Goal: Task Accomplishment & Management: Use online tool/utility

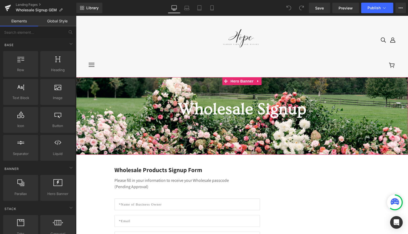
click at [184, 143] on div at bounding box center [242, 115] width 332 height 77
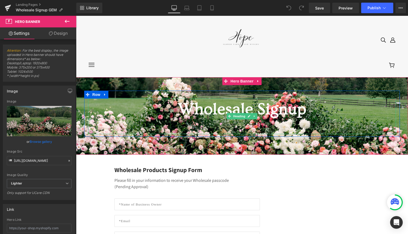
click at [262, 104] on h1 "Wholesale Signup" at bounding box center [242, 108] width 308 height 21
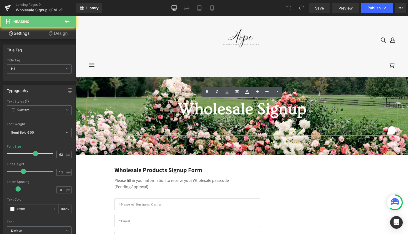
click at [256, 108] on h1 "Wholesale Signup" at bounding box center [242, 108] width 308 height 21
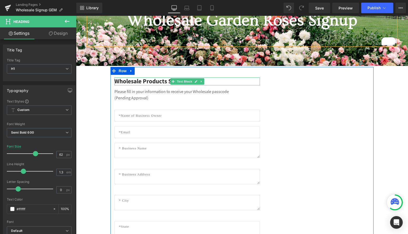
scroll to position [89, 0]
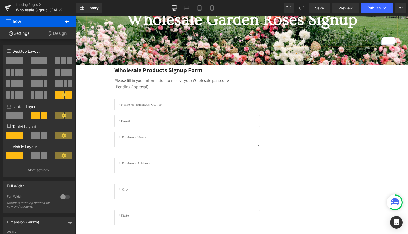
drag, startPoint x: 178, startPoint y: 80, endPoint x: 185, endPoint y: 66, distance: 15.8
click at [185, 66] on div "Wholesale Garden Roses Signup Heading Row Hero Banner Wholesale Products Signup…" at bounding box center [242, 229] width 332 height 483
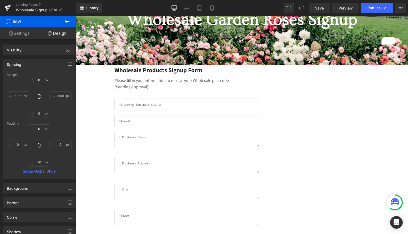
click at [72, 21] on button at bounding box center [67, 22] width 18 height 12
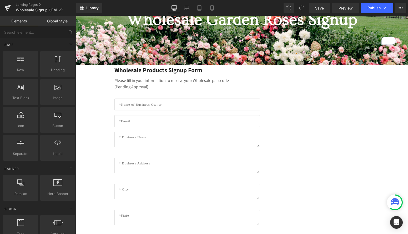
click at [69, 21] on link "Global Style" at bounding box center [57, 21] width 38 height 11
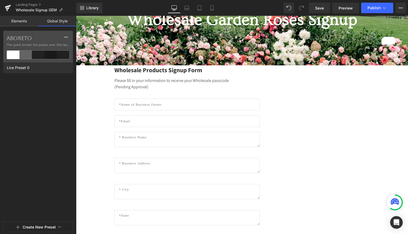
click at [22, 23] on link "Elements" at bounding box center [19, 21] width 38 height 11
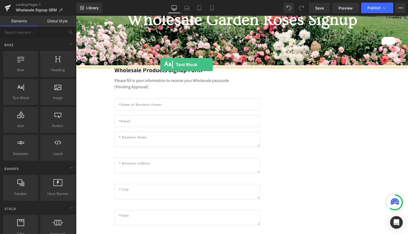
drag, startPoint x: 100, startPoint y: 108, endPoint x: 160, endPoint y: 64, distance: 74.1
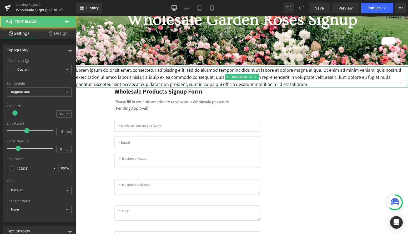
click at [142, 79] on p "Lorem ipsum dolor sit amet, consectetur adipiscing elit, sed do eiusmod tempor …" at bounding box center [242, 76] width 332 height 21
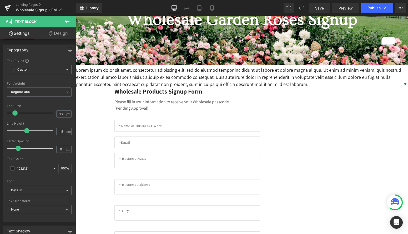
click at [58, 36] on link "Design" at bounding box center [58, 33] width 38 height 12
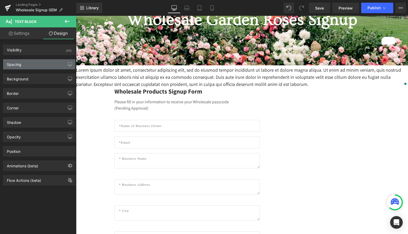
click at [21, 63] on div "Spacing" at bounding box center [14, 62] width 14 height 7
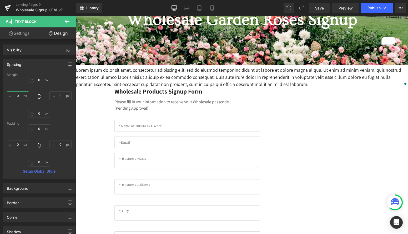
click at [19, 95] on input "0" at bounding box center [18, 95] width 22 height 9
type input "50"
click at [18, 98] on input "50" at bounding box center [18, 95] width 22 height 9
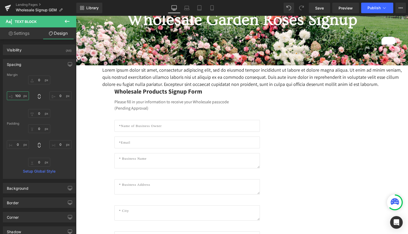
type input "100"
click at [58, 94] on input "0" at bounding box center [60, 95] width 22 height 9
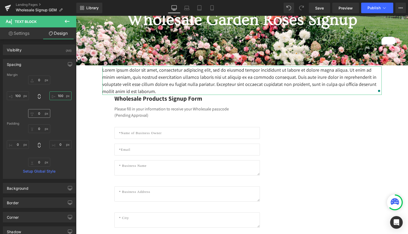
type input "100"
click at [40, 114] on input "0" at bounding box center [39, 113] width 22 height 9
click at [143, 93] on p "Lorem ipsum dolor sit amet, consectetur adipiscing elit, sed do eiusmod tempor …" at bounding box center [241, 80] width 279 height 28
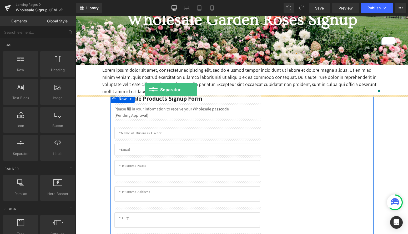
drag, startPoint x: 99, startPoint y: 160, endPoint x: 145, endPoint y: 89, distance: 83.7
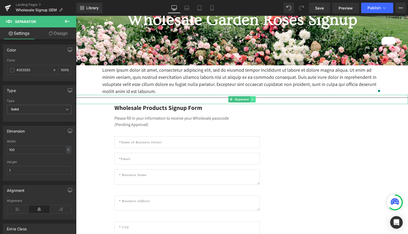
click at [251, 99] on link at bounding box center [253, 99] width 6 height 6
click at [257, 98] on icon at bounding box center [255, 99] width 3 height 3
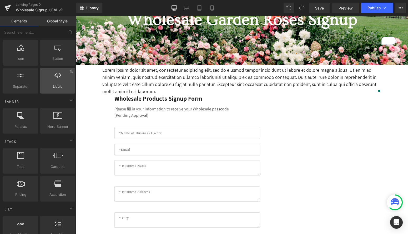
scroll to position [0, 0]
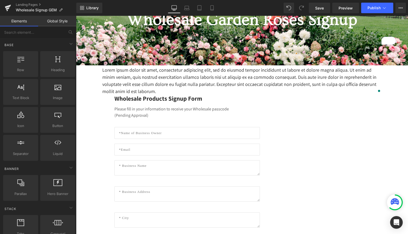
click at [135, 89] on p "Lorem ipsum dolor sit amet, consectetur adipiscing elit, sed do eiusmod tempor …" at bounding box center [241, 80] width 279 height 28
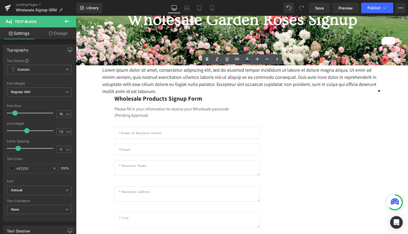
click at [68, 33] on link "Design" at bounding box center [58, 33] width 38 height 12
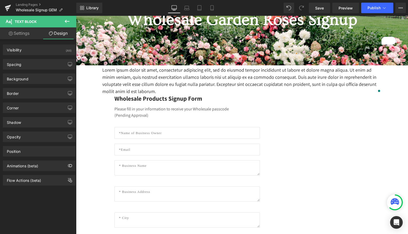
type input "0"
type input "100"
type input "0"
type input "100"
type input "0"
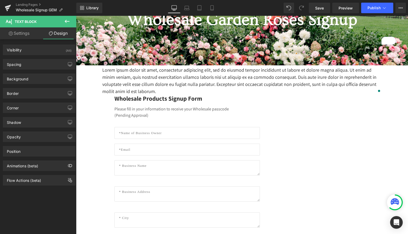
type input "0"
click at [43, 65] on div "Spacing" at bounding box center [39, 64] width 72 height 10
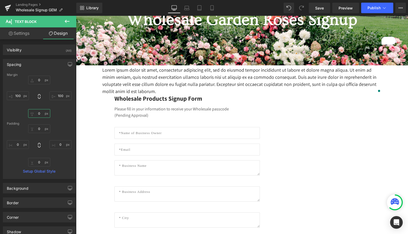
click at [41, 112] on input "0" at bounding box center [39, 113] width 22 height 9
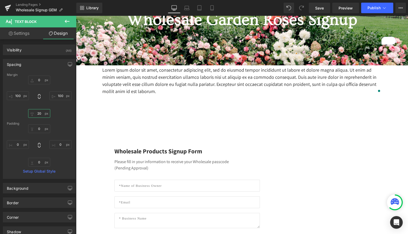
type input "2"
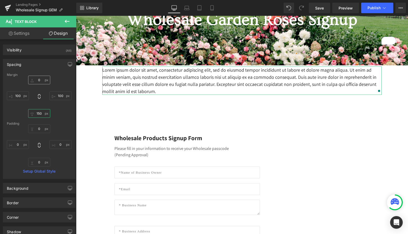
type input "150"
click at [43, 79] on input "0" at bounding box center [39, 80] width 22 height 9
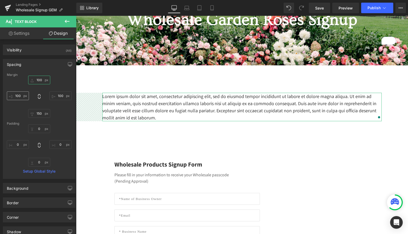
type input "100"
click at [17, 97] on input "100" at bounding box center [18, 95] width 22 height 9
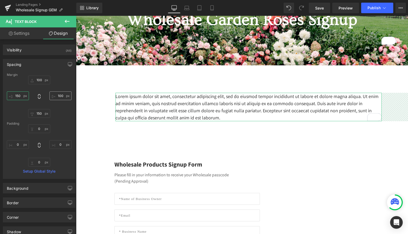
type input "150"
click at [54, 96] on input "100" at bounding box center [60, 95] width 22 height 9
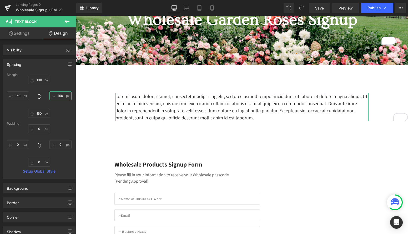
type input "150"
click at [128, 168] on div "Please fill in your information to receive your Wholesale passcode (Pending App…" at bounding box center [186, 176] width 145 height 16
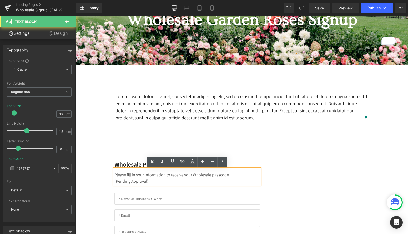
click at [128, 163] on link at bounding box center [130, 164] width 6 height 6
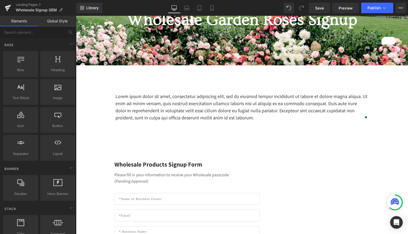
click at [121, 164] on span "Row" at bounding box center [125, 164] width 8 height 6
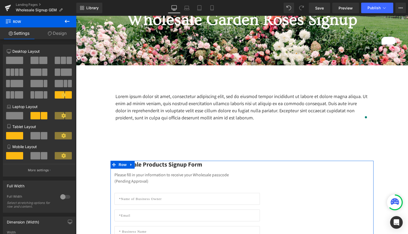
click at [63, 33] on link "Design" at bounding box center [57, 33] width 38 height 12
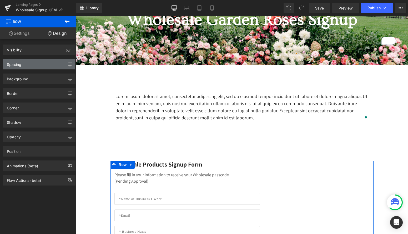
click at [36, 69] on div "Spacing" at bounding box center [39, 64] width 72 height 10
type input "0"
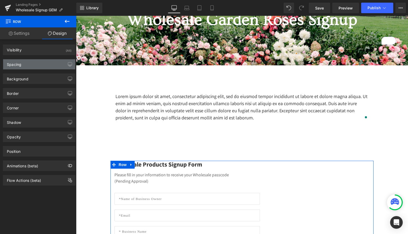
type input "80"
type input "0"
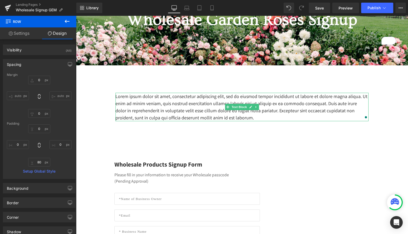
click at [169, 111] on p "Lorem ipsum dolor sit amet, consectetur adipiscing elit, sed do eiusmod tempor …" at bounding box center [242, 107] width 253 height 28
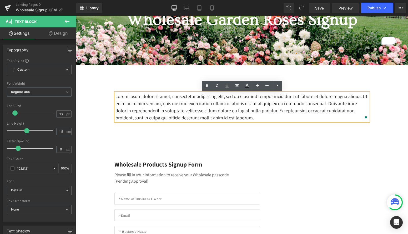
click at [184, 109] on p "Lorem ipsum dolor sit amet, consectetur adipiscing elit, sed do eiusmod tempor …" at bounding box center [242, 107] width 253 height 28
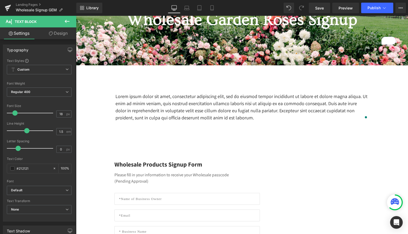
click at [68, 22] on icon at bounding box center [67, 21] width 6 height 6
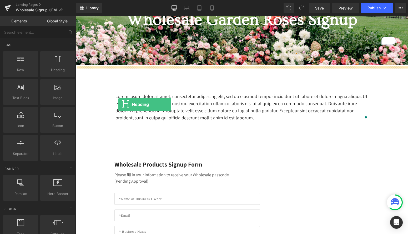
drag, startPoint x: 128, startPoint y: 86, endPoint x: 118, endPoint y: 104, distance: 20.5
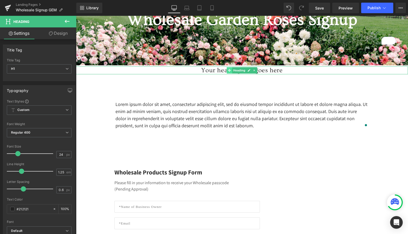
click at [230, 71] on icon at bounding box center [229, 70] width 3 height 3
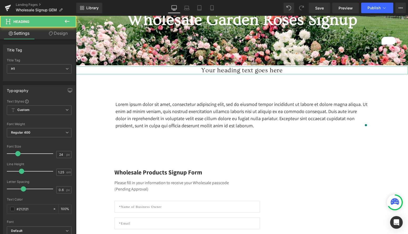
click at [46, 38] on link "Design" at bounding box center [58, 33] width 38 height 12
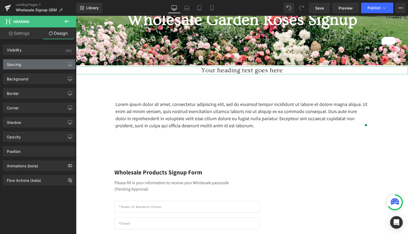
type input "0"
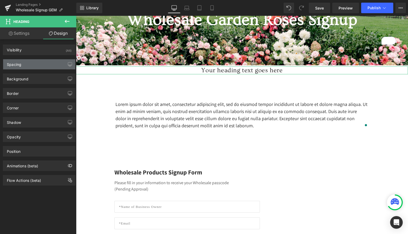
type input "0"
click at [32, 63] on div "Spacing" at bounding box center [39, 64] width 72 height 10
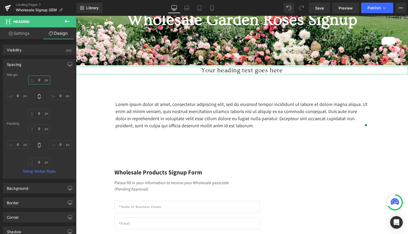
click at [35, 84] on input "0" at bounding box center [39, 80] width 22 height 9
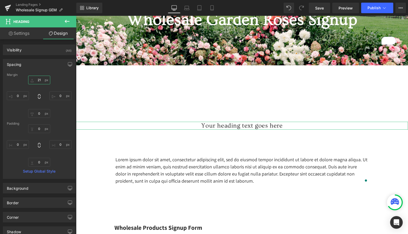
type input "2"
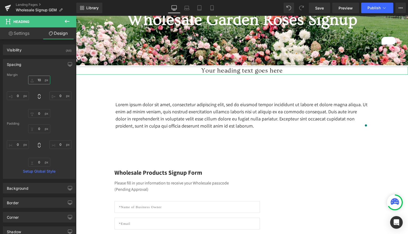
type input "100"
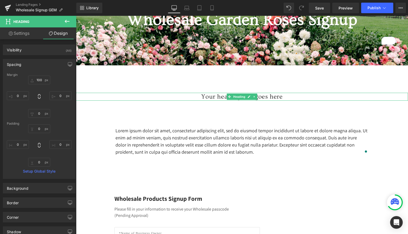
click at [169, 98] on h1 "Your heading text goes here" at bounding box center [242, 97] width 332 height 8
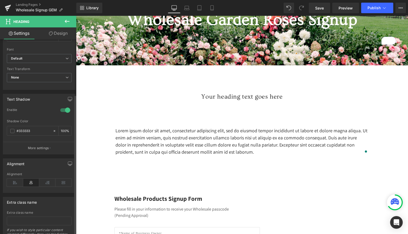
scroll to position [186, 0]
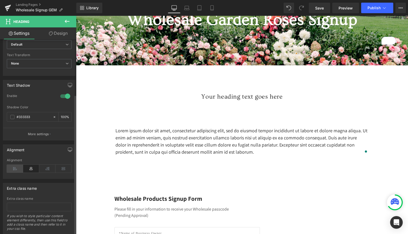
click at [10, 170] on icon at bounding box center [15, 168] width 16 height 8
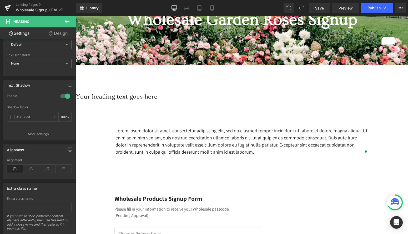
click at [56, 34] on link "Design" at bounding box center [58, 33] width 38 height 12
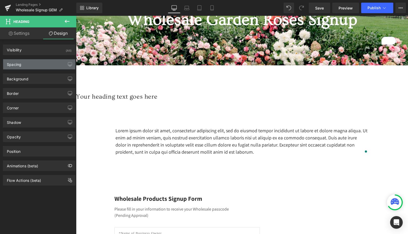
type input "100"
type input "0"
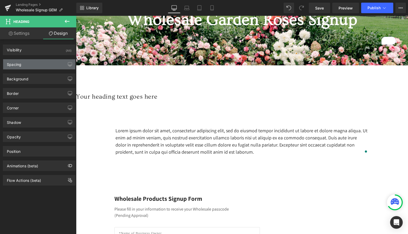
type input "0"
click at [34, 65] on div "Spacing" at bounding box center [39, 64] width 72 height 10
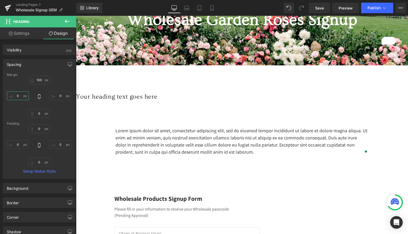
click at [23, 94] on input "0" at bounding box center [18, 95] width 22 height 9
type input "150"
click at [56, 93] on input "0" at bounding box center [60, 95] width 22 height 9
type input "150"
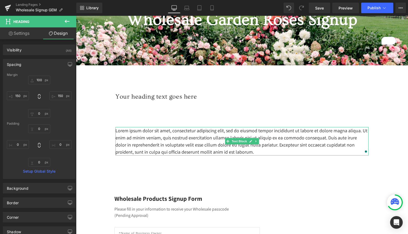
click at [140, 137] on p "Lorem ipsum dolor sit amet, consectetur adipiscing elit, sed do eiusmod tempor …" at bounding box center [242, 141] width 253 height 28
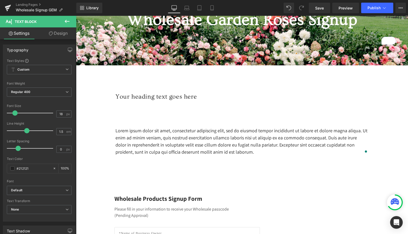
click at [61, 31] on link "Design" at bounding box center [58, 33] width 38 height 12
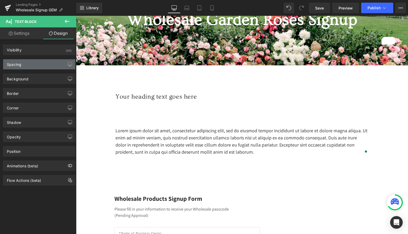
click at [30, 66] on div "Spacing" at bounding box center [39, 64] width 72 height 10
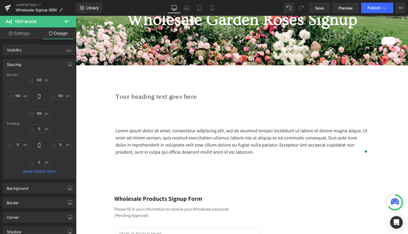
click at [146, 131] on p "Lorem ipsum dolor sit amet, consectetur adipiscing elit, sed do eiusmod tempor …" at bounding box center [242, 141] width 253 height 28
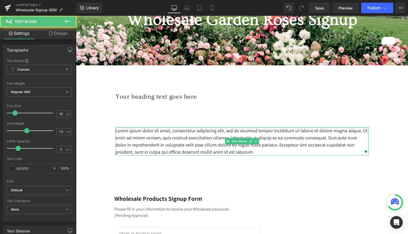
drag, startPoint x: 155, startPoint y: 128, endPoint x: 150, endPoint y: 107, distance: 21.0
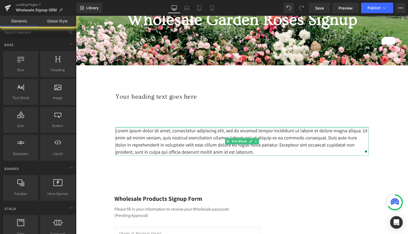
click at [124, 130] on p "Lorem ipsum dolor sit amet, consectetur adipiscing elit, sed do eiusmod tempor …" at bounding box center [242, 141] width 253 height 28
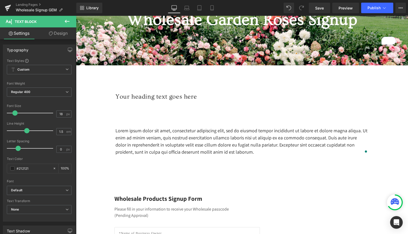
click at [57, 36] on link "Design" at bounding box center [58, 33] width 38 height 12
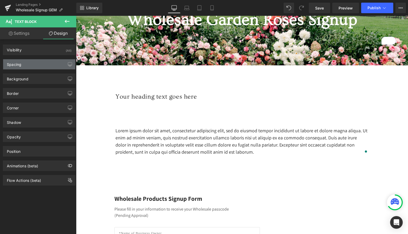
click at [31, 65] on div "Spacing" at bounding box center [39, 64] width 72 height 10
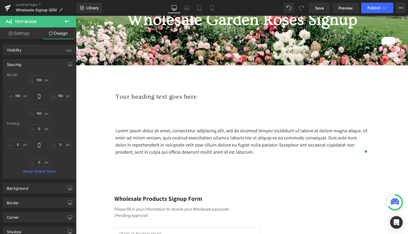
type input "100"
type input "150"
type input "0"
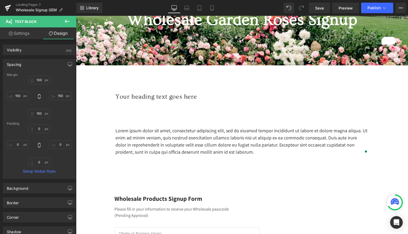
type input "0"
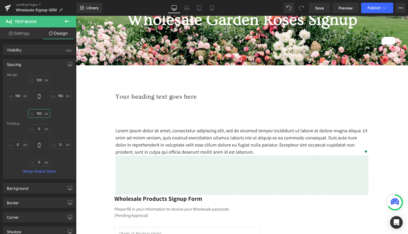
click at [40, 115] on input "150" at bounding box center [39, 113] width 22 height 9
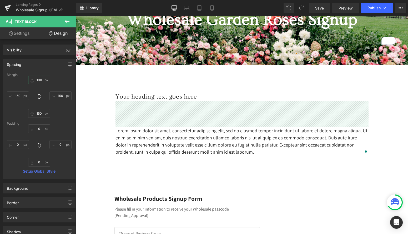
click at [38, 79] on input "100" at bounding box center [39, 80] width 22 height 9
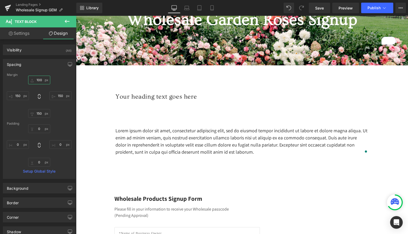
click at [38, 79] on input "100" at bounding box center [39, 80] width 22 height 9
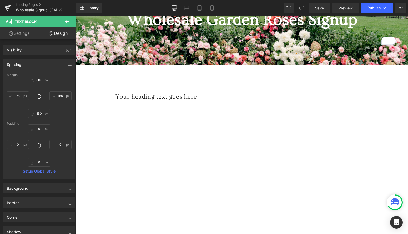
type input "50"
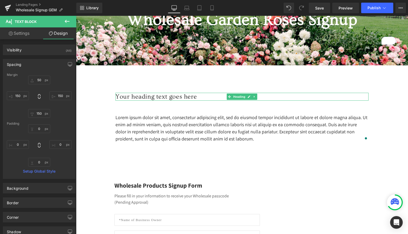
click at [124, 96] on h1 "Your heading text goes here" at bounding box center [242, 97] width 253 height 8
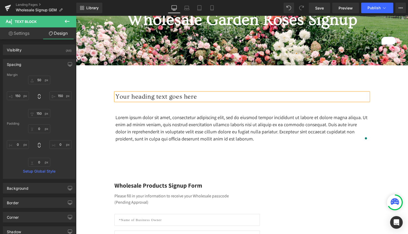
click at [124, 96] on h1 "Your heading text goes here" at bounding box center [242, 97] width 253 height 8
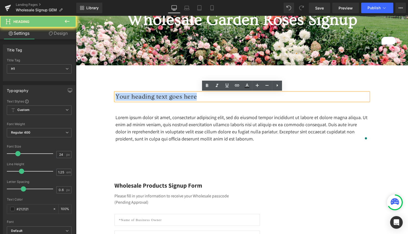
click at [124, 96] on h1 "Your heading text goes here" at bounding box center [242, 97] width 253 height 8
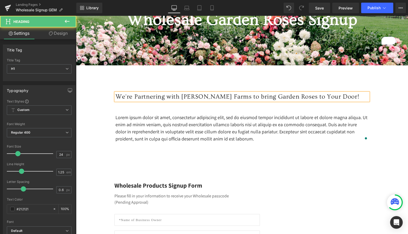
click at [306, 96] on h1 "We're Partnering with Alexandra Rose Farms to bring Garden Roses to Your Door!" at bounding box center [242, 97] width 253 height 8
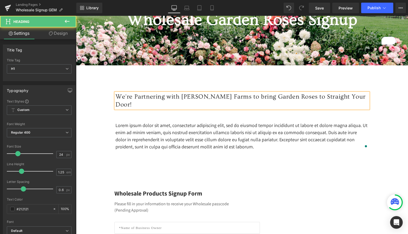
click at [165, 98] on h1 "We're Partnering with Alexandra Rose Farms to bring Garden Roses to Straight Yo…" at bounding box center [242, 101] width 253 height 16
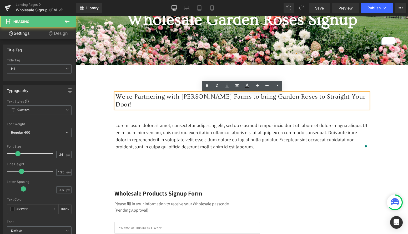
click at [247, 96] on h1 "We're Partnering with Alexandra Rose Farms to bring Garden Roses to Straight Yo…" at bounding box center [242, 101] width 253 height 16
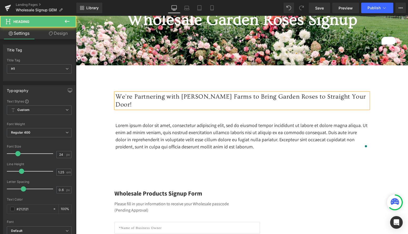
click at [165, 98] on h1 "We're Partnering with Alexandra Rose Farms to Bring Garden Roses to Straight Yo…" at bounding box center [242, 101] width 253 height 16
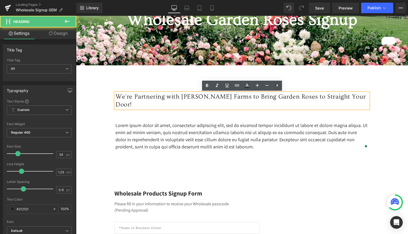
drag, startPoint x: 175, startPoint y: 97, endPoint x: 90, endPoint y: 101, distance: 85.6
click at [133, 94] on h1 "We're Partnering with Alexandra Rose Farms to Bring Garden Roses to Straight Yo…" at bounding box center [242, 101] width 253 height 16
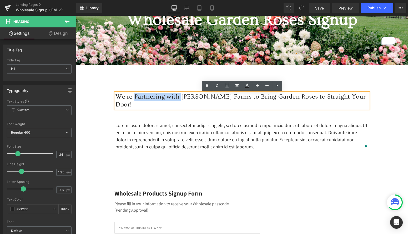
drag, startPoint x: 175, startPoint y: 96, endPoint x: 133, endPoint y: 96, distance: 42.1
click at [133, 96] on h1 "We're Partnering with Alexandra Rose Farms to Bring Garden Roses to Straight Yo…" at bounding box center [242, 101] width 253 height 16
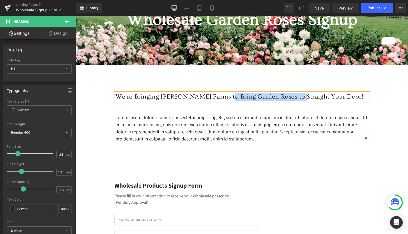
drag, startPoint x: 288, startPoint y: 97, endPoint x: 220, endPoint y: 98, distance: 68.2
click at [220, 98] on h1 "We're Bringing Alexandra Rose Farms to Bring Garden Roses to Straight Your Door!" at bounding box center [242, 97] width 253 height 8
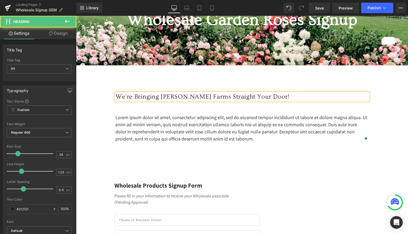
click at [243, 99] on h1 "We're Bringing Alexandra Rose Farms Straight Your Door!" at bounding box center [242, 97] width 253 height 8
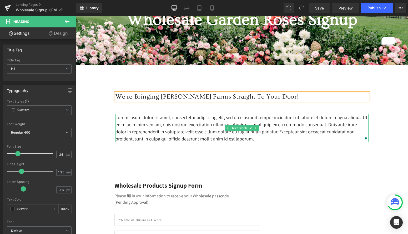
click at [202, 118] on p "Lorem ipsum dolor sit amet, consectetur adipiscing elit, sed do eiusmod tempor …" at bounding box center [242, 128] width 253 height 28
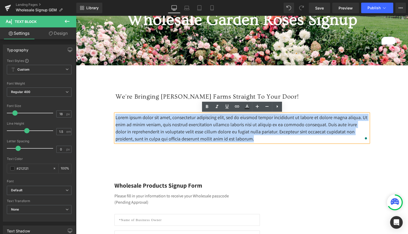
drag, startPoint x: 296, startPoint y: 142, endPoint x: 116, endPoint y: 117, distance: 181.9
click at [116, 117] on p "Lorem ipsum dolor sit amet, consectetur adipiscing elit, sed do eiusmod tempor …" at bounding box center [242, 128] width 253 height 28
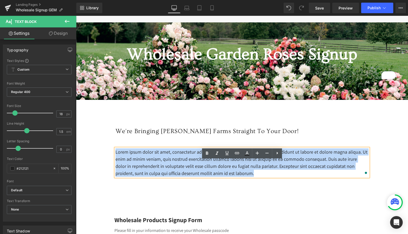
scroll to position [57, 0]
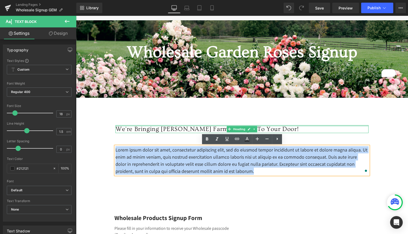
click at [192, 126] on div at bounding box center [242, 125] width 253 height 1
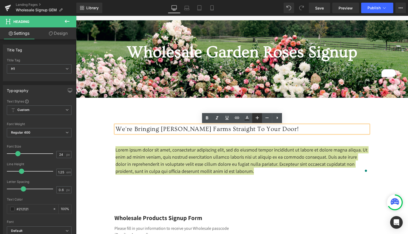
click at [259, 117] on icon at bounding box center [257, 117] width 6 height 6
type input "26"
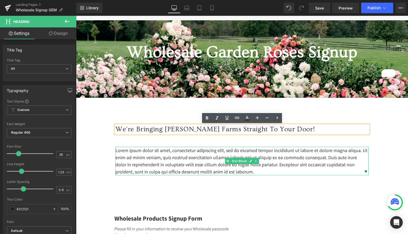
click at [140, 170] on p "Lorem ipsum dolor sit amet, consectetur adipiscing elit, sed do eiusmod tempor …" at bounding box center [242, 161] width 253 height 28
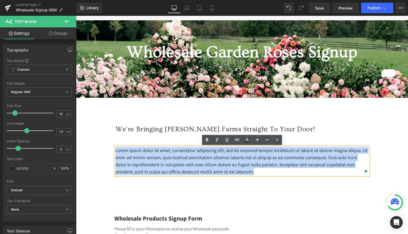
drag, startPoint x: 115, startPoint y: 152, endPoint x: 119, endPoint y: 140, distance: 12.3
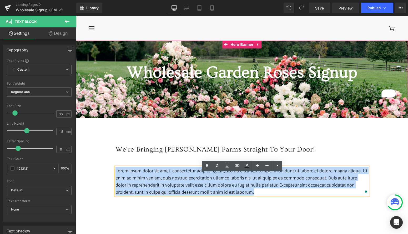
scroll to position [38, 0]
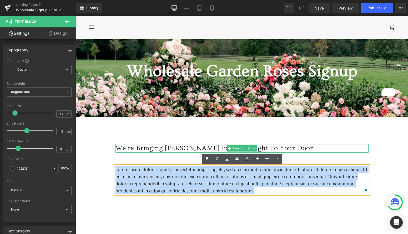
click at [123, 149] on h1 "We're Bringing [PERSON_NAME] Farms Straight To Your Door!" at bounding box center [242, 148] width 253 height 9
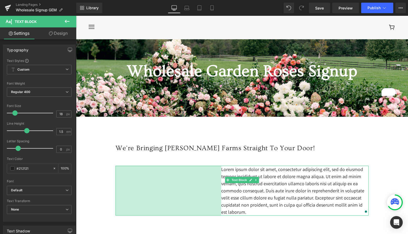
drag, startPoint x: 117, startPoint y: 171, endPoint x: 220, endPoint y: 176, distance: 103.5
click at [222, 177] on div "Lorem ipsum dolor sit amet, consectetur adipiscing elit, sed do eiusmod tempor …" at bounding box center [242, 190] width 253 height 50
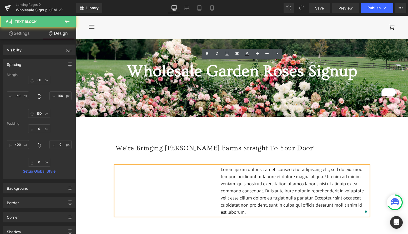
scroll to position [143, 0]
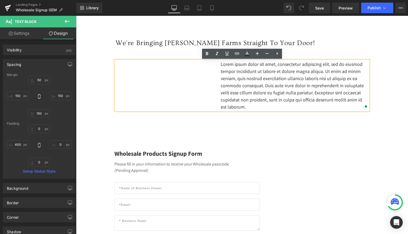
click at [208, 81] on div "Lorem ipsum dolor sit amet, consectetur adipiscing elit, sed do eiusmod tempor …" at bounding box center [242, 86] width 253 height 50
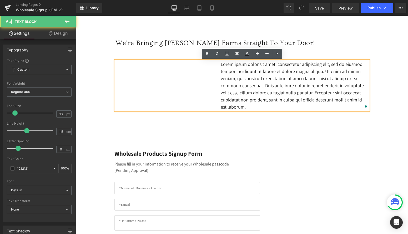
click at [186, 78] on div "Lorem ipsum dolor sit amet, consectetur adipiscing elit, sed do eiusmod tempor …" at bounding box center [242, 86] width 253 height 50
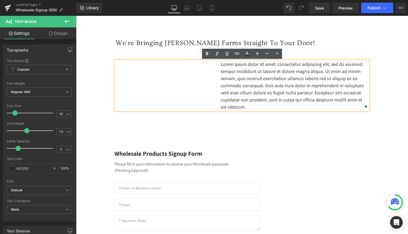
click at [219, 83] on div "Lorem ipsum dolor sit amet, consectetur adipiscing elit, sed do eiusmod tempor …" at bounding box center [242, 86] width 253 height 50
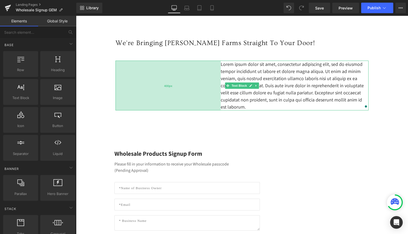
click at [118, 83] on div "400px" at bounding box center [168, 86] width 105 height 50
click at [118, 83] on div "Lorem ipsum dolor sit amet, consectetur adipiscing elit, sed do eiusmod tempor …" at bounding box center [242, 86] width 253 height 50
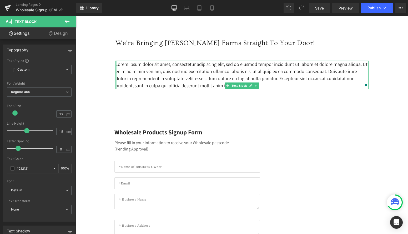
drag, startPoint x: 210, startPoint y: 86, endPoint x: 97, endPoint y: 89, distance: 112.7
click at [97, 89] on div "Wholesale Garden Roses Signup Heading Row Hero Banner 68px We're Bringing Alexa…" at bounding box center [242, 233] width 332 height 599
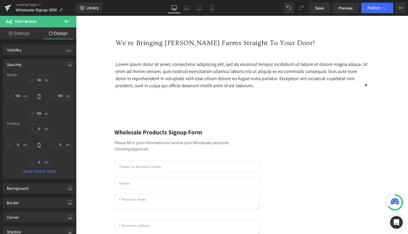
click at [68, 19] on icon at bounding box center [67, 21] width 6 height 6
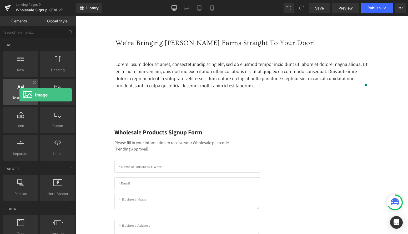
drag, startPoint x: 62, startPoint y: 89, endPoint x: 19, endPoint y: 94, distance: 42.7
click at [19, 94] on div "Row rows, columns, layouts, div Heading headings, titles, h1,h2,h3,h4,h5,h6 Tex…" at bounding box center [39, 106] width 74 height 112
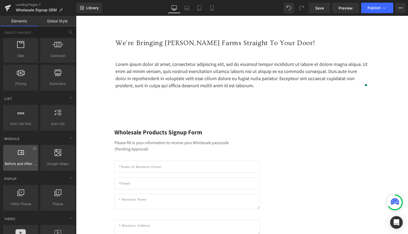
scroll to position [0, 0]
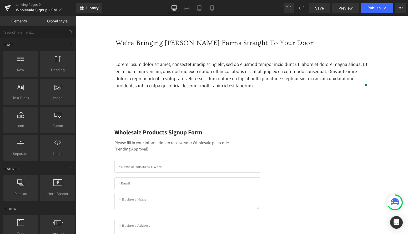
click at [52, 19] on link "Global Style" at bounding box center [57, 21] width 38 height 11
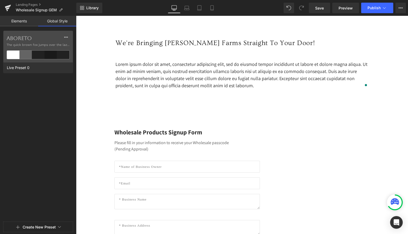
click at [26, 25] on link "Elements" at bounding box center [19, 21] width 38 height 11
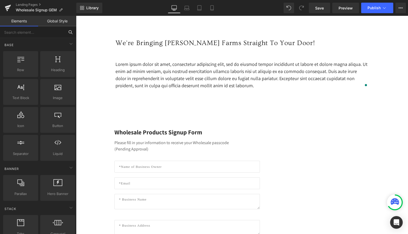
click at [23, 36] on input "text" at bounding box center [32, 32] width 65 height 12
click at [71, 43] on icon at bounding box center [71, 44] width 6 height 6
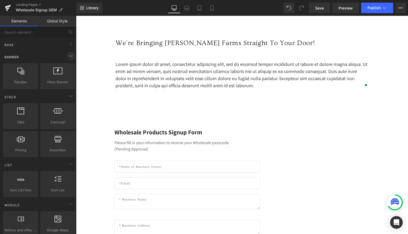
click at [68, 57] on icon at bounding box center [71, 56] width 6 height 6
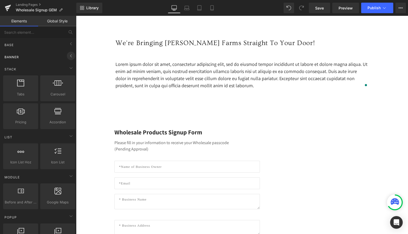
click at [68, 57] on icon at bounding box center [71, 56] width 6 height 6
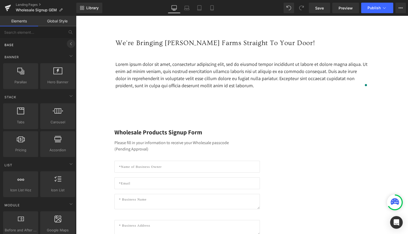
click at [70, 44] on icon at bounding box center [71, 44] width 6 height 6
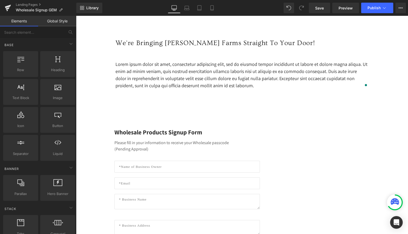
click at [118, 48] on div "Wholesale Garden Roses Signup Heading Row Hero Banner 68px We're Bringing Alexa…" at bounding box center [242, 233] width 332 height 599
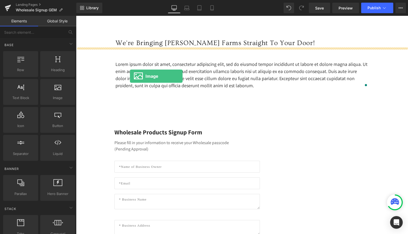
drag, startPoint x: 126, startPoint y: 109, endPoint x: 131, endPoint y: 74, distance: 35.8
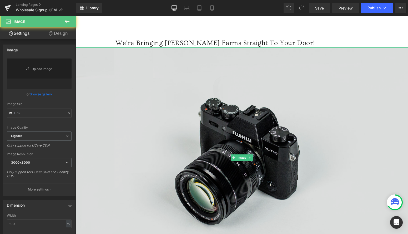
type input "//d1um8515vdn9kb.cloudfront.net/images/parallax.jpg"
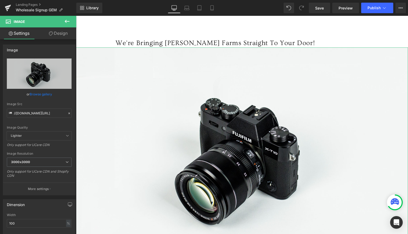
click at [62, 37] on link "Design" at bounding box center [58, 33] width 38 height 12
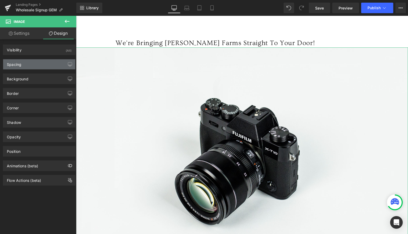
type input "0"
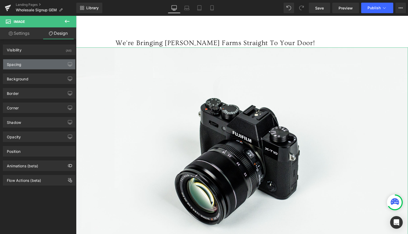
type input "0"
click at [35, 65] on div "Spacing" at bounding box center [39, 64] width 72 height 10
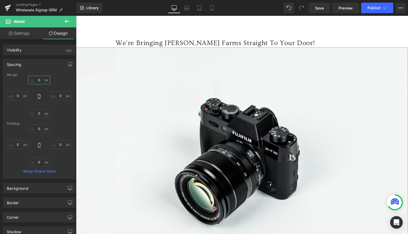
click at [36, 82] on input "0" at bounding box center [39, 80] width 22 height 9
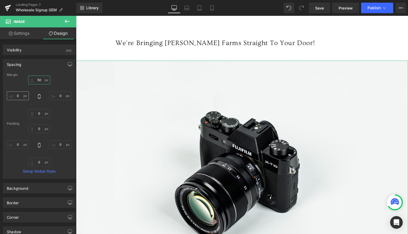
type input "50"
click at [17, 98] on input "0" at bounding box center [18, 95] width 22 height 9
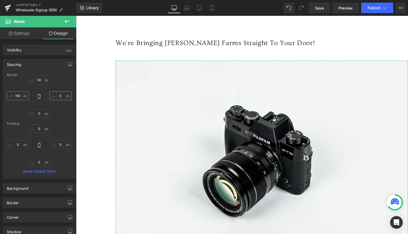
type input "150"
click at [57, 94] on input "0" at bounding box center [60, 95] width 22 height 9
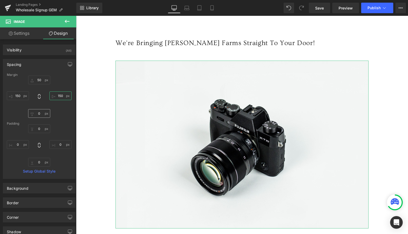
type input "150"
click at [38, 114] on input "0" at bounding box center [39, 113] width 22 height 9
type input "1"
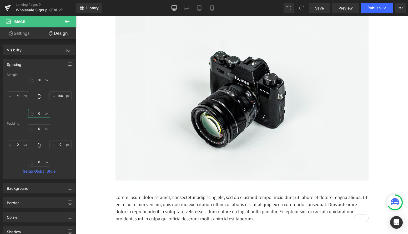
scroll to position [190, 0]
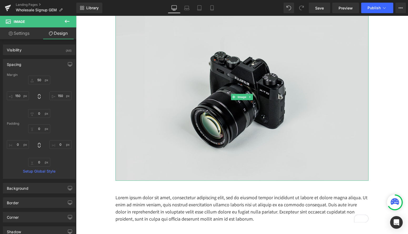
click at [157, 147] on img at bounding box center [242, 97] width 253 height 168
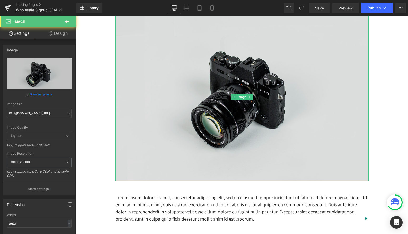
click at [360, 170] on img at bounding box center [242, 97] width 253 height 168
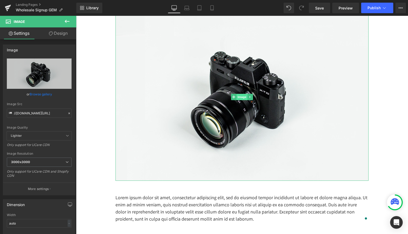
click at [239, 97] on span "Image" at bounding box center [242, 97] width 11 height 6
click at [242, 98] on span "Image" at bounding box center [242, 97] width 11 height 6
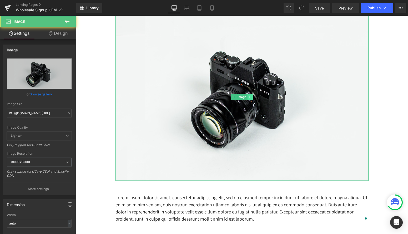
click at [252, 98] on link at bounding box center [251, 97] width 6 height 6
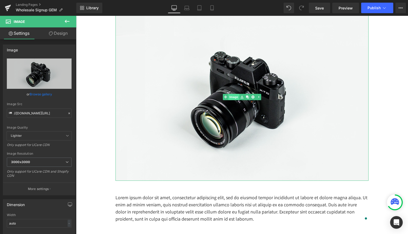
click at [236, 96] on link "Image" at bounding box center [231, 97] width 16 height 6
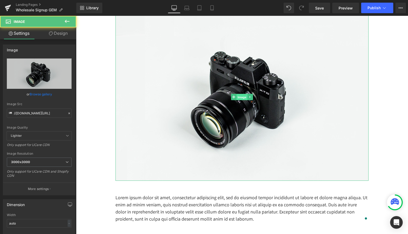
click at [239, 96] on span "Image" at bounding box center [242, 97] width 11 height 6
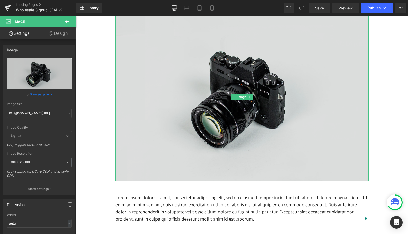
click at [254, 97] on img at bounding box center [242, 97] width 253 height 168
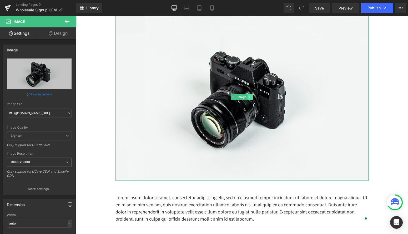
click at [252, 98] on link at bounding box center [251, 97] width 6 height 6
click at [244, 97] on link at bounding box center [242, 97] width 6 height 6
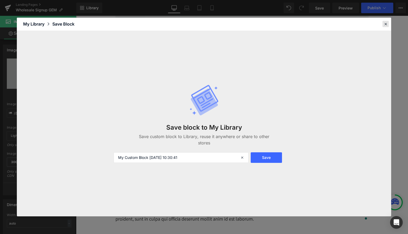
click at [384, 24] on icon at bounding box center [385, 24] width 5 height 5
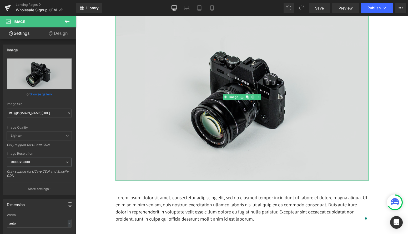
click at [216, 104] on img at bounding box center [242, 97] width 253 height 168
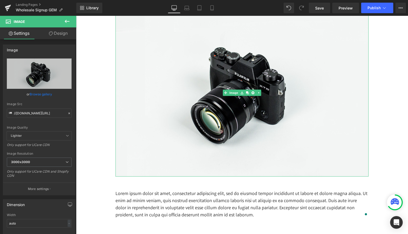
scroll to position [199, 0]
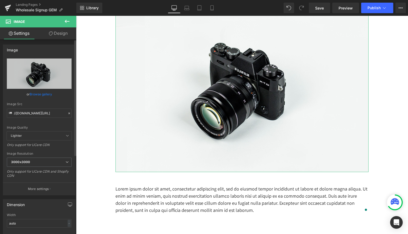
click at [34, 95] on link "Browse gallery" at bounding box center [41, 93] width 22 height 9
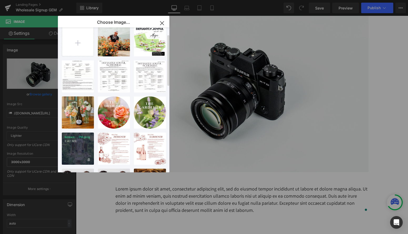
scroll to position [0, 0]
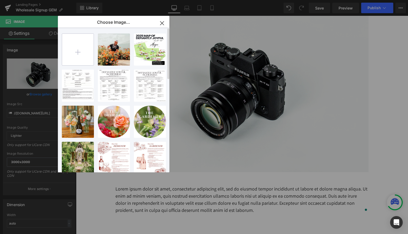
click at [70, 54] on input "file" at bounding box center [78, 50] width 32 height 32
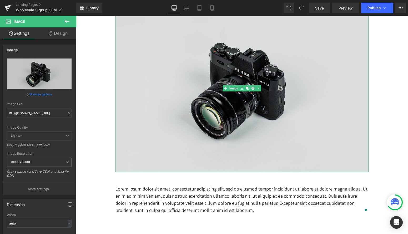
click at [204, 67] on img at bounding box center [242, 88] width 253 height 168
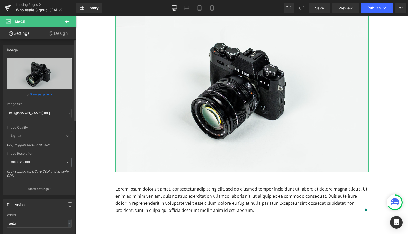
click at [42, 95] on link "Browse gallery" at bounding box center [41, 93] width 22 height 9
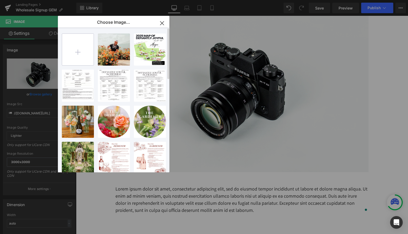
click at [83, 51] on input "file" at bounding box center [78, 50] width 32 height 32
type input "C:\fakepath\IMG_8204.jpg"
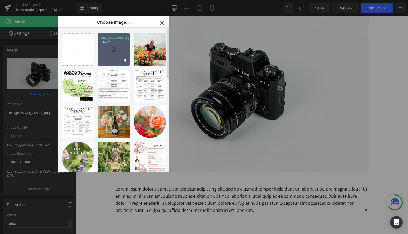
click at [112, 46] on div "IMG_820...8204.jpg 2.65 MB" at bounding box center [114, 49] width 32 height 32
type input "https://ucarecdn.com/2c0c6197-f3dd-4df9-a4a3-db1e3c0ed339/-/format/auto/-/previ…"
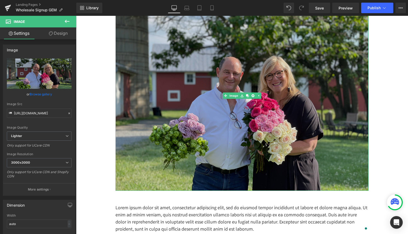
scroll to position [205, 0]
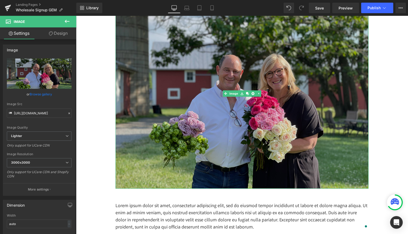
click at [243, 135] on img at bounding box center [242, 93] width 253 height 190
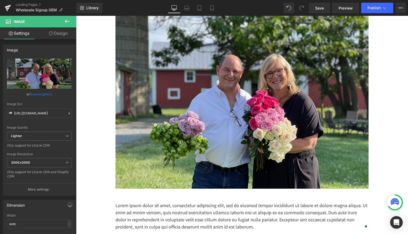
click at [63, 26] on button at bounding box center [67, 22] width 18 height 12
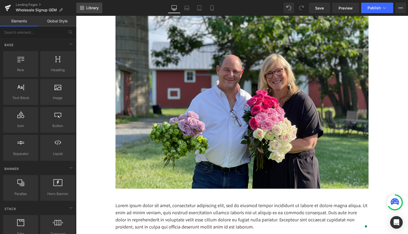
click at [88, 9] on span "Library" at bounding box center [92, 8] width 12 height 5
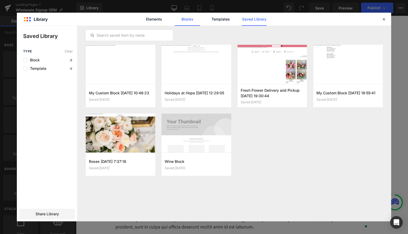
click at [242, 20] on link "Blocks" at bounding box center [254, 19] width 25 height 13
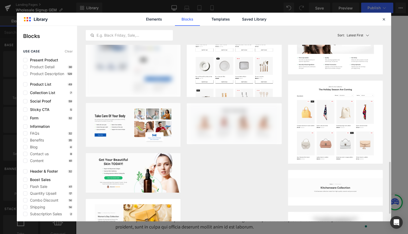
scroll to position [444, 0]
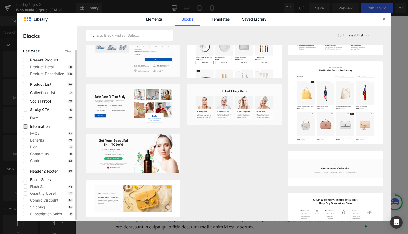
click at [26, 126] on label at bounding box center [25, 126] width 4 height 4
click at [25, 126] on input "checkbox" at bounding box center [25, 126] width 0 height 0
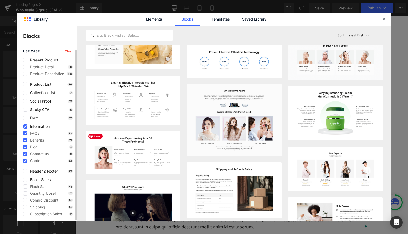
scroll to position [1, 0]
click at [25, 179] on label at bounding box center [25, 178] width 4 height 4
click at [25, 178] on input "checkbox" at bounding box center [25, 178] width 0 height 0
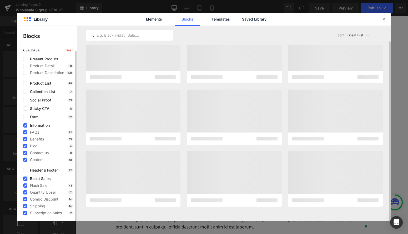
scroll to position [17, 0]
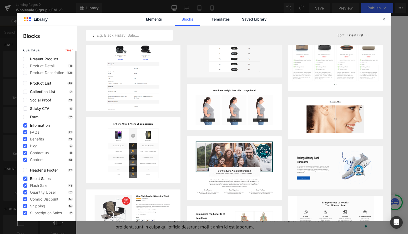
click at [25, 178] on icon at bounding box center [25, 178] width 3 height 0
click at [25, 178] on input "checkbox" at bounding box center [25, 178] width 0 height 0
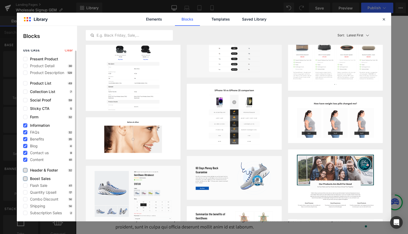
click at [26, 169] on label at bounding box center [25, 170] width 4 height 4
click at [25, 170] on input "checkbox" at bounding box center [25, 170] width 0 height 0
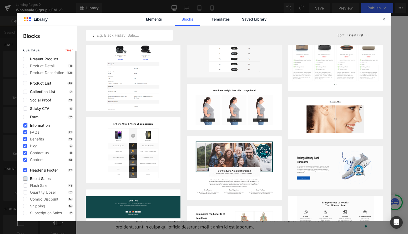
click at [24, 123] on label at bounding box center [25, 125] width 4 height 4
click at [25, 125] on input "checkbox" at bounding box center [25, 125] width 0 height 0
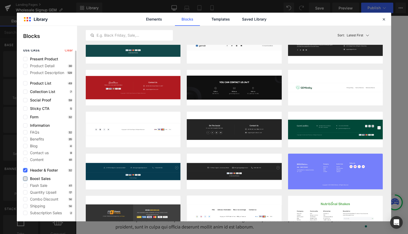
click at [24, 170] on icon at bounding box center [25, 170] width 3 height 0
click at [25, 170] on input "checkbox" at bounding box center [25, 170] width 0 height 0
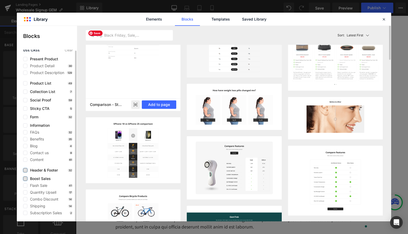
scroll to position [0, 0]
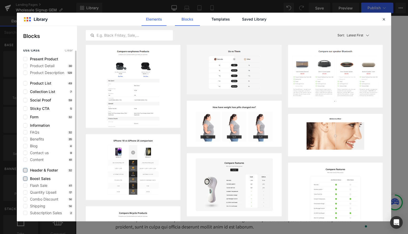
click at [208, 20] on link "Elements" at bounding box center [220, 19] width 25 height 13
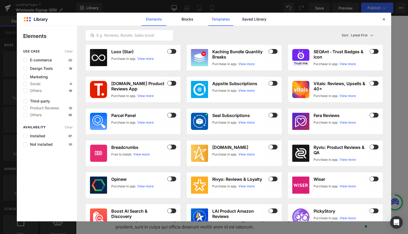
click at [220, 19] on link "Templates" at bounding box center [220, 19] width 25 height 13
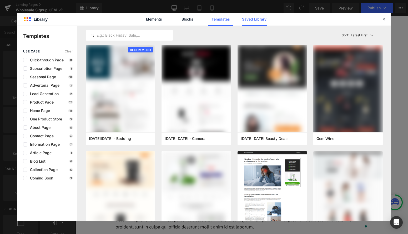
click at [248, 18] on link "Saved Library" at bounding box center [254, 19] width 25 height 13
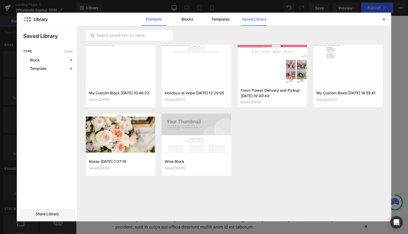
click at [208, 17] on link "Elements" at bounding box center [220, 19] width 25 height 13
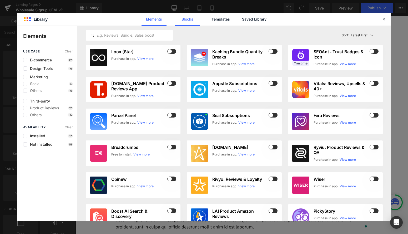
click at [242, 23] on link "Blocks" at bounding box center [254, 19] width 25 height 13
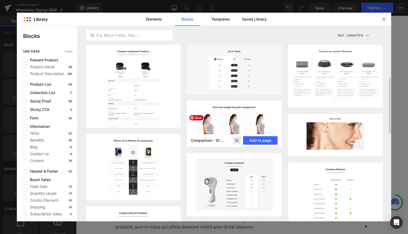
scroll to position [41, 0]
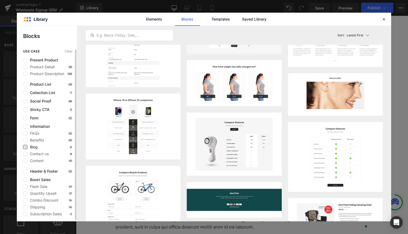
click at [25, 149] on label at bounding box center [25, 147] width 4 height 4
click at [25, 147] on input "checkbox" at bounding box center [25, 147] width 0 height 0
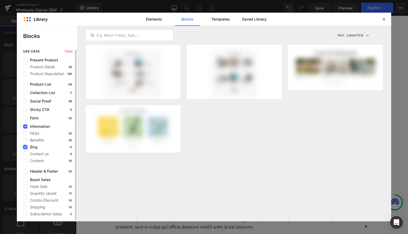
scroll to position [0, 0]
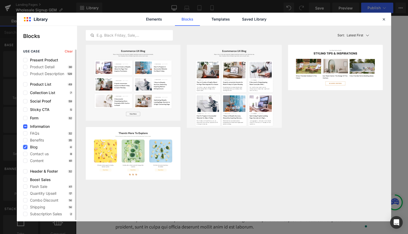
click at [25, 149] on label at bounding box center [25, 147] width 4 height 4
click at [25, 147] on input "checkbox" at bounding box center [25, 147] width 0 height 0
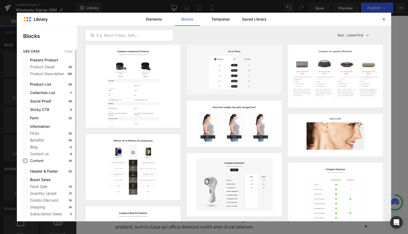
click at [26, 161] on label at bounding box center [25, 160] width 4 height 4
click at [25, 160] on input "checkbox" at bounding box center [25, 160] width 0 height 0
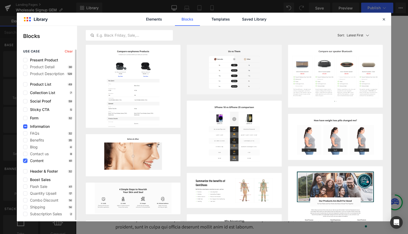
click at [26, 160] on icon at bounding box center [25, 160] width 3 height 0
click at [25, 160] on input "checkbox" at bounding box center [25, 160] width 0 height 0
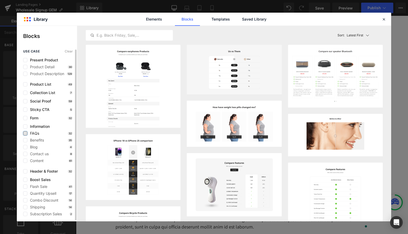
click at [25, 134] on label at bounding box center [25, 133] width 4 height 4
click at [25, 133] on input "checkbox" at bounding box center [25, 133] width 0 height 0
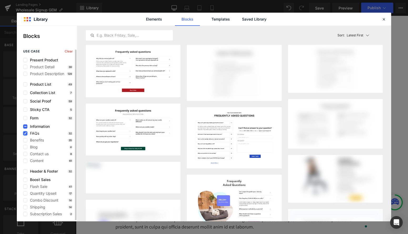
click at [25, 133] on icon at bounding box center [25, 133] width 3 height 0
click at [25, 133] on input "checkbox" at bounding box center [25, 133] width 0 height 0
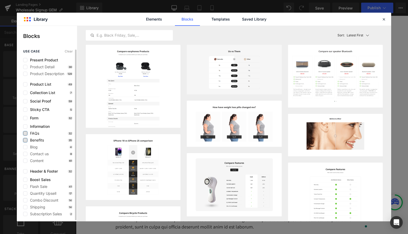
click at [26, 138] on label at bounding box center [25, 140] width 4 height 4
click at [25, 140] on input "checkbox" at bounding box center [25, 140] width 0 height 0
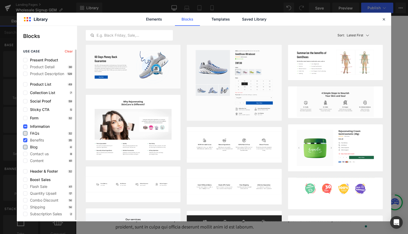
click at [25, 146] on label at bounding box center [25, 147] width 4 height 4
click at [25, 147] on input "checkbox" at bounding box center [25, 147] width 0 height 0
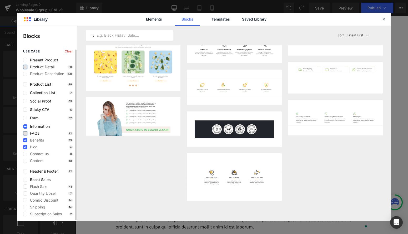
click at [27, 66] on label at bounding box center [25, 67] width 4 height 4
click at [25, 67] on input "checkbox" at bounding box center [25, 67] width 0 height 0
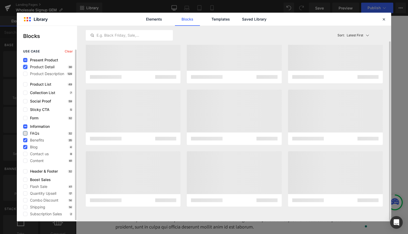
scroll to position [17, 0]
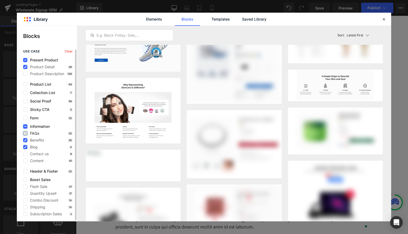
click at [24, 126] on icon at bounding box center [25, 126] width 3 height 0
click at [25, 126] on input "checkbox" at bounding box center [25, 126] width 0 height 0
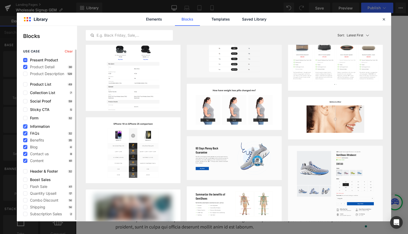
click at [24, 126] on icon at bounding box center [25, 126] width 3 height 0
click at [25, 126] on input "checkbox" at bounding box center [25, 126] width 0 height 0
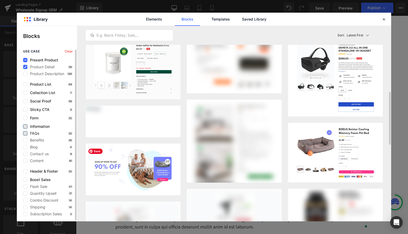
scroll to position [242, 0]
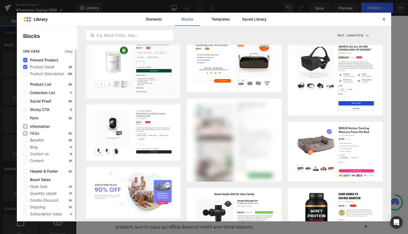
click at [26, 60] on icon at bounding box center [25, 60] width 3 height 0
click at [25, 60] on input "checkbox" at bounding box center [25, 60] width 0 height 0
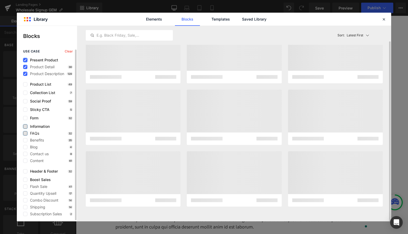
scroll to position [17, 0]
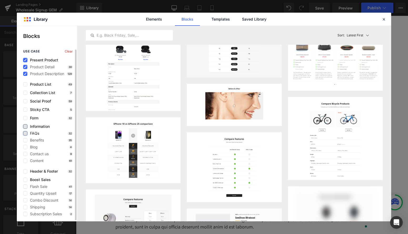
click at [26, 60] on icon at bounding box center [25, 60] width 3 height 0
click at [25, 60] on input "checkbox" at bounding box center [25, 60] width 0 height 0
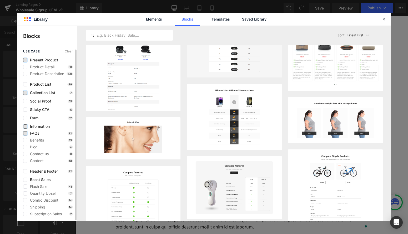
click at [26, 92] on label at bounding box center [25, 93] width 4 height 4
click at [25, 93] on input "checkbox" at bounding box center [25, 93] width 0 height 0
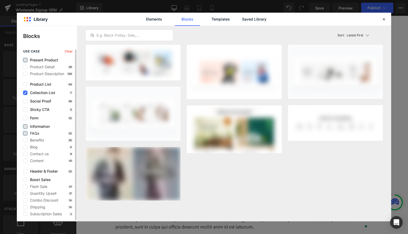
scroll to position [0, 0]
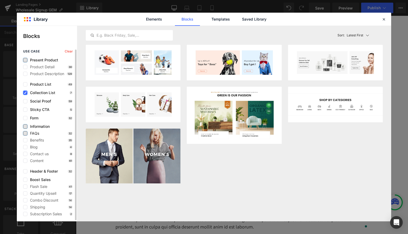
click at [25, 93] on icon at bounding box center [25, 93] width 3 height 0
click at [25, 93] on input "checkbox" at bounding box center [25, 93] width 0 height 0
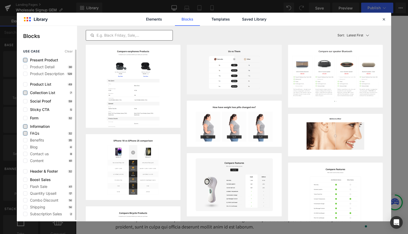
click at [105, 32] on div at bounding box center [129, 35] width 87 height 11
click at [106, 36] on input "text" at bounding box center [129, 35] width 87 height 6
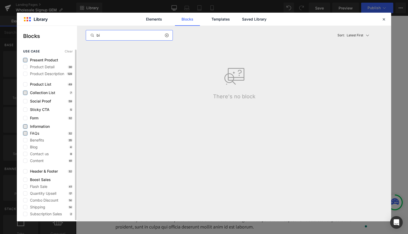
type input "b"
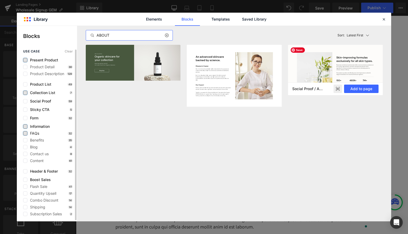
type input "ABOUT"
click at [318, 68] on img at bounding box center [335, 70] width 95 height 50
click at [372, 88] on button "Add to page" at bounding box center [361, 88] width 34 height 8
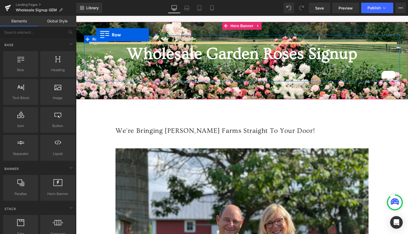
scroll to position [50, 0]
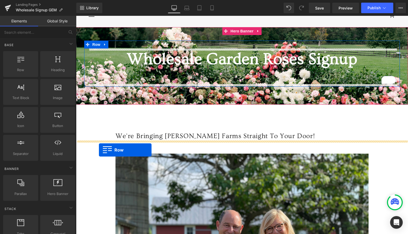
drag, startPoint x: 81, startPoint y: 48, endPoint x: 99, endPoint y: 149, distance: 102.9
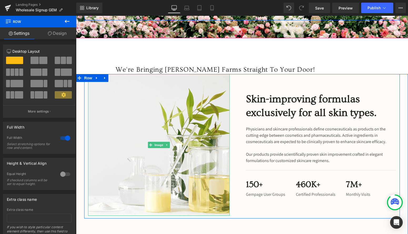
scroll to position [119, 0]
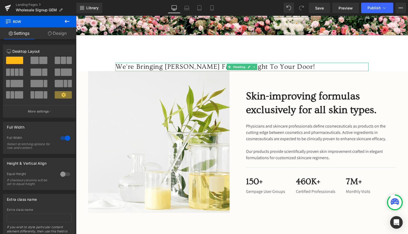
click at [164, 68] on h1 "We're Bringing Alexandra Rose Farms Straight To Your Door!" at bounding box center [242, 67] width 253 height 9
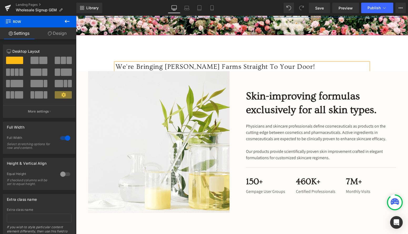
click at [164, 68] on h1 "We're Bringing Alexandra Rose Farms Straight To Your Door!" at bounding box center [242, 67] width 253 height 9
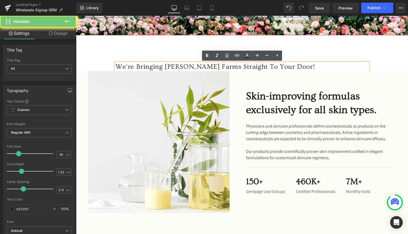
copy h1 "We're Bringing Alexandra Rose Farms Straight To Your Door!"
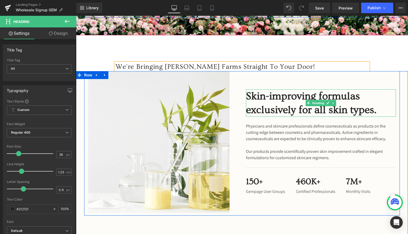
click at [275, 96] on h2 "Skin-improving formulas exclusively for all skin types." at bounding box center [321, 102] width 150 height 27
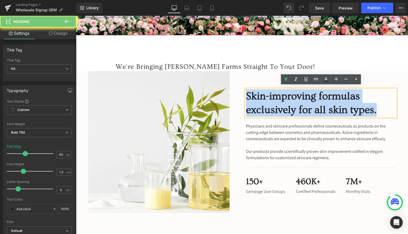
paste div
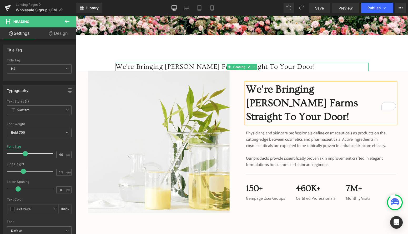
click at [212, 67] on h1 "We're Bringing Alexandra Rose Farms Straight To Your Door!" at bounding box center [242, 67] width 253 height 9
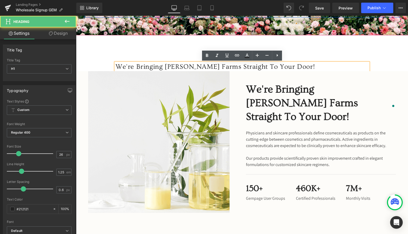
click at [243, 66] on h1 "We're Bringing Alexandra Rose Farms Straight To Your Door!" at bounding box center [242, 67] width 253 height 9
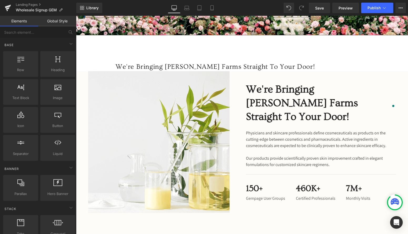
click at [196, 63] on div "We're Bringing Alexandra Rose Farms Straight To Your Door! Heading" at bounding box center [242, 67] width 253 height 9
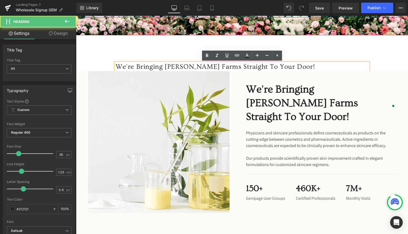
click at [194, 68] on h1 "We're Bringing Alexandra Rose Farms Straight To Your Door!" at bounding box center [242, 67] width 253 height 9
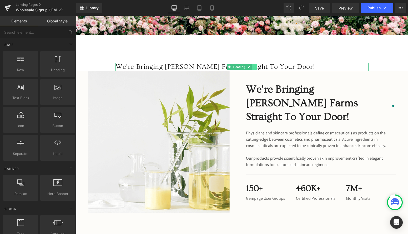
click at [256, 67] on icon at bounding box center [254, 66] width 3 height 3
click at [257, 66] on icon at bounding box center [257, 66] width 3 height 3
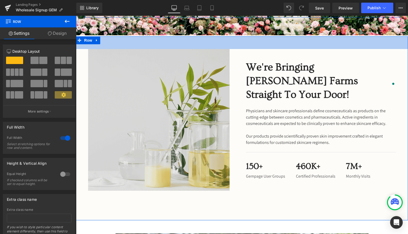
drag, startPoint x: 235, startPoint y: 42, endPoint x: 172, endPoint y: 103, distance: 88.2
click at [235, 49] on div "Image We're Bringing Alexandra Rose Farms Straight To Your Door! Heading Physic…" at bounding box center [242, 128] width 332 height 184
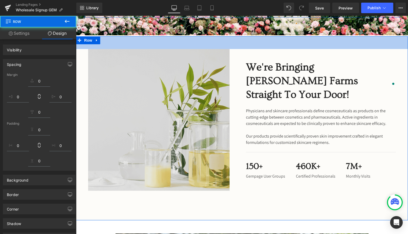
click at [172, 103] on img at bounding box center [159, 120] width 142 height 142
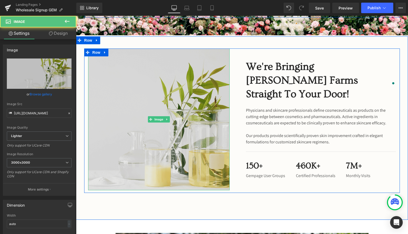
click at [172, 103] on img at bounding box center [159, 119] width 142 height 142
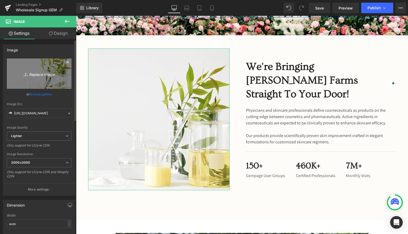
click at [39, 74] on icon "Replace Image" at bounding box center [39, 73] width 42 height 7
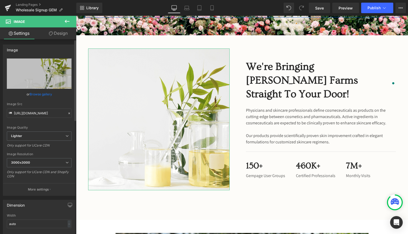
click at [51, 94] on link "Browse gallery" at bounding box center [41, 93] width 22 height 9
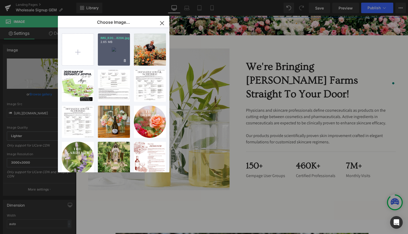
click at [114, 54] on div "IMG_820...8204.jpg 2.65 MB" at bounding box center [114, 49] width 32 height 32
type input "https://ucarecdn.com/2c0c6197-f3dd-4df9-a4a3-db1e3c0ed339/-/format/auto/-/previ…"
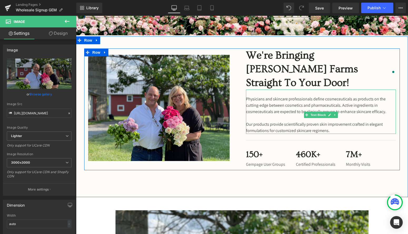
click at [259, 96] on p "Physicians and skincare professionals define cosmeceuticals as products on the …" at bounding box center [321, 105] width 150 height 19
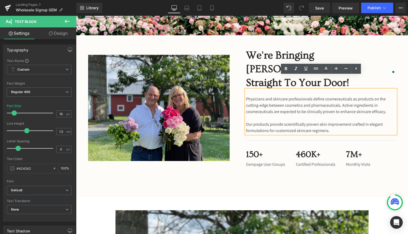
click at [299, 149] on h3 "460K+" at bounding box center [321, 154] width 50 height 11
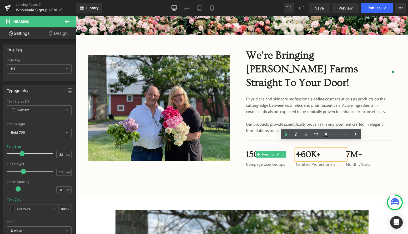
click at [252, 149] on h3 "150+" at bounding box center [271, 154] width 50 height 11
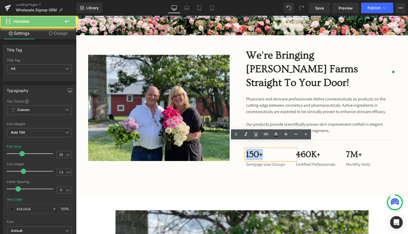
click at [252, 149] on h3 "150+" at bounding box center [271, 154] width 50 height 11
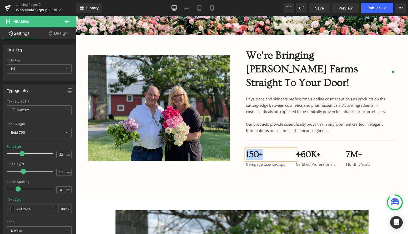
drag, startPoint x: 263, startPoint y: 147, endPoint x: 247, endPoint y: 147, distance: 16.3
click at [247, 149] on h3 "150+" at bounding box center [271, 154] width 50 height 11
click at [249, 161] on p "Gempage User Groups" at bounding box center [271, 164] width 50 height 6
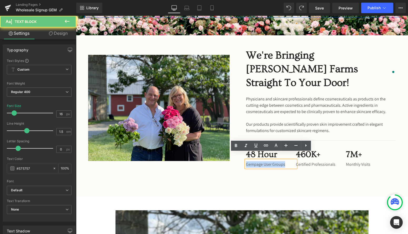
click at [249, 161] on p "Gempage User Groups" at bounding box center [271, 164] width 50 height 6
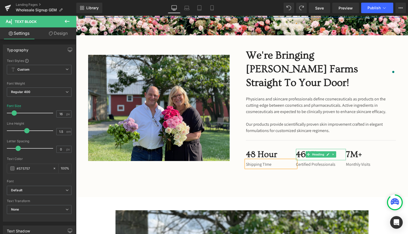
click at [301, 149] on h3 "460K+" at bounding box center [321, 154] width 50 height 11
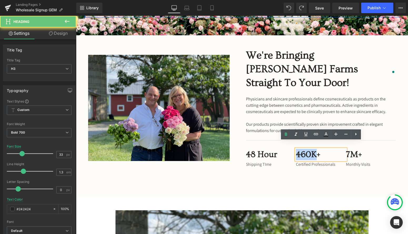
click at [301, 149] on h3 "460K+" at bounding box center [321, 154] width 50 height 11
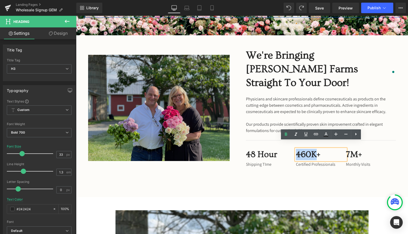
click at [138, 85] on img at bounding box center [159, 108] width 142 height 106
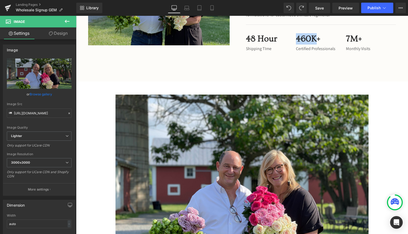
scroll to position [219, 0]
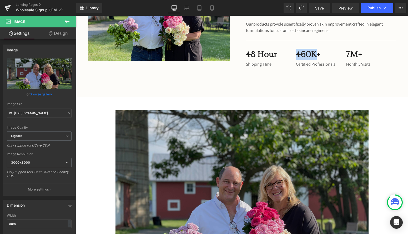
click at [176, 131] on img at bounding box center [242, 205] width 253 height 190
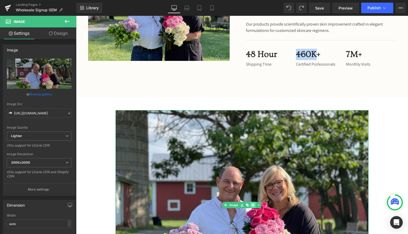
click at [254, 202] on link at bounding box center [253, 205] width 6 height 6
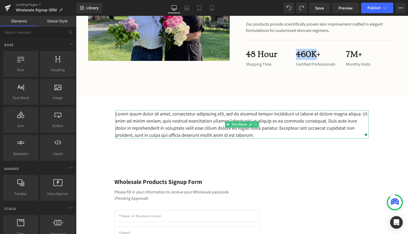
click at [261, 121] on p "Lorem ipsum dolor sit amet, consectetur adipiscing elit, sed do eiusmod tempor …" at bounding box center [242, 124] width 253 height 28
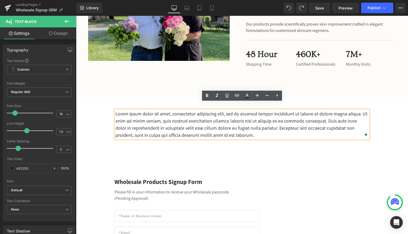
click at [257, 117] on p "Lorem ipsum dolor sit amet, consectetur adipiscing elit, sed do eiusmod tempor …" at bounding box center [242, 124] width 253 height 28
click at [257, 155] on div "Wholesale Garden Roses Signup Heading Row Hero Banner 68px Image We're Bringing…" at bounding box center [242, 220] width 332 height 724
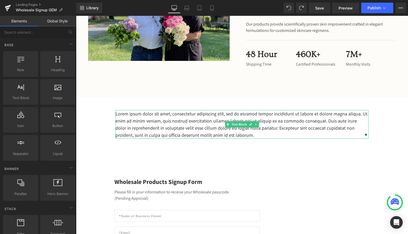
click at [257, 110] on p "Lorem ipsum dolor sit amet, consectetur adipiscing elit, sed do eiusmod tempor …" at bounding box center [242, 124] width 253 height 28
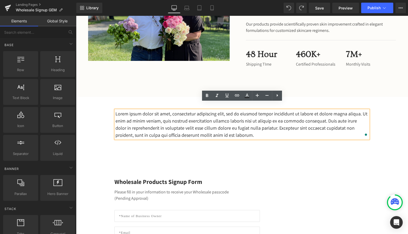
click at [266, 166] on div "Wholesale Garden Roses Signup Heading Row Hero Banner 68px Image We're Bringing…" at bounding box center [242, 220] width 332 height 724
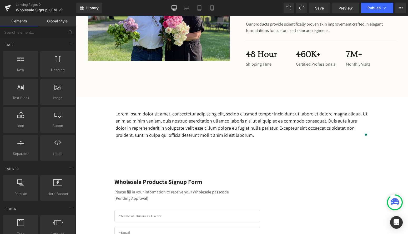
click at [261, 116] on p "Lorem ipsum dolor sit amet, consectetur adipiscing elit, sed do eiusmod tempor …" at bounding box center [242, 124] width 253 height 28
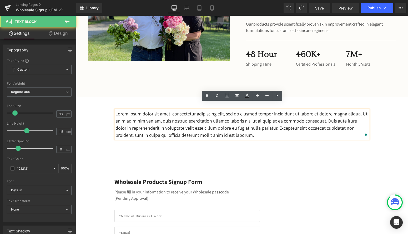
click at [256, 154] on div "Wholesale Garden Roses Signup Heading Row Hero Banner 68px Image We're Bringing…" at bounding box center [242, 220] width 332 height 724
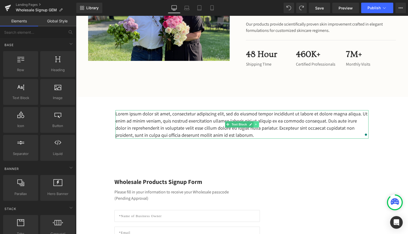
click at [256, 123] on icon at bounding box center [255, 124] width 1 height 2
click at [258, 123] on icon at bounding box center [259, 124] width 3 height 3
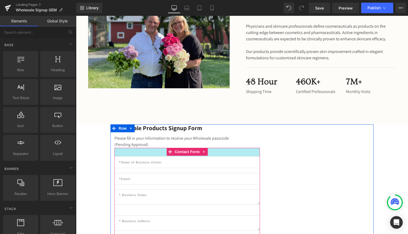
scroll to position [188, 0]
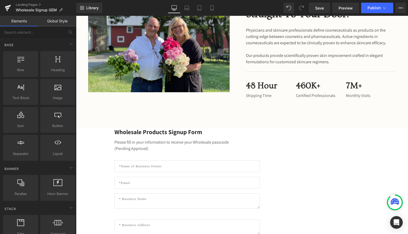
click at [258, 117] on div "Image We're Bringing [PERSON_NAME] Farms Straight To Your Door! Heading Physici…" at bounding box center [242, 48] width 332 height 160
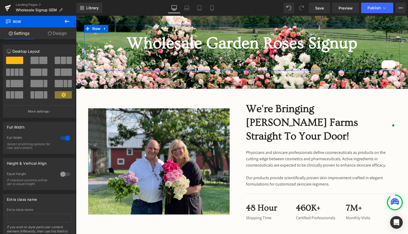
scroll to position [65, 0]
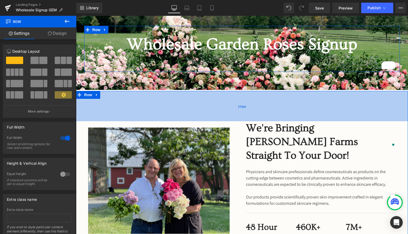
drag, startPoint x: 239, startPoint y: 99, endPoint x: 238, endPoint y: 117, distance: 18.2
click at [238, 117] on div "115px" at bounding box center [242, 106] width 332 height 30
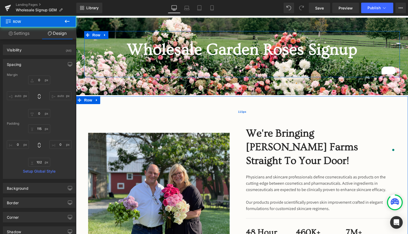
scroll to position [58, 0]
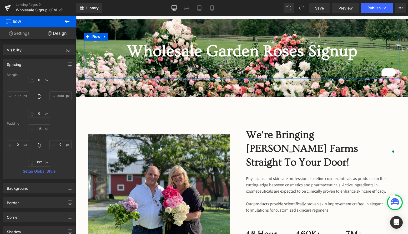
click at [238, 78] on div at bounding box center [242, 77] width 316 height 3
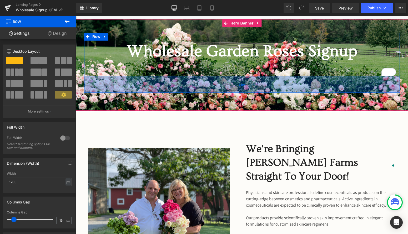
drag, startPoint x: 238, startPoint y: 78, endPoint x: 237, endPoint y: 82, distance: 4.3
click at [237, 91] on div "63px" at bounding box center [242, 84] width 316 height 17
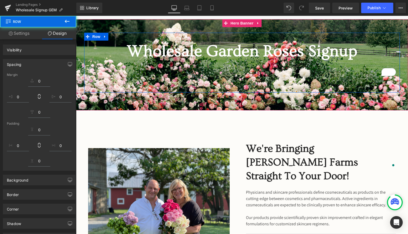
click at [239, 46] on h1 "Wholesale Garden Roses Signup" at bounding box center [242, 51] width 308 height 21
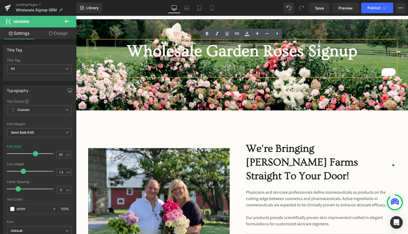
click at [123, 49] on h1 "Wholesale Garden Roses Signup" at bounding box center [242, 51] width 308 height 21
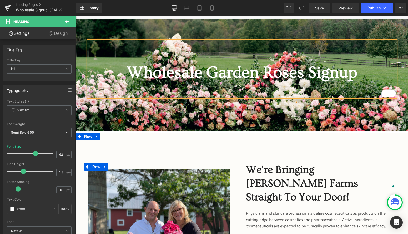
click at [245, 187] on div "We're Bringing [PERSON_NAME] Farms Straight To Your Door! Heading Physicians an…" at bounding box center [321, 222] width 158 height 119
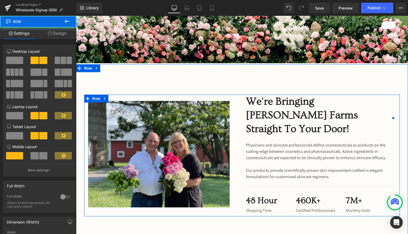
scroll to position [127, 0]
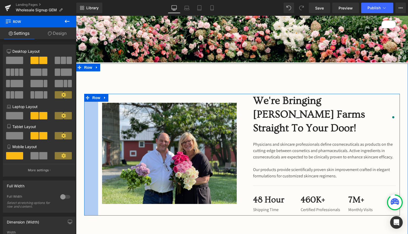
drag, startPoint x: 85, startPoint y: 115, endPoint x: 99, endPoint y: 116, distance: 14.0
click at [99, 116] on div "Image We're Bringing [PERSON_NAME] Farms Straight To Your Door! Heading Physici…" at bounding box center [242, 155] width 316 height 122
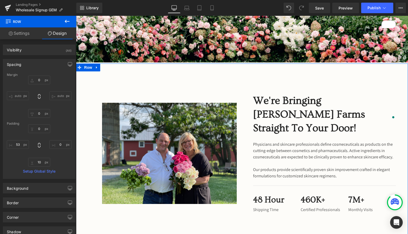
click at [400, 121] on div "Image We're Bringing [PERSON_NAME] Farms Straight To Your Door! Heading Physici…" at bounding box center [242, 155] width 332 height 122
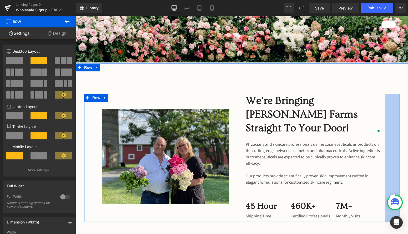
drag, startPoint x: 398, startPoint y: 121, endPoint x: 384, endPoint y: 124, distance: 15.0
click at [384, 124] on div "Image We're Bringing [PERSON_NAME] Farms Straight To Your Door! Heading Physici…" at bounding box center [242, 158] width 316 height 128
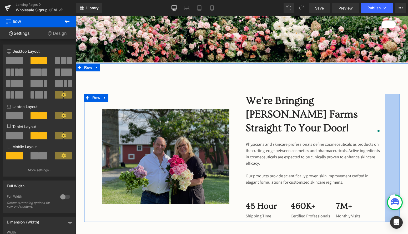
click at [176, 150] on img at bounding box center [165, 157] width 127 height 96
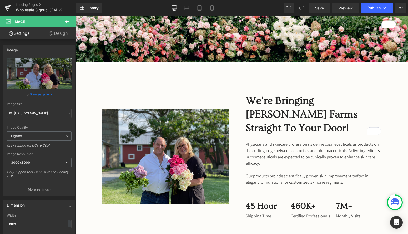
click at [63, 38] on link "Design" at bounding box center [58, 33] width 38 height 12
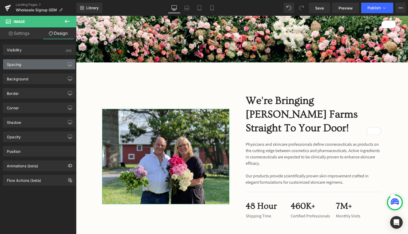
click at [43, 62] on div "Spacing" at bounding box center [39, 64] width 72 height 10
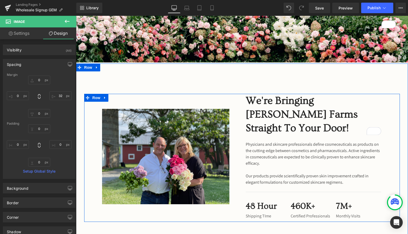
click at [175, 107] on div "Image" at bounding box center [170, 156] width 144 height 125
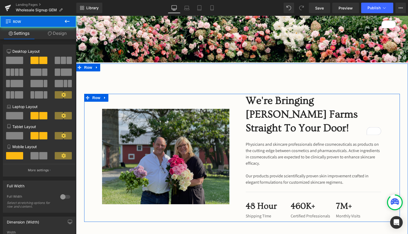
click at [167, 112] on img at bounding box center [165, 157] width 127 height 96
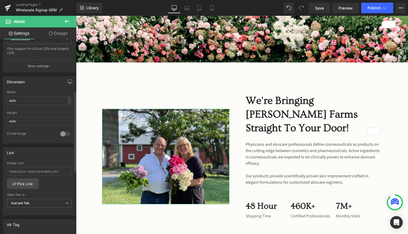
scroll to position [123, 0]
click at [26, 102] on input "auto" at bounding box center [39, 101] width 65 height 9
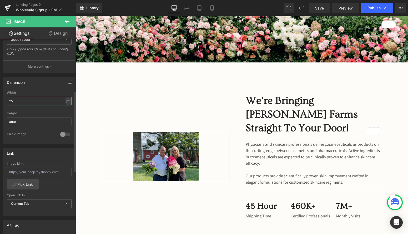
type input "2"
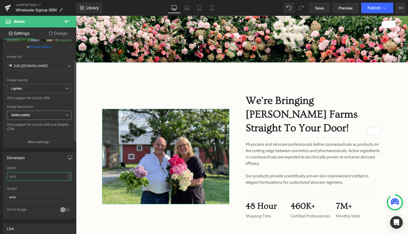
scroll to position [49, 0]
click at [61, 114] on span "3000x3000" at bounding box center [39, 113] width 65 height 9
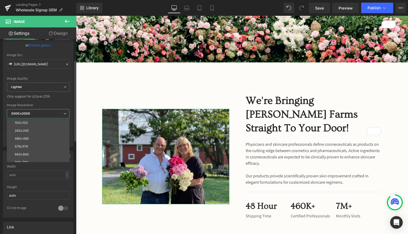
click at [61, 114] on span "3000x3000" at bounding box center [38, 113] width 63 height 9
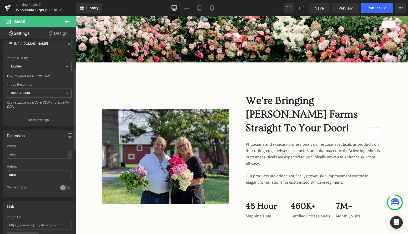
scroll to position [70, 0]
click at [42, 120] on p "More settings" at bounding box center [38, 119] width 21 height 5
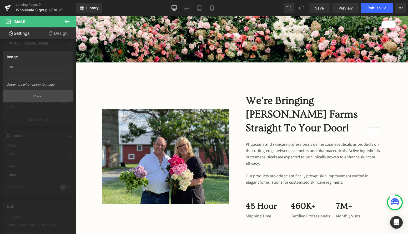
click at [42, 98] on button "Back" at bounding box center [38, 96] width 70 height 12
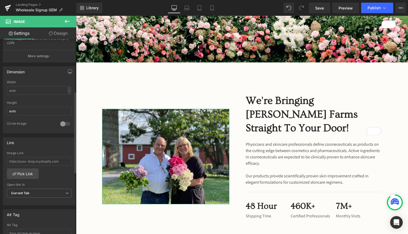
scroll to position [133, 0]
click at [63, 122] on div at bounding box center [65, 123] width 13 height 8
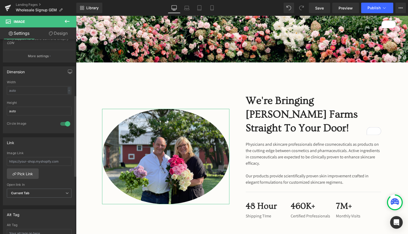
click at [63, 122] on div at bounding box center [65, 123] width 13 height 8
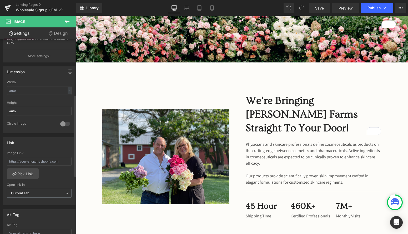
click at [63, 122] on div at bounding box center [65, 123] width 13 height 8
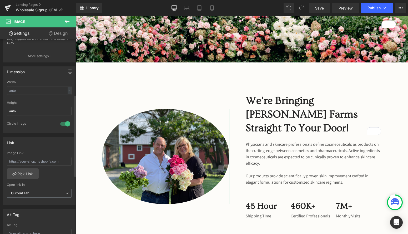
click at [63, 122] on div at bounding box center [65, 123] width 13 height 8
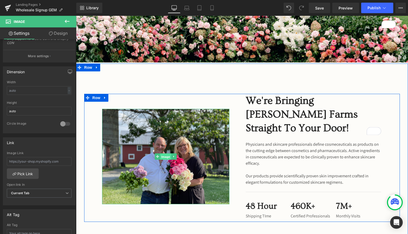
click at [165, 156] on span "Image" at bounding box center [165, 156] width 11 height 6
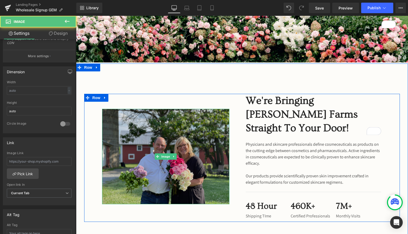
click at [162, 160] on img at bounding box center [165, 157] width 127 height 96
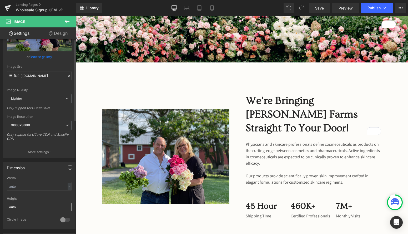
scroll to position [0, 0]
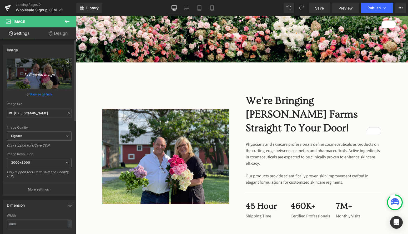
click at [37, 71] on icon "Replace Image" at bounding box center [39, 73] width 42 height 7
click at [45, 76] on icon "Replace Image" at bounding box center [39, 73] width 42 height 7
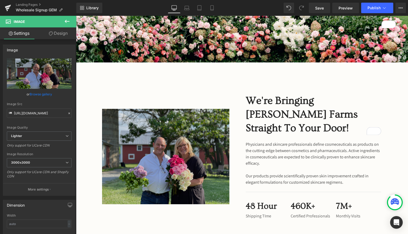
click at [176, 176] on img at bounding box center [165, 157] width 127 height 96
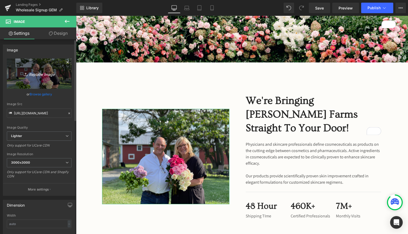
click at [41, 76] on icon "Replace Image" at bounding box center [39, 73] width 42 height 7
type input "C:\fakepath\IMG_8204.jpg"
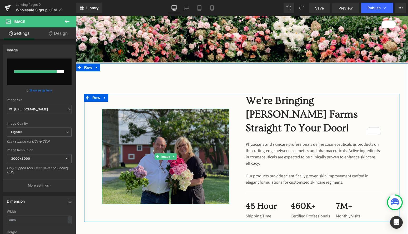
click at [164, 151] on img at bounding box center [165, 157] width 127 height 96
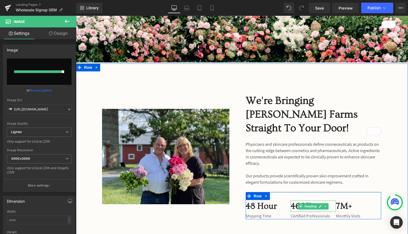
click at [293, 206] on h3 "460K+" at bounding box center [313, 205] width 45 height 11
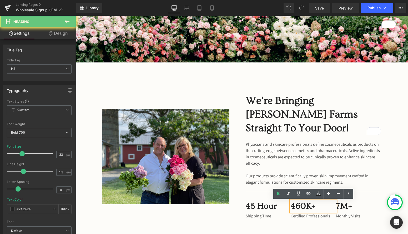
click at [293, 206] on h3 "460K+" at bounding box center [313, 205] width 45 height 11
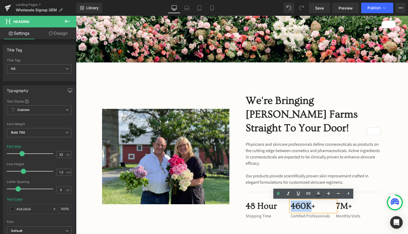
click at [295, 161] on p "Physicians and skincare professionals define cosmeceuticals as products on the …" at bounding box center [314, 153] width 136 height 25
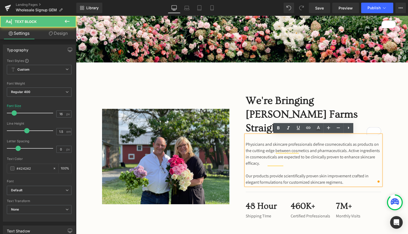
drag, startPoint x: 355, startPoint y: 185, endPoint x: 245, endPoint y: 149, distance: 115.5
click at [246, 149] on div "Physicians and skincare professionals define cosmeceuticals as products on the …" at bounding box center [314, 160] width 136 height 51
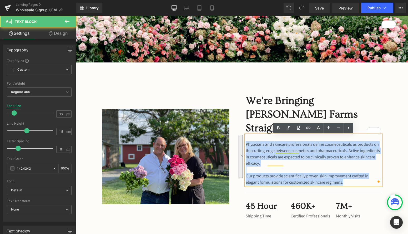
drag, startPoint x: 247, startPoint y: 145, endPoint x: 358, endPoint y: 190, distance: 119.8
click at [358, 190] on div "We're Bringing [PERSON_NAME] Farms Straight To Your Door! Heading Physicians an…" at bounding box center [314, 156] width 144 height 125
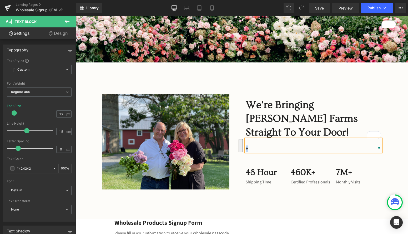
scroll to position [131, 0]
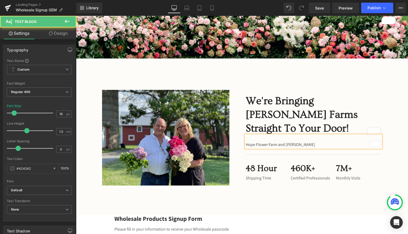
click at [246, 142] on p "Hope Flower Farm and [PERSON_NAME]" at bounding box center [314, 144] width 136 height 6
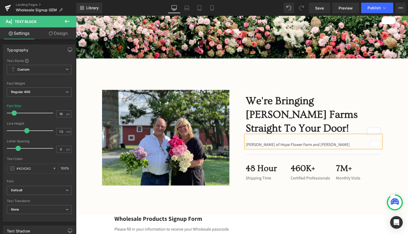
click at [313, 146] on p "[PERSON_NAME] of Hope Flower Farm and [PERSON_NAME]" at bounding box center [314, 144] width 136 height 6
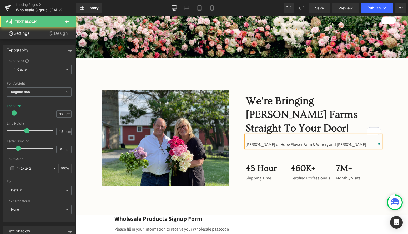
click at [351, 145] on p "[PERSON_NAME] of Hope Flower Farm & Winery and [PERSON_NAME]" at bounding box center [314, 144] width 136 height 6
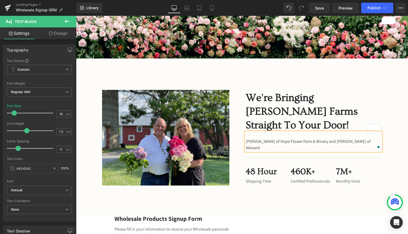
scroll to position [128, 0]
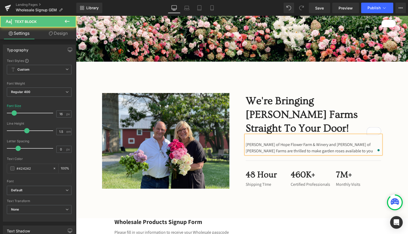
click at [316, 150] on p "[PERSON_NAME] of Hope Flower Farm & Winery and [PERSON_NAME] of [PERSON_NAME] F…" at bounding box center [314, 147] width 136 height 13
click at [370, 150] on p "[PERSON_NAME] of Hope Flower Farm & Winery and [PERSON_NAME] of [PERSON_NAME] F…" at bounding box center [314, 147] width 136 height 13
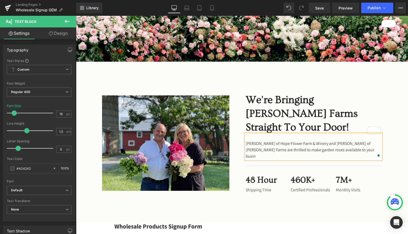
scroll to position [127, 0]
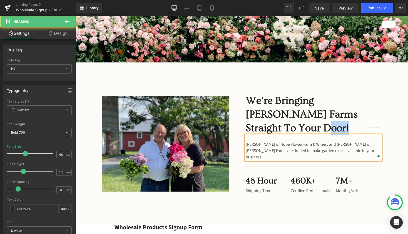
drag, startPoint x: 250, startPoint y: 128, endPoint x: 244, endPoint y: 127, distance: 5.7
click at [244, 127] on div "We're Bringing [PERSON_NAME] Farms Straight To Your Door! Heading [PERSON_NAME]…" at bounding box center [314, 144] width 144 height 100
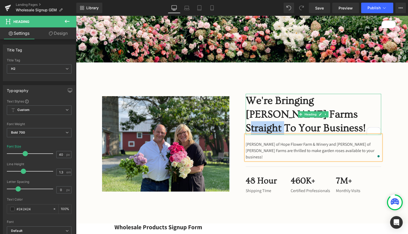
drag, startPoint x: 337, startPoint y: 114, endPoint x: 303, endPoint y: 111, distance: 34.3
click at [303, 111] on h2 "We're Bringing [PERSON_NAME] Farms Straight To Your Business!" at bounding box center [314, 114] width 136 height 41
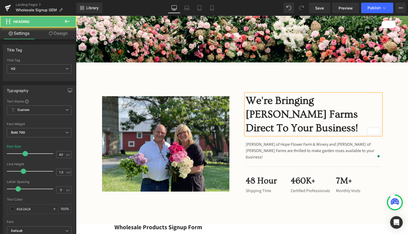
click at [318, 101] on h2 "We're Bringing [PERSON_NAME] Farms Direct To Your Business!" at bounding box center [314, 114] width 136 height 41
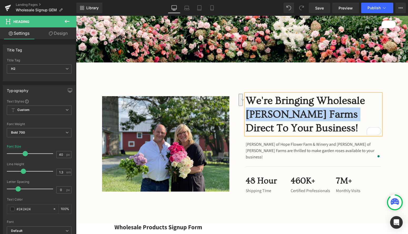
drag, startPoint x: 349, startPoint y: 116, endPoint x: 242, endPoint y: 111, distance: 107.0
click at [242, 111] on div "We're Bringing Wholesale [PERSON_NAME] Farms Direct To Your Business! Heading […" at bounding box center [314, 144] width 144 height 100
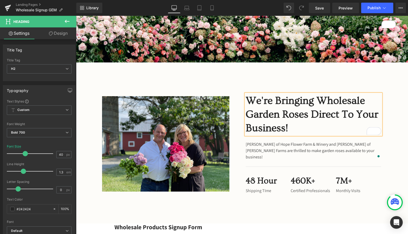
click at [338, 114] on h2 "We're Bringing Wholesale Garden Roses Direct To Your Business!" at bounding box center [314, 114] width 136 height 41
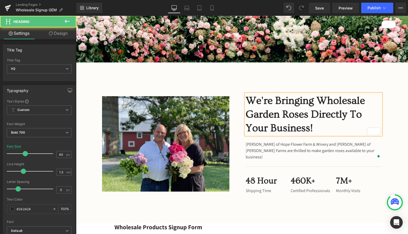
click at [323, 128] on h2 "We're Bringing Wholesale Garden Roses Directly To Your Business!" at bounding box center [314, 114] width 136 height 41
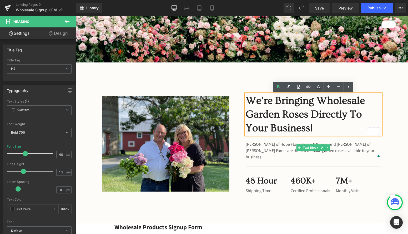
click at [270, 158] on p "[PERSON_NAME] of Hope Flower Farm & Winery and [PERSON_NAME] of [PERSON_NAME] F…" at bounding box center [314, 150] width 136 height 19
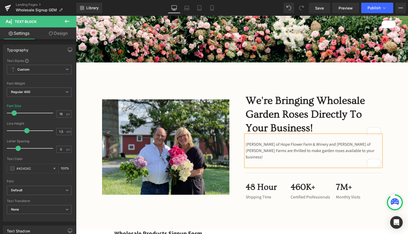
click at [279, 119] on h2 "We're Bringing Wholesale Garden Roses Directly To Your Business!" at bounding box center [314, 114] width 136 height 41
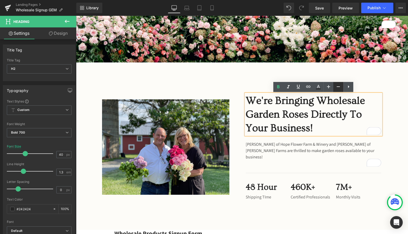
click at [337, 87] on icon at bounding box center [338, 86] width 6 height 6
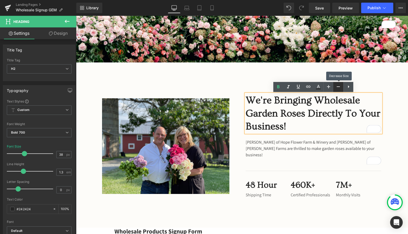
click at [337, 87] on icon at bounding box center [338, 86] width 6 height 6
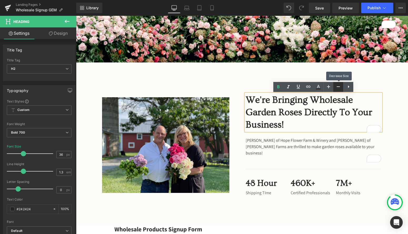
click at [337, 87] on icon at bounding box center [338, 86] width 6 height 6
type input "34"
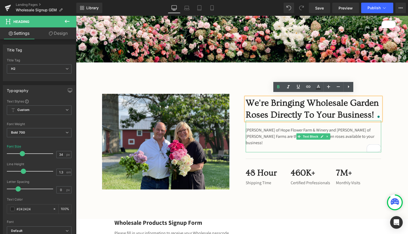
click at [269, 145] on p "[PERSON_NAME] of Hope Flower Farm & Winery and [PERSON_NAME] of [PERSON_NAME] F…" at bounding box center [314, 136] width 136 height 19
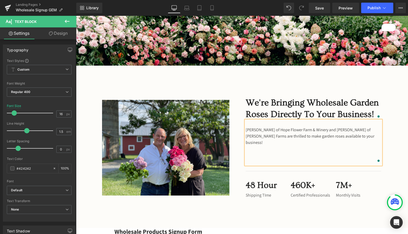
scroll to position [123, 0]
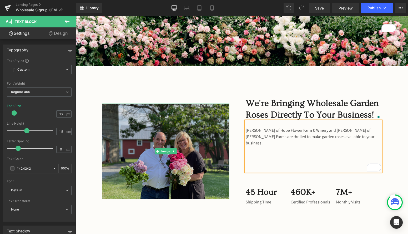
click at [160, 142] on img at bounding box center [165, 151] width 127 height 96
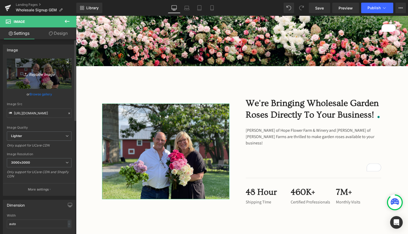
click at [33, 77] on icon "Replace Image" at bounding box center [39, 73] width 42 height 7
type input "C:\fakepath\IMG_8204.jpg"
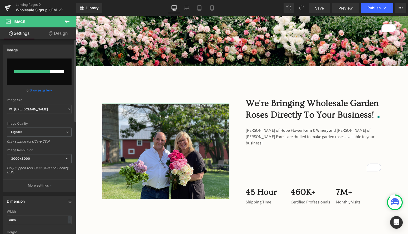
click at [48, 90] on link "Browse gallery" at bounding box center [41, 90] width 22 height 9
click at [48, 0] on div "Image You are previewing how the will restyle your page. You can not edit Eleme…" at bounding box center [204, 0] width 408 height 0
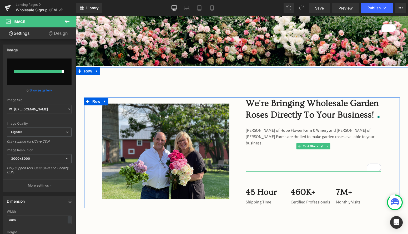
click at [311, 141] on p "[PERSON_NAME] of Hope Flower Farm & Winery and [PERSON_NAME] of [PERSON_NAME] F…" at bounding box center [314, 136] width 136 height 19
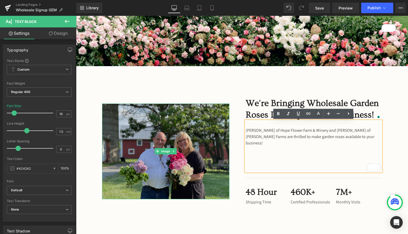
click at [142, 131] on img at bounding box center [165, 151] width 127 height 96
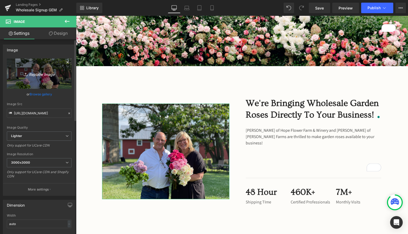
click at [52, 71] on icon "Replace Image" at bounding box center [39, 73] width 42 height 7
type input "C:\fakepath\IMG_8204.jpg"
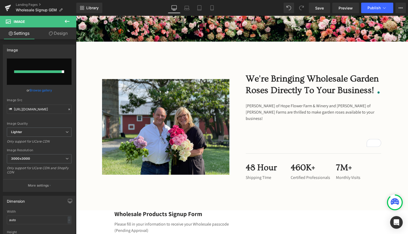
scroll to position [146, 0]
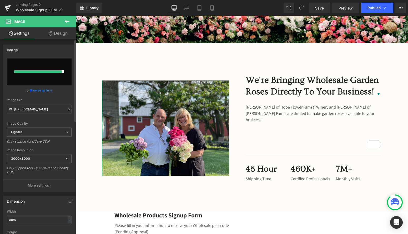
click at [58, 64] on input "file" at bounding box center [39, 71] width 65 height 26
click at [326, 8] on link "Save" at bounding box center [319, 8] width 21 height 11
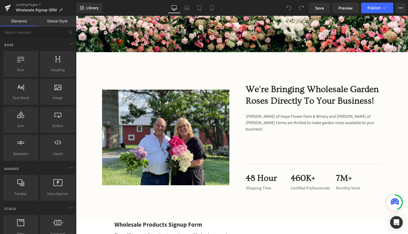
scroll to position [166, 0]
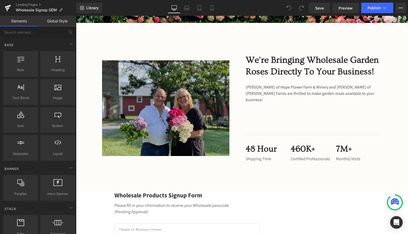
click at [155, 124] on img at bounding box center [165, 108] width 127 height 96
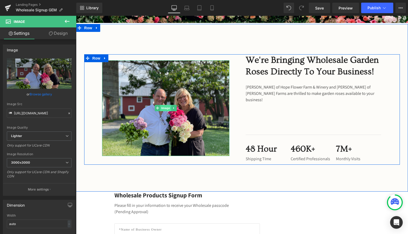
click at [163, 109] on span "Image" at bounding box center [165, 108] width 11 height 6
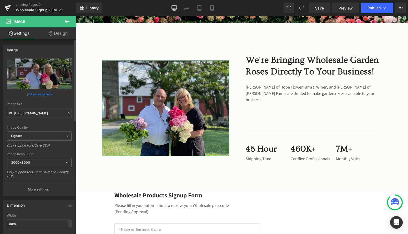
click at [40, 96] on link "Browse gallery" at bounding box center [41, 93] width 22 height 9
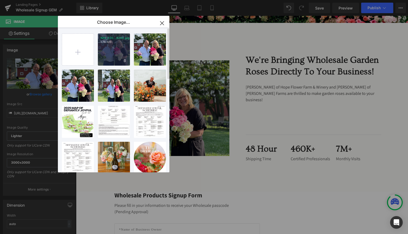
click at [115, 52] on div "IMG_820...8204.jpg 1.76 MB" at bounding box center [114, 49] width 32 height 32
type input "https://ucarecdn.com/abb7b25d-e892-49eb-9edc-900f85d045ff/-/format/auto/-/previ…"
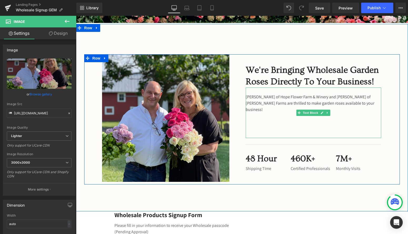
click at [266, 113] on p "To enrich screen reader interactions, please activate Accessibility in Grammarl…" at bounding box center [314, 116] width 136 height 6
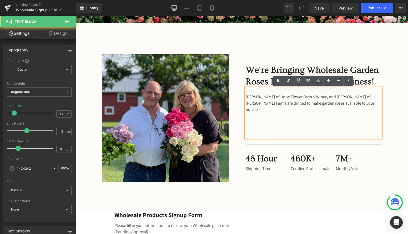
click at [266, 112] on p "[PERSON_NAME] of Hope Flower Farm & Winery and [PERSON_NAME] of [PERSON_NAME] F…" at bounding box center [314, 103] width 136 height 19
click at [290, 106] on p "[PERSON_NAME] of Hope Flower Farm & Winery and [PERSON_NAME] of [PERSON_NAME] F…" at bounding box center [314, 103] width 136 height 19
click at [289, 109] on p "[PERSON_NAME] of Hope Flower Farm & Winery and [PERSON_NAME] of [PERSON_NAME] F…" at bounding box center [314, 103] width 136 height 19
click at [272, 111] on p "[PERSON_NAME] of Hope Flower Farm & Winery and [PERSON_NAME] of [PERSON_NAME] F…" at bounding box center [314, 103] width 136 height 19
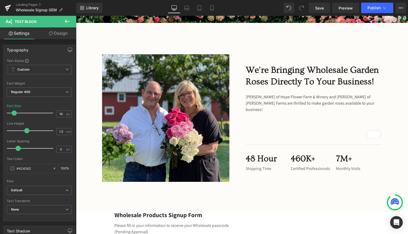
click at [398, 202] on icon at bounding box center [396, 202] width 4 height 1
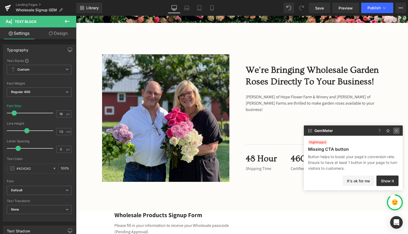
click at [395, 131] on img at bounding box center [396, 130] width 6 height 6
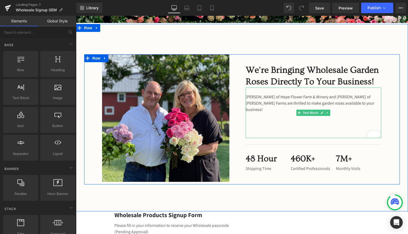
click at [278, 110] on p "[PERSON_NAME] of Hope Flower Farm & Winery and [PERSON_NAME] of [PERSON_NAME] F…" at bounding box center [314, 103] width 136 height 19
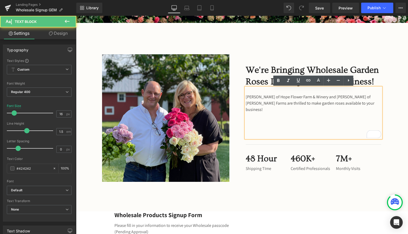
click at [278, 98] on p "[PERSON_NAME] of Hope Flower Farm & Winery and [PERSON_NAME] of [PERSON_NAME] F…" at bounding box center [314, 103] width 136 height 19
click at [340, 105] on p "[PERSON_NAME] of Hope Flower Farm & Winery and [PERSON_NAME] of [PERSON_NAME] F…" at bounding box center [314, 103] width 136 height 19
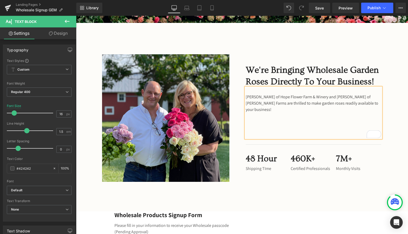
click at [377, 104] on p "Holly Chapple of Hope Flower Farm & Winery and Jose Azout of Alexandra Farms ar…" at bounding box center [314, 103] width 136 height 19
click at [321, 108] on p "Holly Chapple of Hope Flower Farm & Winery and Jose Azout of Alexandra Farms ar…" at bounding box center [314, 103] width 136 height 19
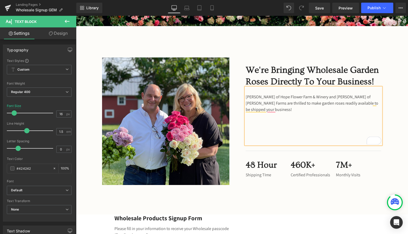
scroll to position [160, 0]
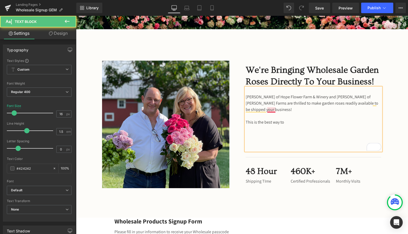
click at [275, 111] on p "Holly Chapple of Hope Flower Farm & Winery and Jose Azout of Alexandra Farms ar…" at bounding box center [314, 103] width 136 height 19
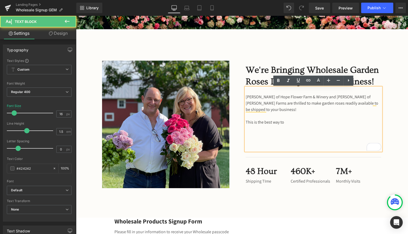
click at [302, 124] on p "This is the best way to" at bounding box center [314, 122] width 136 height 6
drag, startPoint x: 253, startPoint y: 123, endPoint x: 241, endPoint y: 123, distance: 11.6
click at [241, 123] on div "Image We're Bringing Wholesale Garden Roses Directly To Your Business! Heading …" at bounding box center [242, 126] width 316 height 130
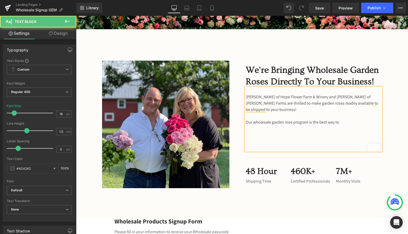
click at [351, 123] on p "Our wholesale garden rose program is the best way to" at bounding box center [314, 122] width 136 height 6
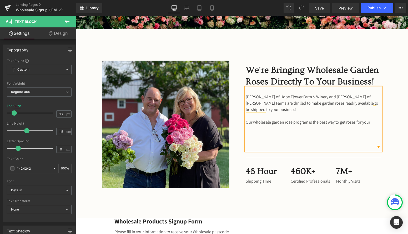
scroll to position [157, 0]
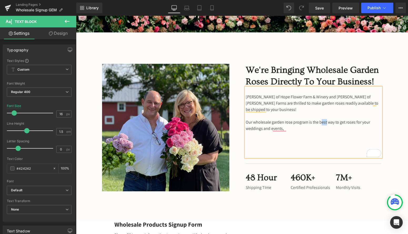
drag, startPoint x: 334, startPoint y: 124, endPoint x: 329, endPoint y: 124, distance: 5.0
click at [329, 124] on p "Our wholesale garden rose program is the best way to get roses for your wedding…" at bounding box center [314, 125] width 136 height 13
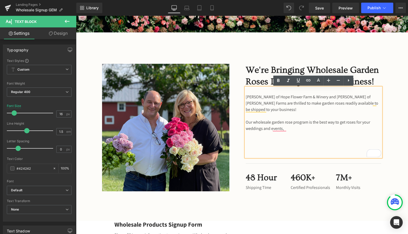
click at [299, 131] on p "Our wholesale garden rose program is the best way to get roses for your wedding…" at bounding box center [314, 125] width 136 height 13
click at [354, 122] on p "Our wholesale garden rose program is the best way to get roses for your wedding…" at bounding box center [314, 125] width 136 height 13
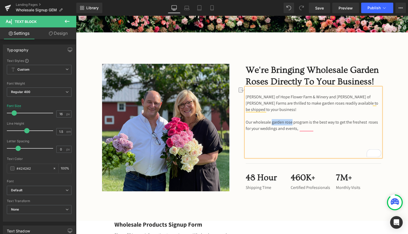
drag, startPoint x: 296, startPoint y: 123, endPoint x: 274, endPoint y: 123, distance: 21.8
click at [274, 123] on p "Our wholesale garden rose program is the best way to get the freshest roses for…" at bounding box center [314, 125] width 136 height 13
click at [354, 123] on p "Our wholesale program is the best way to get the freshest roses for your weddin…" at bounding box center [314, 125] width 136 height 13
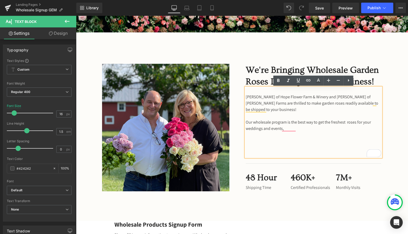
click at [355, 122] on p "Our wholesale program is the best way to get the freshest roses for your weddin…" at bounding box center [314, 125] width 136 height 13
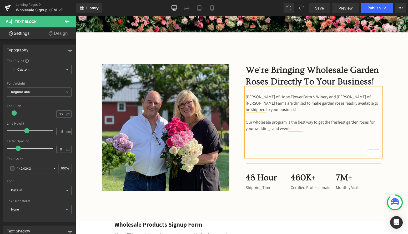
click at [261, 129] on p "Our wholesale program is the best way to get the freshest garden roses for your…" at bounding box center [314, 125] width 136 height 13
click at [289, 128] on p "Our wholesale program is the best way to get the freshest garden roses for your…" at bounding box center [314, 125] width 136 height 13
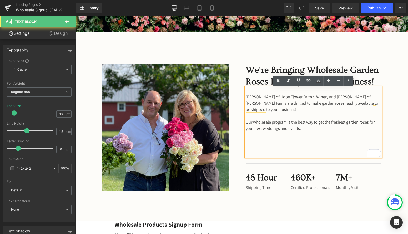
click at [288, 128] on p "Our wholesale program is the best way to get the freshest garden roses for your…" at bounding box center [314, 125] width 136 height 13
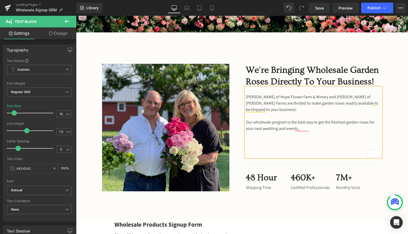
click at [293, 129] on p "Our wholesale program is the best way to get the freshest garden roses for your…" at bounding box center [314, 125] width 136 height 13
click at [304, 127] on p "Our wholesale program is the best way to get the freshest garden roses for your…" at bounding box center [314, 125] width 136 height 13
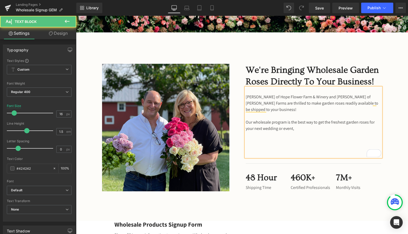
click at [307, 129] on p "Our wholesale program is the best way to get the freshest garden roses for your…" at bounding box center [314, 125] width 136 height 13
click at [303, 150] on p "To enrich screen reader interactions, please activate Accessibility in Grammarl…" at bounding box center [314, 153] width 136 height 6
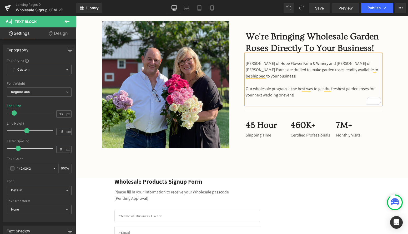
scroll to position [198, 0]
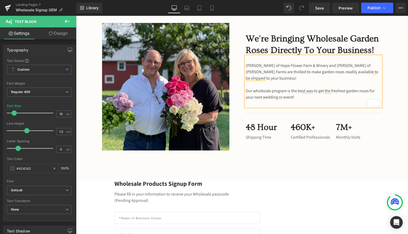
click at [266, 48] on h2 "We're Bringing Wholesale Garden Roses Directly To Your Business!" at bounding box center [314, 44] width 136 height 23
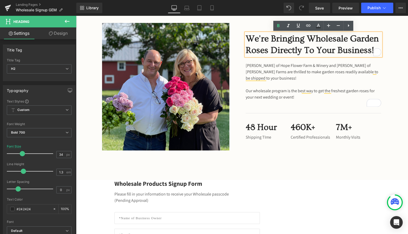
click at [260, 39] on h2 "We're Bringing Wholesale Garden Roses Directly To Your Business!" at bounding box center [314, 44] width 136 height 23
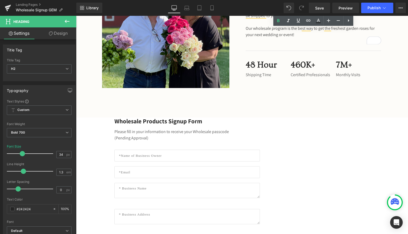
scroll to position [260, 0]
click at [136, 123] on p "Wholesale Products Signup Form" at bounding box center [186, 121] width 145 height 8
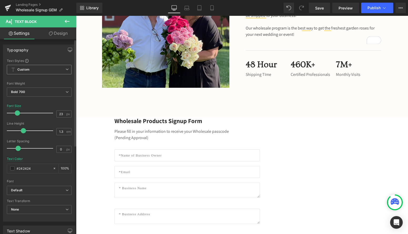
click at [44, 73] on span "Custom Setup Global Style" at bounding box center [39, 69] width 65 height 9
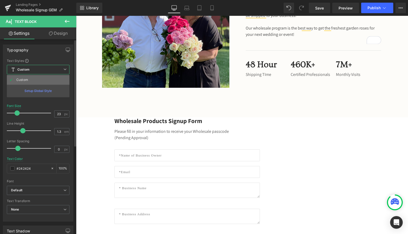
click at [41, 81] on li "Custom" at bounding box center [38, 79] width 63 height 9
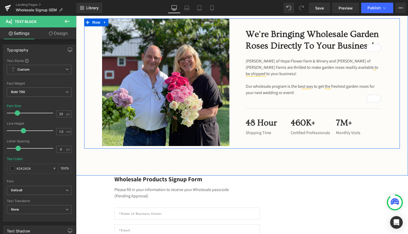
scroll to position [201, 0]
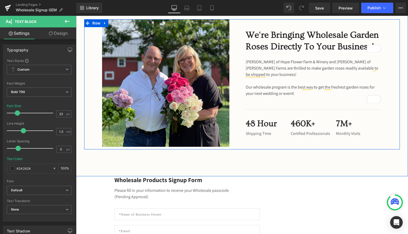
click at [264, 48] on h2 "We're Bringing Wholesale Garden Roses Directly To Your Business!" at bounding box center [314, 40] width 136 height 23
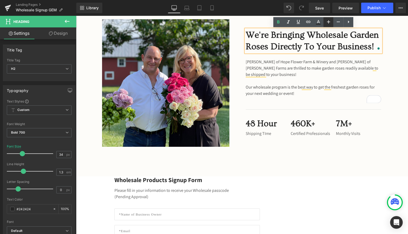
click at [329, 23] on icon at bounding box center [328, 22] width 6 height 6
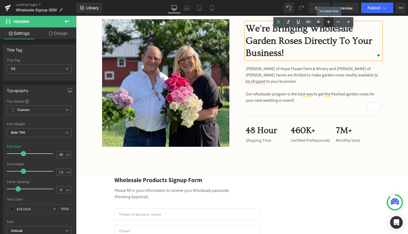
click at [329, 23] on icon at bounding box center [328, 22] width 6 height 6
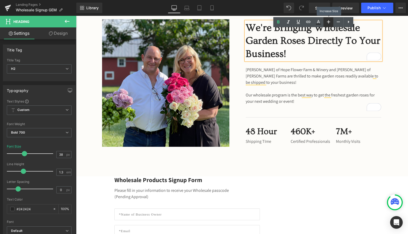
click at [329, 23] on icon at bounding box center [328, 22] width 6 height 6
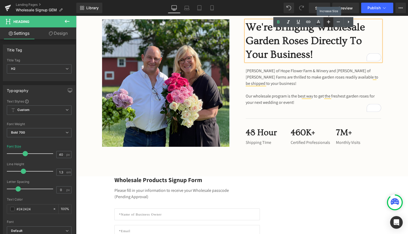
click at [329, 23] on icon at bounding box center [328, 22] width 6 height 6
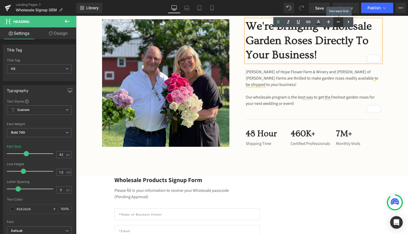
click at [335, 20] on icon at bounding box center [338, 22] width 6 height 6
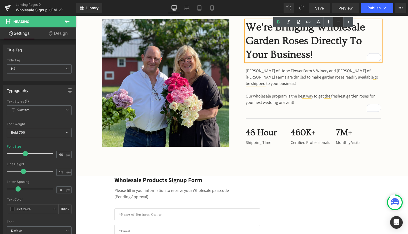
click at [336, 20] on icon at bounding box center [338, 22] width 6 height 6
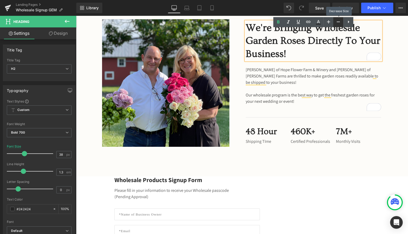
click at [336, 20] on icon at bounding box center [338, 22] width 6 height 6
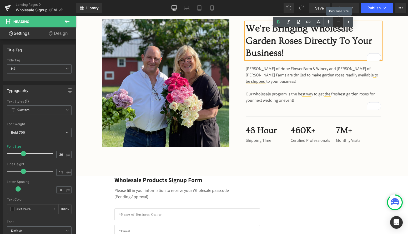
click at [336, 20] on icon at bounding box center [338, 22] width 6 height 6
type input "34"
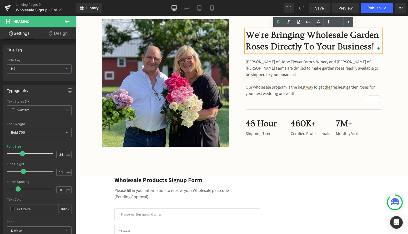
click at [149, 170] on div "Image We're Bringing Wholesale Garden Roses Directly To Your Business! Heading …" at bounding box center [242, 82] width 332 height 187
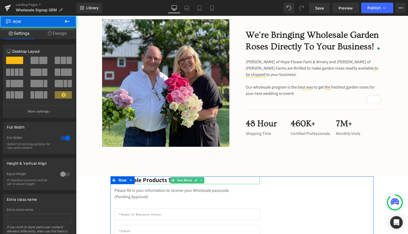
click at [146, 178] on p "Wholesale Products Signup Form" at bounding box center [186, 180] width 145 height 8
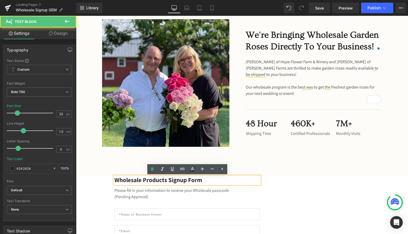
click at [145, 180] on p "Wholesale Products Signup Form" at bounding box center [186, 180] width 145 height 8
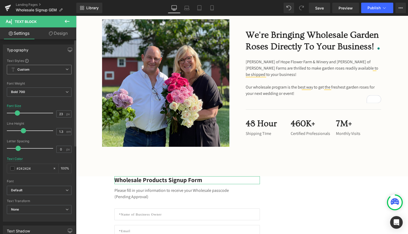
click at [56, 73] on span "Custom Setup Global Style" at bounding box center [39, 69] width 65 height 9
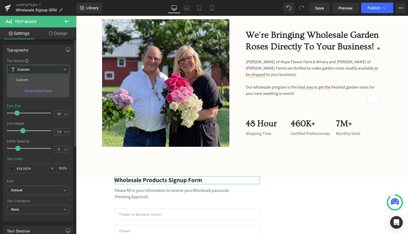
click at [53, 87] on div "Setup Global Style" at bounding box center [38, 90] width 63 height 12
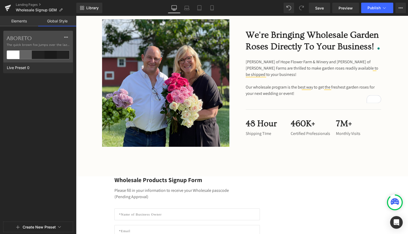
click at [19, 22] on link "Elements" at bounding box center [19, 21] width 38 height 11
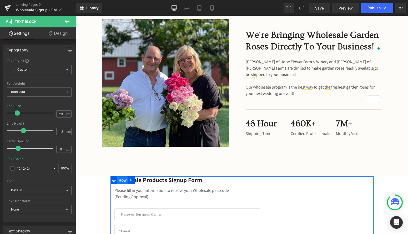
click at [122, 182] on span "Row" at bounding box center [122, 180] width 11 height 8
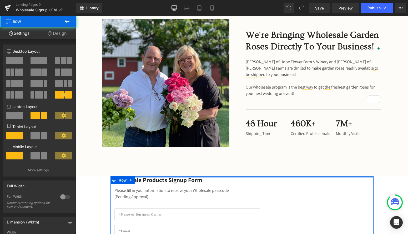
click at [146, 176] on div at bounding box center [242, 176] width 263 height 1
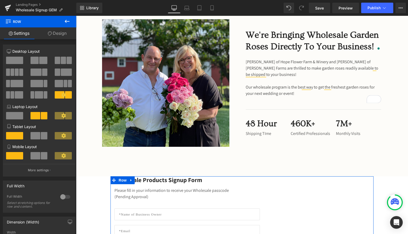
click at [144, 181] on p "Wholesale Products Signup Form" at bounding box center [186, 180] width 145 height 8
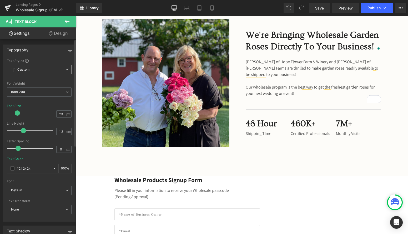
click at [29, 66] on span "Custom Setup Global Style" at bounding box center [39, 69] width 65 height 9
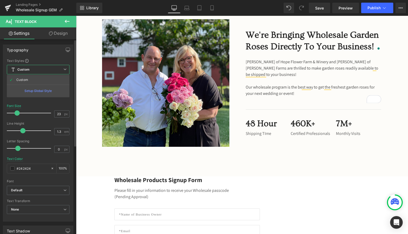
click at [29, 66] on span "Custom Setup Global Style" at bounding box center [38, 69] width 63 height 9
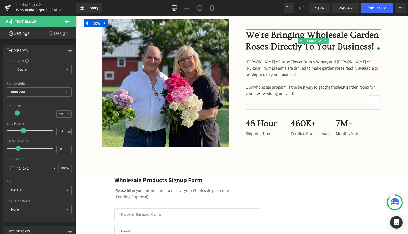
click at [293, 47] on h2 "We're Bringing Wholesale Garden Roses Directly To Your Business!" at bounding box center [314, 40] width 136 height 23
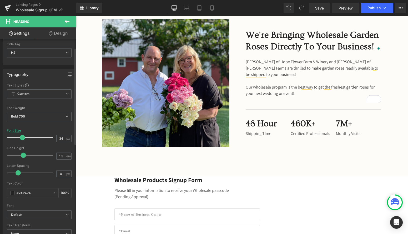
scroll to position [18, 0]
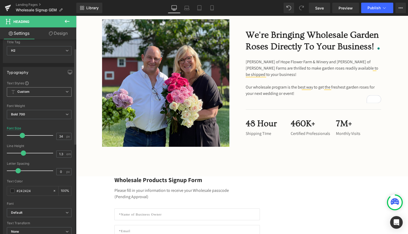
click at [63, 92] on span "Custom Setup Global Style" at bounding box center [39, 91] width 65 height 9
click at [63, 92] on span "Custom Setup Global Style" at bounding box center [38, 91] width 63 height 9
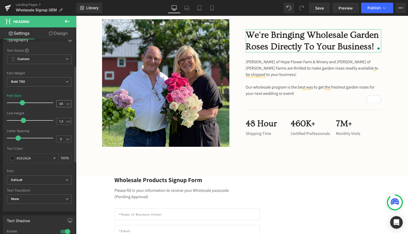
scroll to position [56, 0]
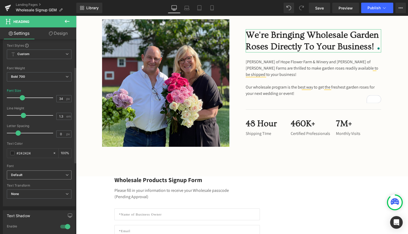
click at [32, 176] on b "Default" at bounding box center [38, 175] width 54 height 4
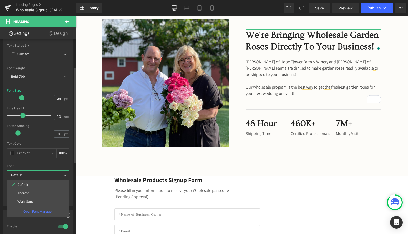
click at [32, 176] on b "Default" at bounding box center [37, 175] width 52 height 4
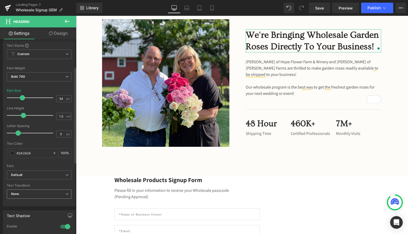
click at [32, 195] on span "None" at bounding box center [39, 193] width 65 height 9
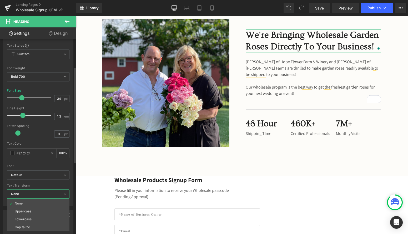
click at [32, 195] on span "None" at bounding box center [38, 193] width 63 height 9
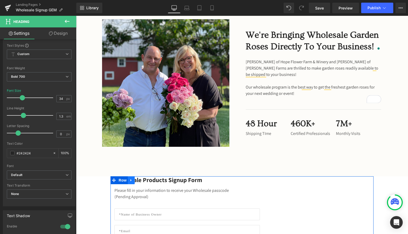
click at [129, 180] on link at bounding box center [131, 180] width 7 height 8
click at [180, 179] on span "Text Block" at bounding box center [184, 180] width 17 height 6
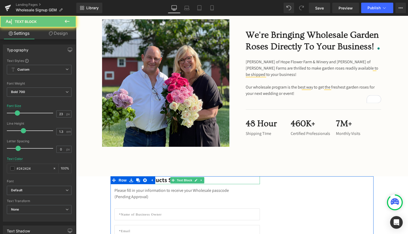
click at [208, 180] on p "Wholesale Products Signup Form" at bounding box center [186, 180] width 145 height 8
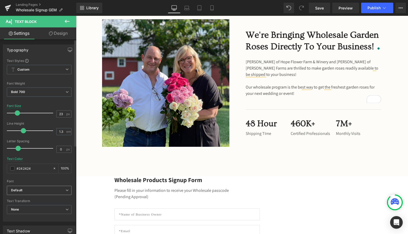
click at [16, 191] on icon "Default" at bounding box center [16, 190] width 11 height 4
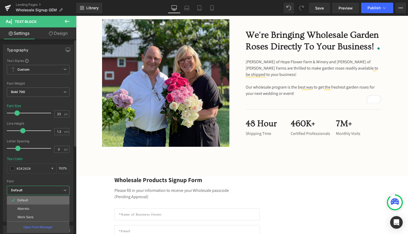
click at [22, 200] on p "Default" at bounding box center [22, 200] width 11 height 4
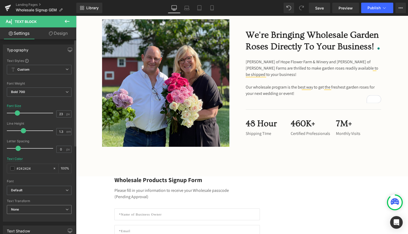
click at [26, 208] on span "None" at bounding box center [39, 209] width 65 height 9
click at [26, 208] on span "None" at bounding box center [38, 209] width 63 height 9
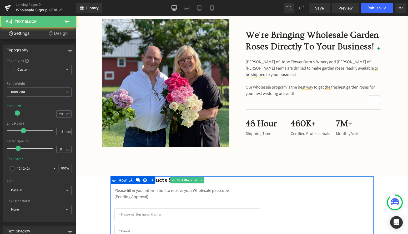
click at [160, 181] on p "Wholesale Products Signup Form" at bounding box center [186, 180] width 145 height 8
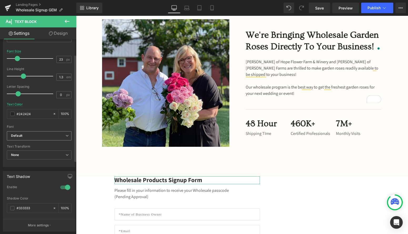
scroll to position [55, 0]
click at [40, 136] on b "Default" at bounding box center [38, 135] width 54 height 4
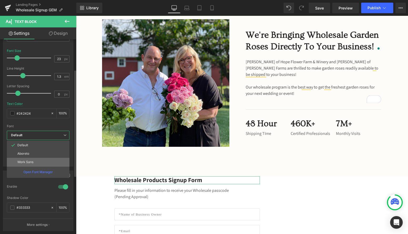
click at [31, 159] on li "Work Sans" at bounding box center [38, 162] width 63 height 8
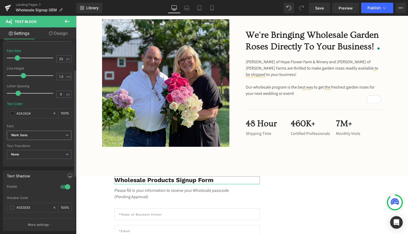
click at [36, 139] on span "Work Sans" at bounding box center [39, 135] width 65 height 9
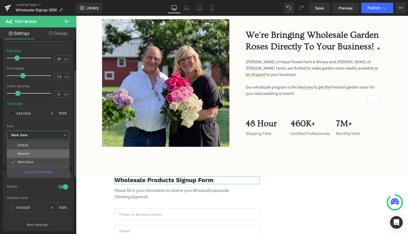
click at [32, 155] on li "Aboreto" at bounding box center [38, 153] width 63 height 8
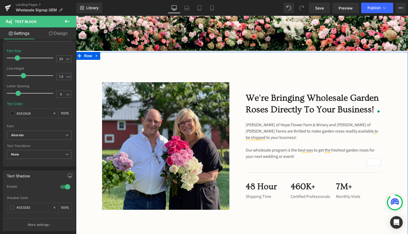
scroll to position [143, 0]
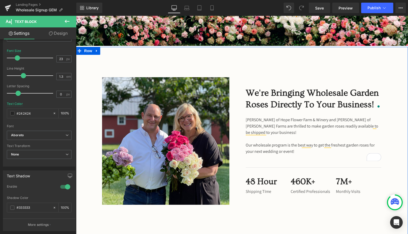
click at [287, 101] on h2 "We're Bringing Wholesale Garden Roses Directly To Your Business!" at bounding box center [314, 98] width 136 height 23
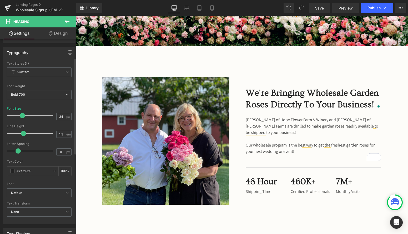
scroll to position [57, 0]
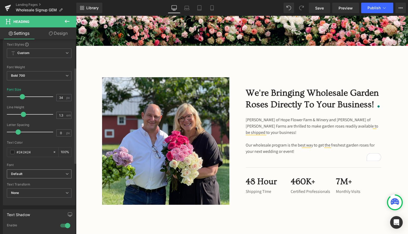
click at [37, 177] on span "Default" at bounding box center [39, 173] width 65 height 9
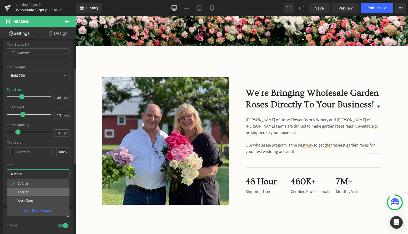
click at [30, 192] on li "Aboreto" at bounding box center [38, 192] width 63 height 8
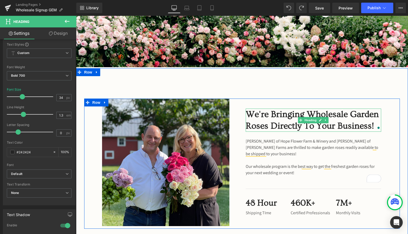
scroll to position [122, 0]
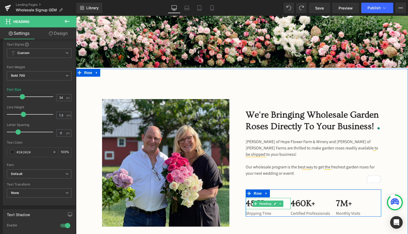
click at [255, 202] on icon at bounding box center [255, 203] width 3 height 3
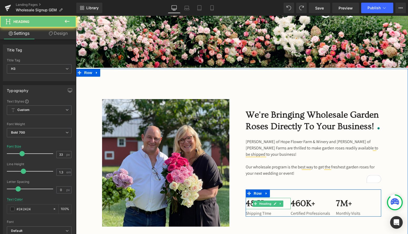
click at [248, 204] on h3 "48 Hour" at bounding box center [268, 203] width 45 height 11
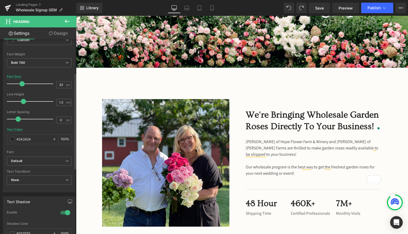
scroll to position [71, 0]
click at [26, 160] on b "Default" at bounding box center [38, 159] width 54 height 4
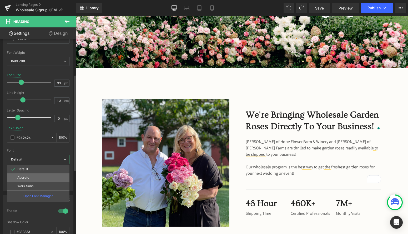
click at [26, 179] on li "Aboreto" at bounding box center [38, 177] width 63 height 8
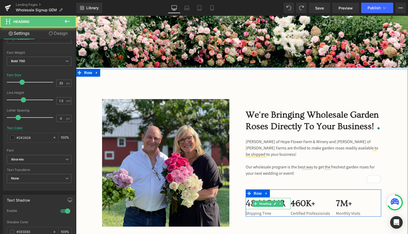
click at [285, 204] on h3 "48 Hour" at bounding box center [268, 203] width 45 height 11
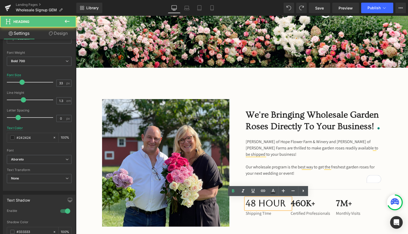
click at [280, 204] on h3 "48 Hour" at bounding box center [268, 203] width 45 height 11
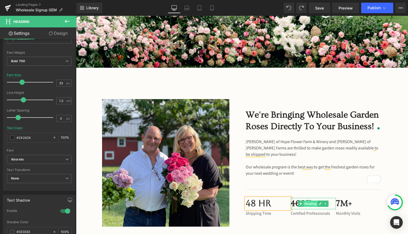
click at [308, 202] on span "Heading" at bounding box center [311, 203] width 14 height 6
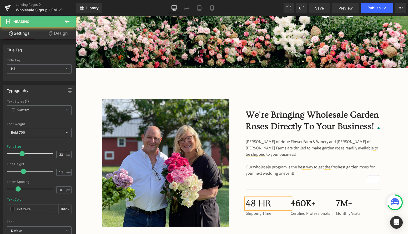
click at [305, 197] on div "48 Hr Heading Shipping TIme Text Block 460K+ Heading Certified Professionals Te…" at bounding box center [314, 202] width 136 height 27
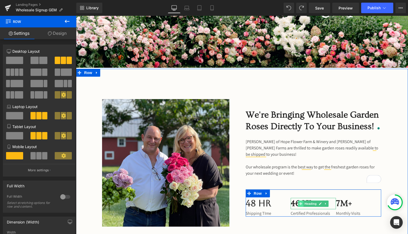
click at [301, 203] on icon at bounding box center [300, 203] width 3 height 3
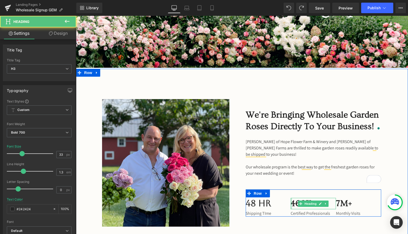
click at [292, 203] on div at bounding box center [291, 203] width 1 height 11
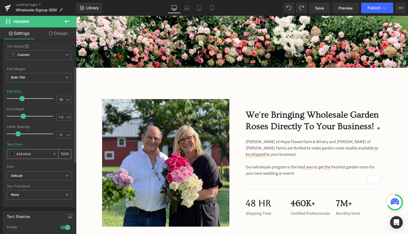
scroll to position [55, 0]
click at [52, 175] on b "Default" at bounding box center [38, 175] width 54 height 4
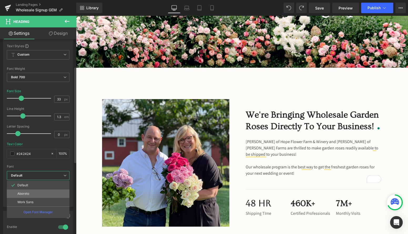
click at [41, 190] on ul "Default Aboreto Work Sans Open Font Manager" at bounding box center [38, 198] width 63 height 37
click at [41, 190] on li "Aboreto" at bounding box center [38, 193] width 63 height 8
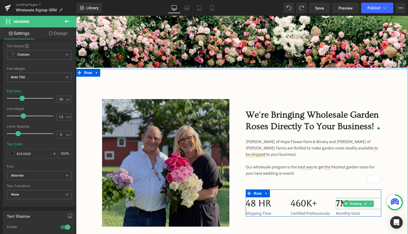
click at [340, 204] on h3 "7M+" at bounding box center [358, 203] width 45 height 11
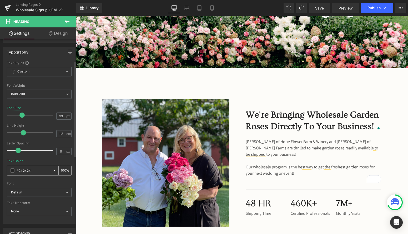
scroll to position [47, 0]
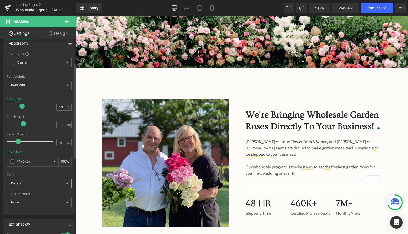
click at [52, 182] on b "Default" at bounding box center [38, 183] width 54 height 4
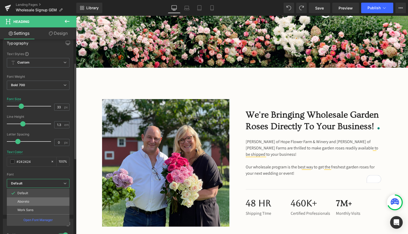
click at [40, 198] on li "Aboreto" at bounding box center [38, 201] width 63 height 8
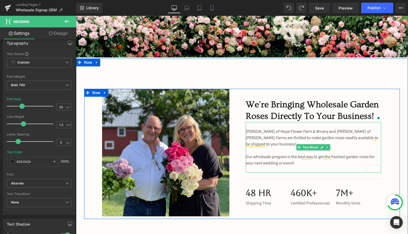
scroll to position [134, 0]
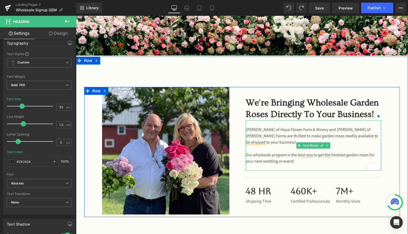
click at [287, 152] on p "Our wholesale program is the best way to get the freshest garden roses for your…" at bounding box center [314, 158] width 136 height 13
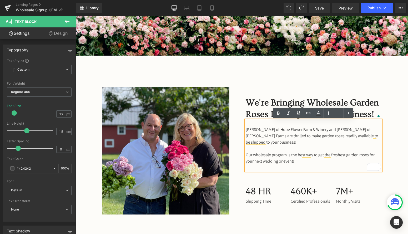
click at [315, 136] on p "Holly Chapple of Hope Flower Farm & Winery and Jose Azout of Alexandra Farms ar…" at bounding box center [314, 135] width 136 height 19
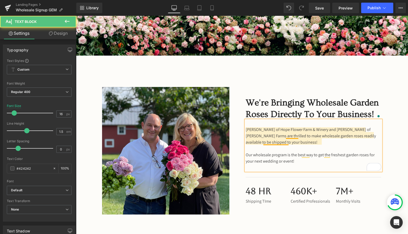
click at [288, 143] on p "Holly Chapple of Hope Flower Farm & Winery and Jose Azout of Alexandra Farms ar…" at bounding box center [314, 135] width 136 height 19
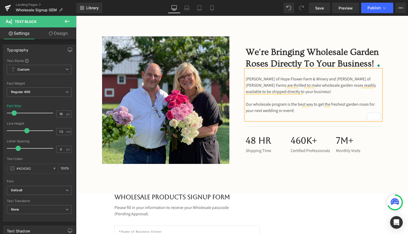
scroll to position [184, 0]
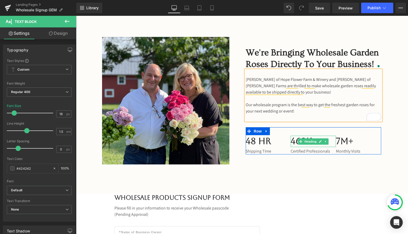
click at [300, 144] on h3 "460K+" at bounding box center [313, 140] width 45 height 11
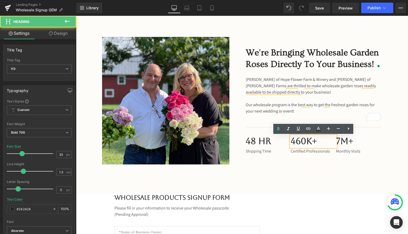
click at [291, 144] on h3 "460K+" at bounding box center [313, 140] width 45 height 11
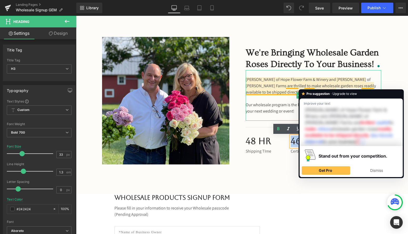
click at [303, 79] on p "Holly Chapple of Hope Flower Farm & Winery and Jose Azout of Alexandra Farms ar…" at bounding box center [314, 85] width 136 height 19
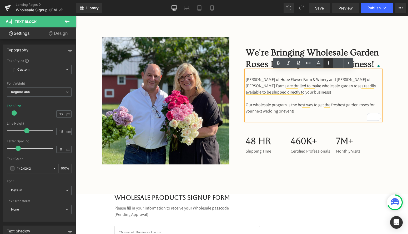
click at [328, 63] on icon at bounding box center [328, 62] width 3 height 3
type input "18"
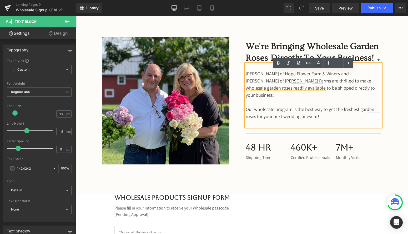
click at [346, 113] on p "Our wholesale program is the best way to get the freshest garden roses for your…" at bounding box center [314, 113] width 136 height 14
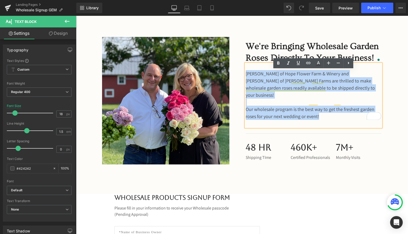
drag, startPoint x: 346, startPoint y: 113, endPoint x: 232, endPoint y: 74, distance: 120.5
click at [232, 74] on div "Image We're Bringing Wholesale Garden Roses Directly To Your Business! Heading …" at bounding box center [242, 102] width 316 height 130
copy div "Holly Chapple of Hope Flower Farm & Winery and Jose Azout of Alexandra Farms ar…"
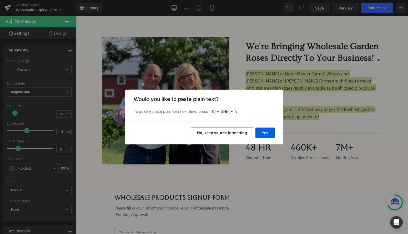
click at [241, 132] on button "No, keep source formatting" at bounding box center [222, 132] width 63 height 11
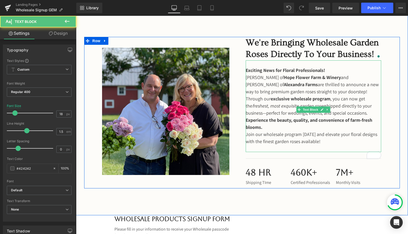
click at [268, 69] on strong "Exciting News for Floral Professionals!" at bounding box center [285, 70] width 79 height 6
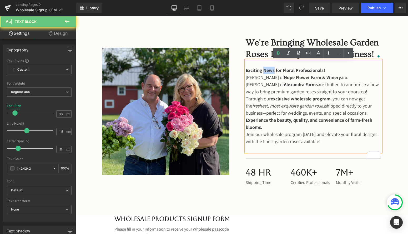
click at [268, 69] on strong "Exciting News for Floral Professionals!" at bounding box center [285, 70] width 79 height 6
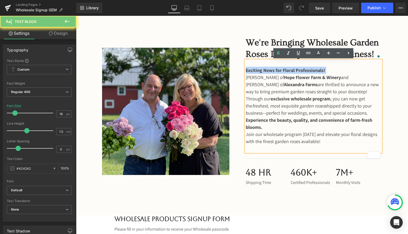
click at [268, 69] on strong "Exciting News for Floral Professionals!" at bounding box center [285, 70] width 79 height 6
copy strong "Exciting News for Floral Professionals!"
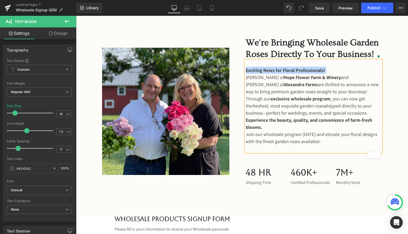
click at [266, 42] on h2 "We're Bringing Wholesale Garden Roses Directly To Your Business!" at bounding box center [314, 48] width 136 height 23
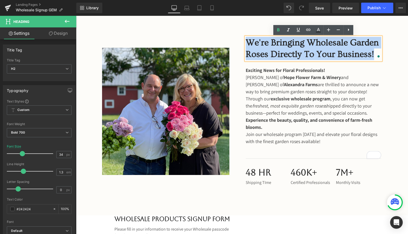
paste div "To enrich screen reader interactions, please activate Accessibility in Grammarl…"
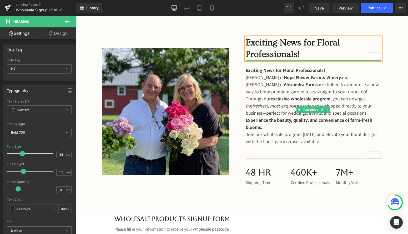
click at [272, 67] on strong "Exciting News for Floral Professionals!" at bounding box center [285, 70] width 79 height 6
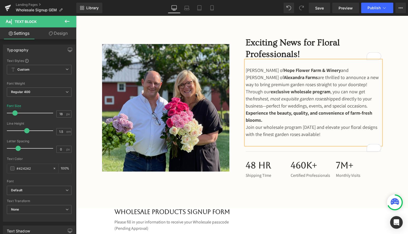
click at [282, 109] on p "Through our exclusive wholesale program , you can now get the freshest, most ex…" at bounding box center [314, 98] width 136 height 21
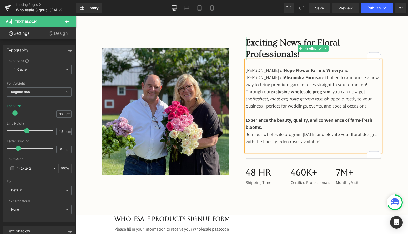
click at [246, 55] on div at bounding box center [246, 48] width 1 height 23
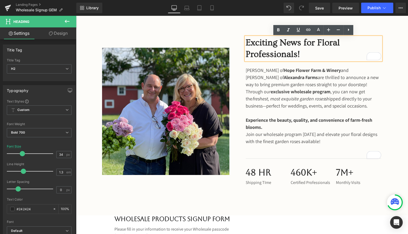
click at [76, 16] on div at bounding box center [76, 16] width 0 height 0
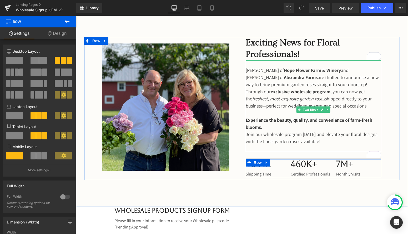
drag, startPoint x: 337, startPoint y: 172, endPoint x: 333, endPoint y: 156, distance: 16.2
click at [333, 156] on div "Exciting News for Floral Professionals! Heading Holly Chapple of Hope Flower Fa…" at bounding box center [314, 107] width 144 height 140
click at [276, 152] on p "To enrich screen reader interactions, please activate Accessibility in Grammarl…" at bounding box center [314, 148] width 136 height 7
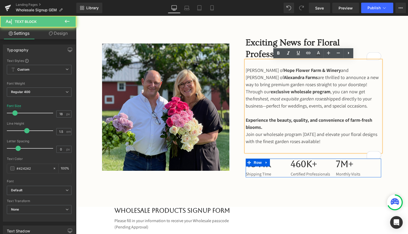
click at [276, 152] on p "To enrich screen reader interactions, please activate Accessibility in Grammarl…" at bounding box center [314, 148] width 136 height 7
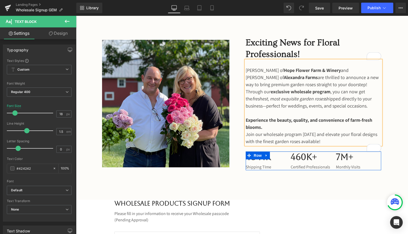
click at [273, 58] on h2 "Exciting News for Floral Professionals!" at bounding box center [314, 48] width 136 height 23
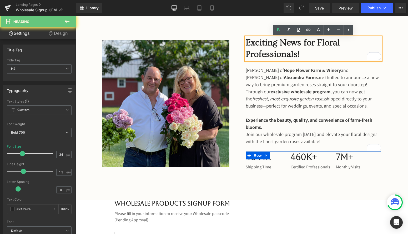
click at [286, 48] on h2 "Exciting News for Floral Professionals!" at bounding box center [314, 48] width 136 height 23
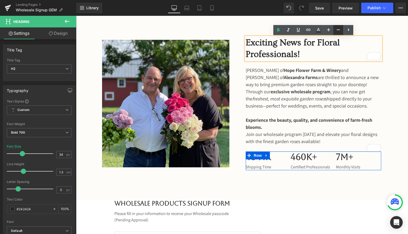
click at [336, 30] on icon at bounding box center [338, 30] width 6 height 6
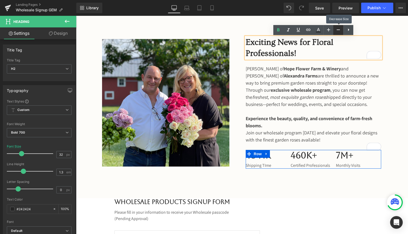
click at [335, 30] on icon at bounding box center [338, 30] width 6 height 6
type input "30"
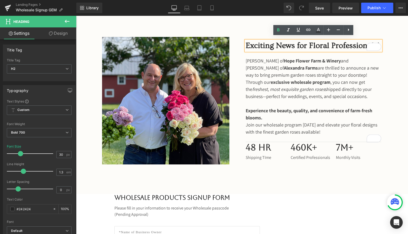
click at [294, 178] on div "Image Exciting News for Floral Professionals! Heading Holly Chapple of Hope Flo…" at bounding box center [242, 100] width 332 height 187
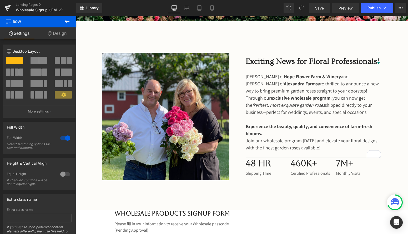
scroll to position [168, 0]
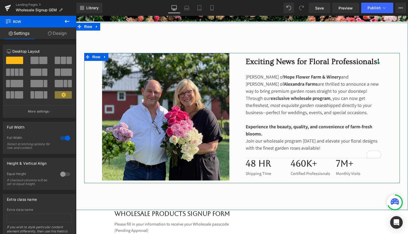
click at [76, 16] on div at bounding box center [76, 16] width 0 height 0
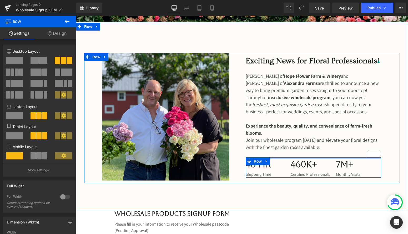
click at [318, 164] on div "48 Hr Heading Shipping TIme Text Block 460K+ Heading Certified Professionals Te…" at bounding box center [314, 167] width 136 height 21
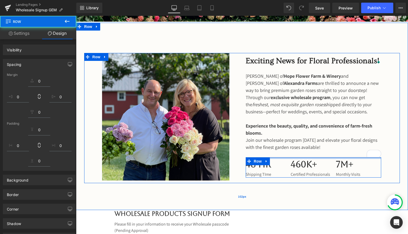
click at [320, 196] on div "102px" at bounding box center [242, 196] width 332 height 27
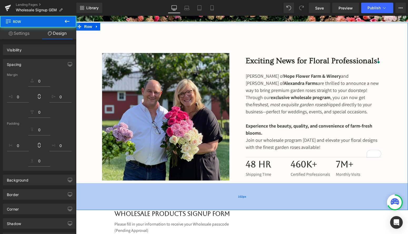
click at [332, 208] on div "102px" at bounding box center [242, 196] width 332 height 27
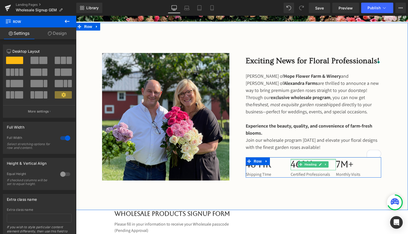
click at [315, 160] on div at bounding box center [313, 159] width 45 height 1
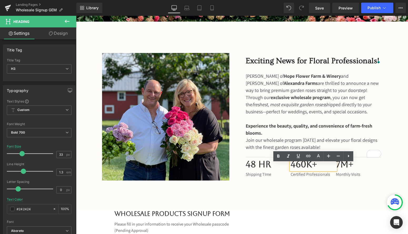
click at [364, 161] on div "48 Hr Heading Shipping TIme Text Block 460K+ Heading Certified Professionals Te…" at bounding box center [314, 167] width 136 height 21
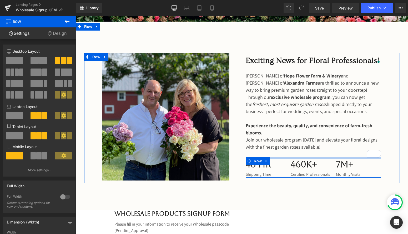
click at [362, 159] on div at bounding box center [314, 158] width 136 height 2
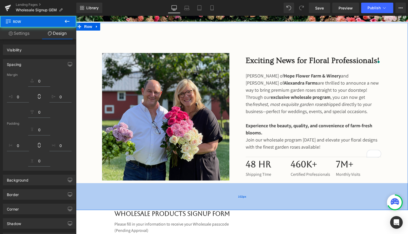
click at [377, 189] on div "102px" at bounding box center [242, 196] width 332 height 27
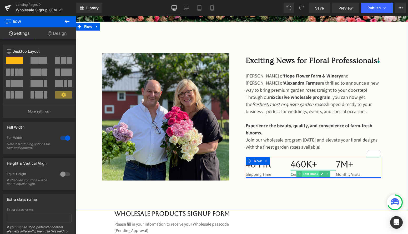
click at [305, 175] on span "Text Block" at bounding box center [310, 173] width 17 height 6
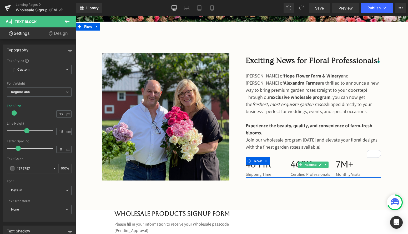
click at [292, 169] on h3 "460K+" at bounding box center [313, 164] width 45 height 11
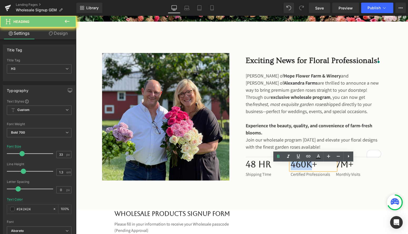
click at [292, 169] on h3 "460K+" at bounding box center [313, 164] width 45 height 11
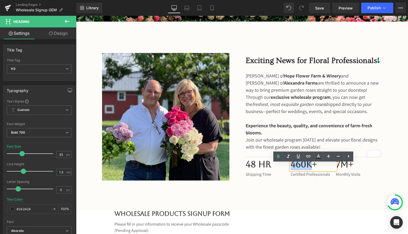
click at [300, 168] on h3 "460K+" at bounding box center [313, 164] width 45 height 11
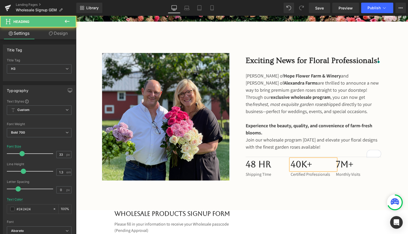
click at [305, 169] on h3 "40K+" at bounding box center [313, 164] width 45 height 11
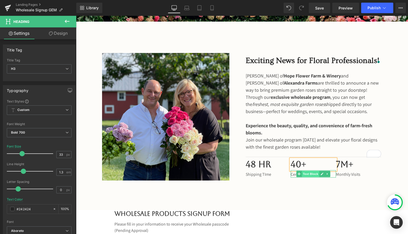
click at [302, 177] on span "Text Block" at bounding box center [310, 173] width 17 height 6
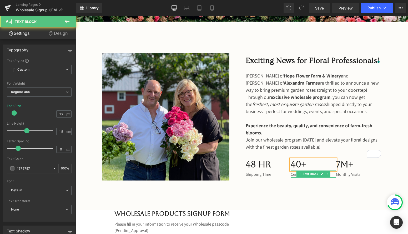
click at [292, 177] on div "Certified Professionals Text Block" at bounding box center [313, 173] width 45 height 7
click at [292, 177] on p "Certified Professionals" at bounding box center [313, 174] width 45 height 6
click at [294, 177] on p "Certified Professionals" at bounding box center [313, 174] width 45 height 6
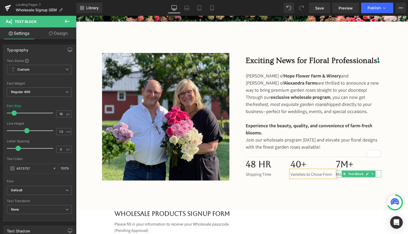
click at [337, 177] on p "Monthly Visits" at bounding box center [358, 174] width 45 height 6
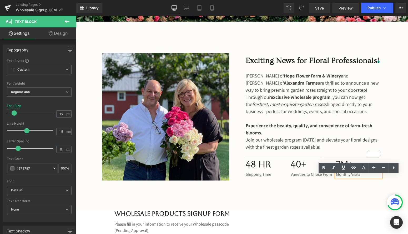
click at [374, 199] on div "Image Exciting News for Floral Professionals! Heading Holly Chapple of Hope Flo…" at bounding box center [242, 116] width 332 height 187
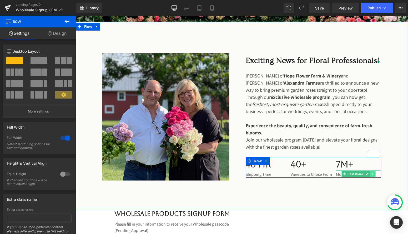
click at [375, 177] on link at bounding box center [373, 173] width 6 height 6
click at [375, 175] on icon at bounding box center [375, 173] width 3 height 3
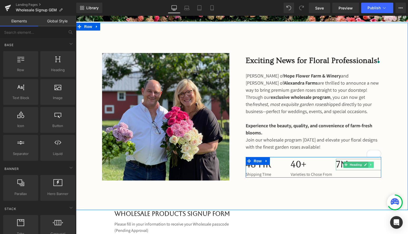
click at [373, 168] on link at bounding box center [371, 164] width 6 height 6
click at [373, 166] on icon at bounding box center [374, 164] width 3 height 3
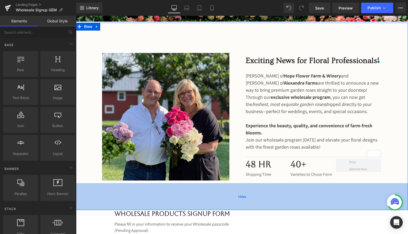
click at [332, 199] on div "102px" at bounding box center [242, 196] width 332 height 27
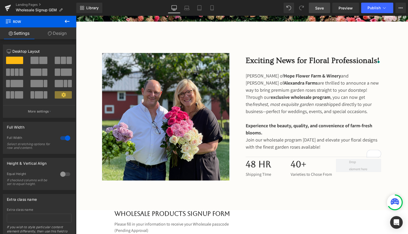
click at [317, 6] on span "Save" at bounding box center [319, 8] width 9 height 6
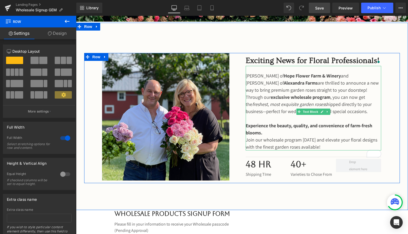
click at [352, 88] on p "Holly Chapple of Hope Flower Farm & Winery and José Azout of Alexandra Farms ar…" at bounding box center [314, 82] width 136 height 21
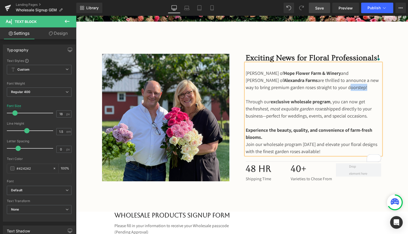
drag, startPoint x: 327, startPoint y: 88, endPoint x: 345, endPoint y: 87, distance: 17.9
click at [345, 87] on span "are thrilled to announce a new way to bring premium garden roses straight to yo…" at bounding box center [312, 83] width 133 height 13
drag, startPoint x: 338, startPoint y: 103, endPoint x: 274, endPoint y: 104, distance: 64.5
click at [274, 104] on strong "exclusive wholesale program" at bounding box center [301, 101] width 60 height 6
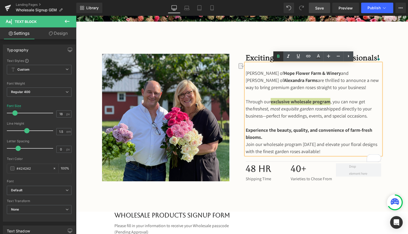
click at [279, 57] on icon at bounding box center [278, 55] width 2 height 3
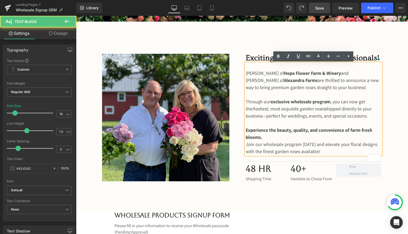
click at [246, 152] on p "Experience the beauty, quality, and convenience of farm-fresh blooms. Join our …" at bounding box center [314, 140] width 136 height 28
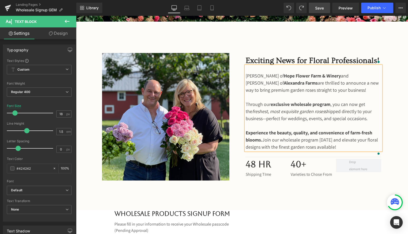
click at [323, 11] on link "Save" at bounding box center [319, 8] width 21 height 11
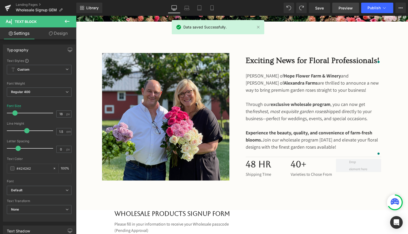
click at [341, 6] on span "Preview" at bounding box center [346, 8] width 14 height 6
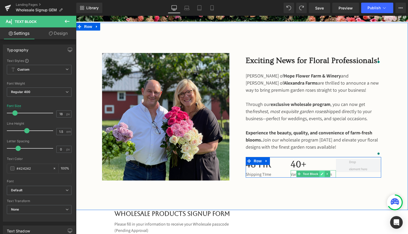
click at [320, 177] on link at bounding box center [322, 173] width 6 height 6
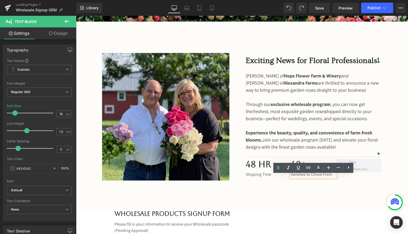
click at [321, 177] on p "Varieties to Chose From" at bounding box center [313, 174] width 45 height 6
drag, startPoint x: 337, startPoint y: 182, endPoint x: 318, endPoint y: 180, distance: 19.3
click at [318, 177] on div "48 Hr Heading Shipping TIme Text Block 40+ Heading Varieties to Choose From Tex…" at bounding box center [314, 167] width 136 height 21
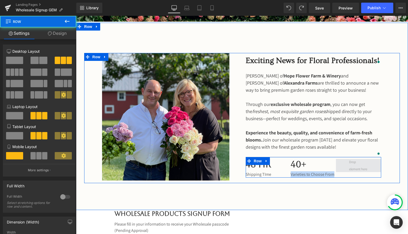
click at [355, 172] on span at bounding box center [358, 165] width 23 height 17
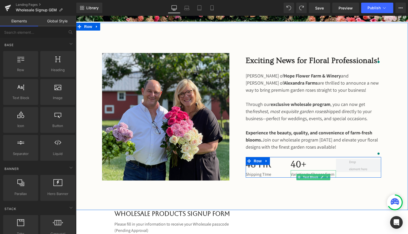
click at [313, 177] on p "Varieties to Choose From" at bounding box center [313, 174] width 45 height 6
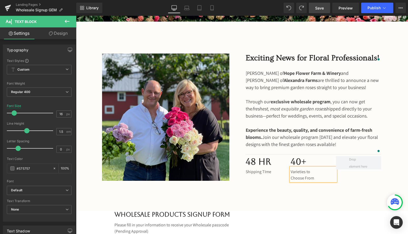
click at [317, 4] on link "Save" at bounding box center [319, 8] width 21 height 11
click at [372, 8] on span "Publish" at bounding box center [374, 8] width 13 height 4
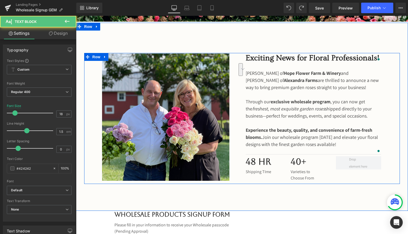
drag, startPoint x: 241, startPoint y: 141, endPoint x: 239, endPoint y: 135, distance: 6.2
click at [239, 135] on div "Image Exciting News for Floral Professionals! Heading Holly Chapple of Hope Flo…" at bounding box center [242, 118] width 316 height 131
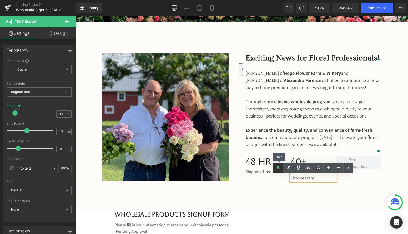
click at [278, 169] on icon at bounding box center [278, 167] width 6 height 6
click at [389, 144] on div "Image Exciting News for Floral Professionals! Heading Holly Chapple of Hope Flo…" at bounding box center [242, 118] width 316 height 131
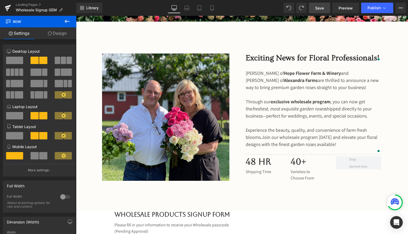
click at [326, 11] on link "Save" at bounding box center [319, 8] width 21 height 11
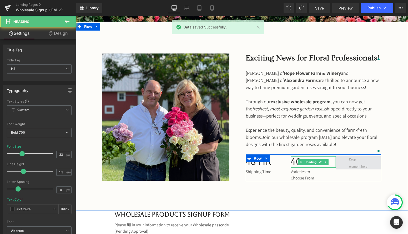
drag, startPoint x: 335, startPoint y: 166, endPoint x: 348, endPoint y: 166, distance: 12.9
click at [348, 166] on div "48 Hr Heading Shipping TIme Text Block 40+ Heading Varieties to Choose From Tex…" at bounding box center [314, 167] width 136 height 27
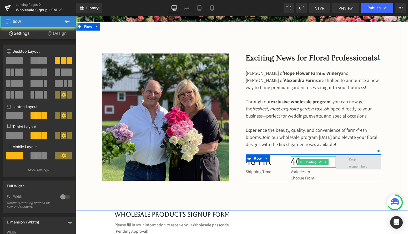
click at [339, 169] on span at bounding box center [358, 162] width 45 height 13
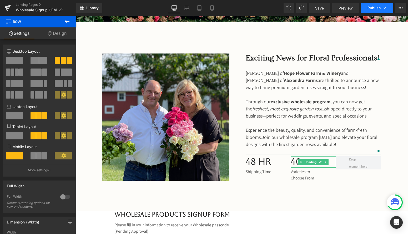
click at [373, 8] on span "Publish" at bounding box center [374, 8] width 13 height 4
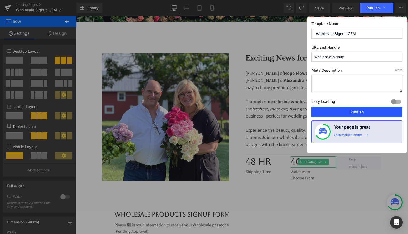
click at [351, 110] on button "Publish" at bounding box center [357, 112] width 91 height 11
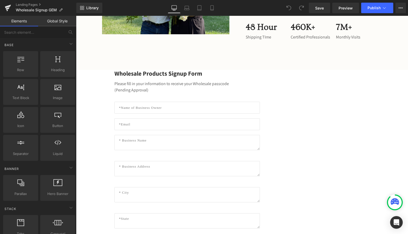
scroll to position [284, 0]
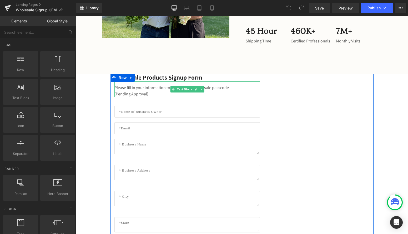
click at [184, 83] on div "Please fill in your information to receive your Wholesale passcode (Pending App…" at bounding box center [186, 89] width 145 height 16
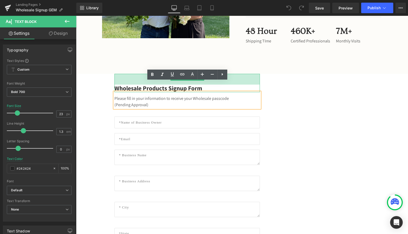
drag, startPoint x: 257, startPoint y: 74, endPoint x: 257, endPoint y: 85, distance: 10.8
click at [257, 85] on div "Wholesale Products Signup Form Text Block 41px" at bounding box center [186, 83] width 145 height 19
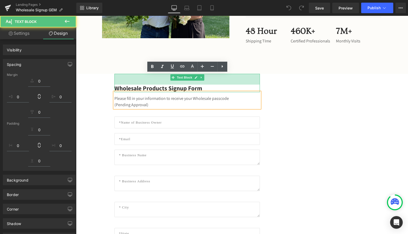
click at [334, 104] on div at bounding box center [319, 236] width 110 height 325
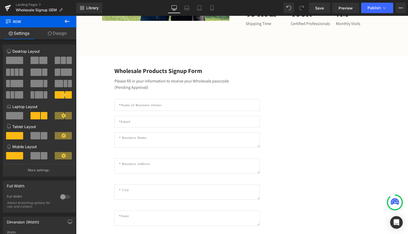
scroll to position [302, 0]
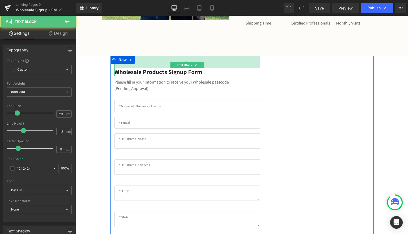
click at [213, 66] on div "47px" at bounding box center [186, 62] width 145 height 12
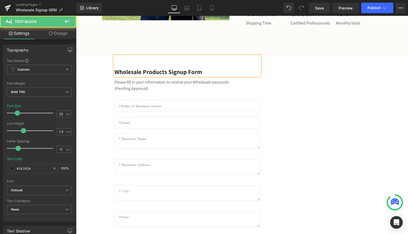
click at [298, 80] on div at bounding box center [319, 219] width 110 height 327
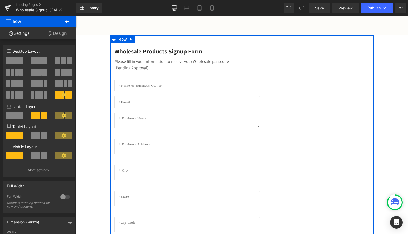
scroll to position [323, 0]
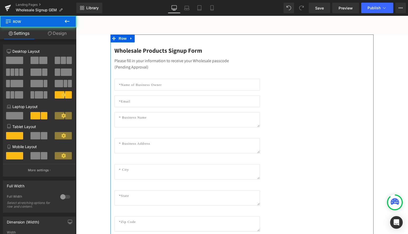
click at [368, 128] on div at bounding box center [319, 197] width 110 height 327
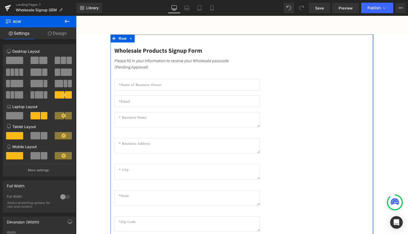
drag, startPoint x: 372, startPoint y: 125, endPoint x: 392, endPoint y: 122, distance: 19.9
click at [392, 122] on div "Wholesale Garden Roses Signup Heading Row Hero Banner Image We're Bringing Whol…" at bounding box center [242, 102] width 332 height 697
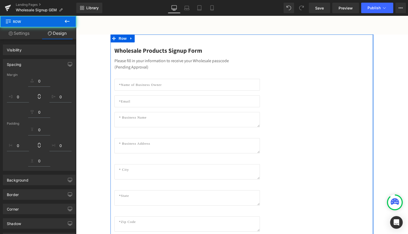
click at [383, 121] on div "Wholesale Garden Roses Signup Heading Row Hero Banner Image We're Bringing Whol…" at bounding box center [242, 102] width 332 height 697
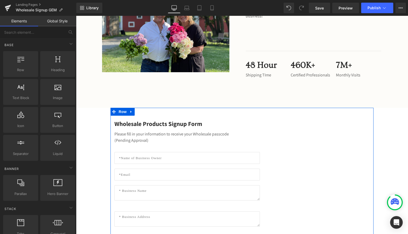
scroll to position [239, 0]
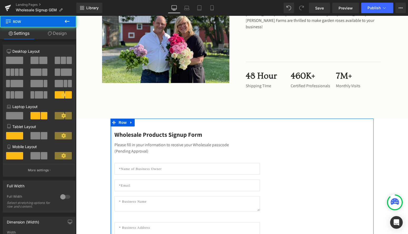
drag, startPoint x: 111, startPoint y: 132, endPoint x: 103, endPoint y: 132, distance: 7.6
click at [103, 132] on div "Wholesale Garden Roses Signup Heading Row Hero Banner Image We're Bringing Whol…" at bounding box center [242, 186] width 332 height 697
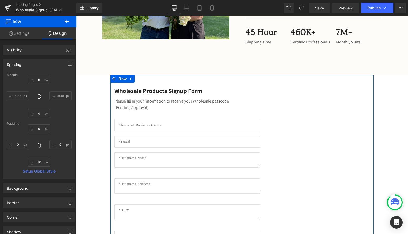
scroll to position [284, 0]
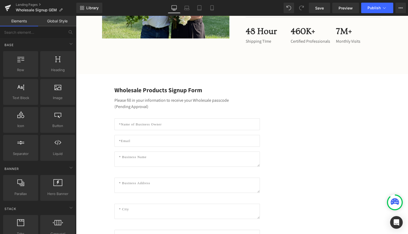
click at [89, 82] on div "Wholesale Garden Roses Signup Heading Row Hero Banner Image We're Bringing Whol…" at bounding box center [242, 141] width 332 height 697
click at [32, 65] on div at bounding box center [21, 61] width 32 height 12
click at [32, 63] on div at bounding box center [21, 61] width 32 height 12
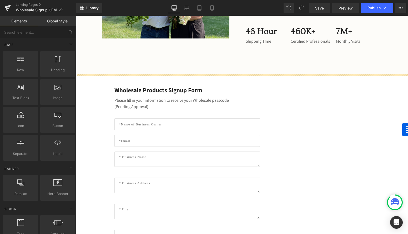
drag, startPoint x: 95, startPoint y: 79, endPoint x: 401, endPoint y: 129, distance: 310.9
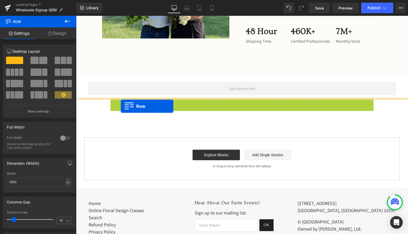
drag, startPoint x: 121, startPoint y: 102, endPoint x: 121, endPoint y: 106, distance: 3.7
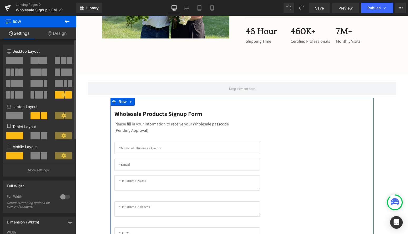
drag, startPoint x: 35, startPoint y: 58, endPoint x: 69, endPoint y: 71, distance: 36.4
click at [35, 58] on span at bounding box center [35, 60] width 8 height 7
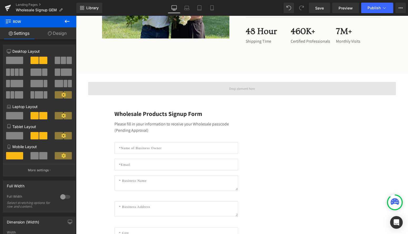
click at [146, 88] on span at bounding box center [242, 88] width 308 height 13
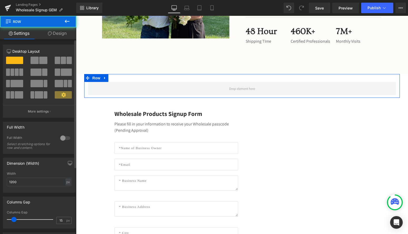
click at [37, 59] on span at bounding box center [35, 60] width 8 height 7
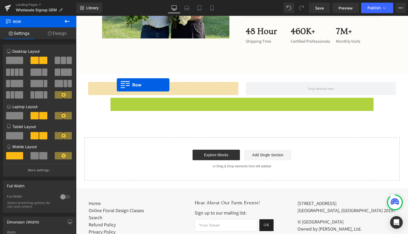
drag, startPoint x: 123, startPoint y: 96, endPoint x: 117, endPoint y: 85, distance: 13.3
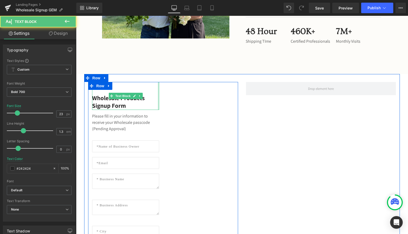
drag, startPoint x: 193, startPoint y: 96, endPoint x: 177, endPoint y: 128, distance: 35.7
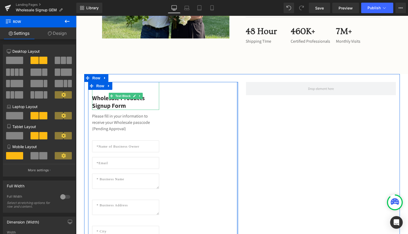
drag, startPoint x: 237, startPoint y: 142, endPoint x: 272, endPoint y: 141, distance: 34.5
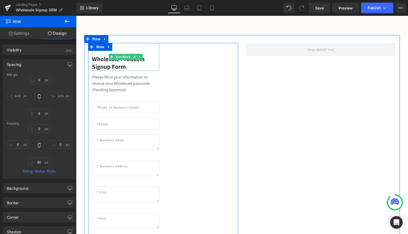
scroll to position [323, 0]
click at [172, 109] on div at bounding box center [200, 212] width 75 height 341
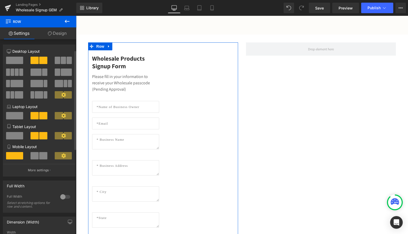
scroll to position [28, 0]
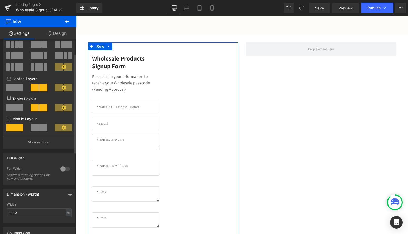
click at [63, 172] on div at bounding box center [65, 168] width 13 height 8
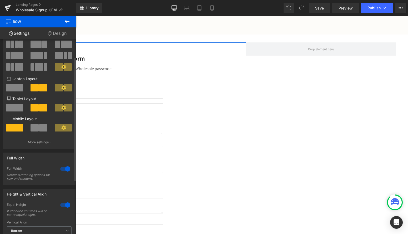
click at [63, 172] on div at bounding box center [65, 168] width 13 height 8
type input "1200"
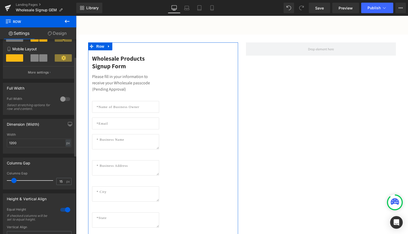
scroll to position [117, 0]
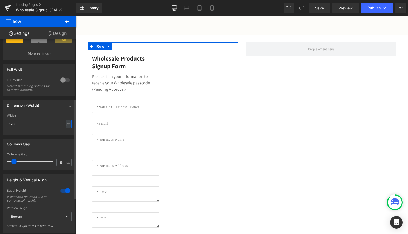
click at [27, 127] on input "1200" at bounding box center [39, 123] width 65 height 9
click at [65, 156] on div "Columns Gap" at bounding box center [39, 154] width 65 height 4
click at [26, 117] on div "Width" at bounding box center [39, 116] width 65 height 4
click at [26, 125] on input "text" at bounding box center [39, 123] width 65 height 9
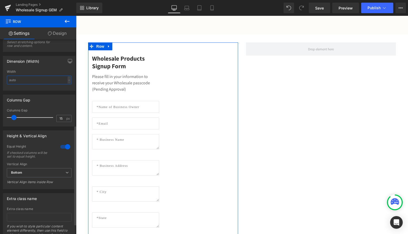
scroll to position [169, 0]
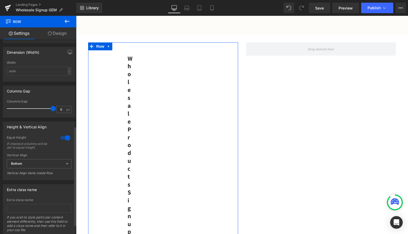
type input "0"
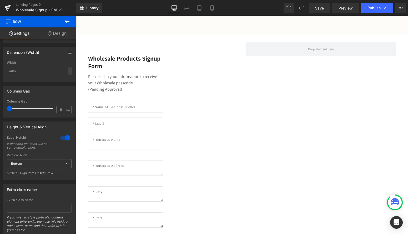
drag, startPoint x: 13, startPoint y: 110, endPoint x: -20, endPoint y: 120, distance: 34.5
click at [0, 120] on html "Row You are previewing how the will restyle your page. You can not edit Element…" at bounding box center [204, 117] width 408 height 234
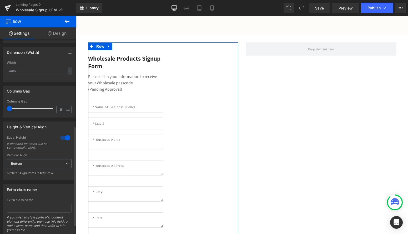
click at [66, 140] on div at bounding box center [65, 137] width 13 height 8
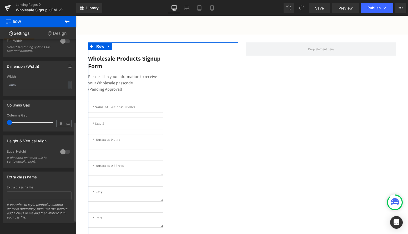
scroll to position [160, 0]
click at [63, 148] on div at bounding box center [65, 151] width 13 height 8
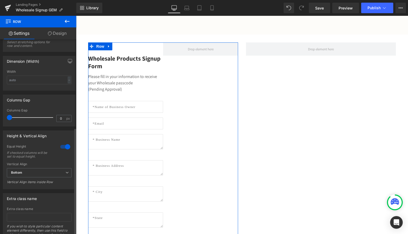
scroll to position [169, 0]
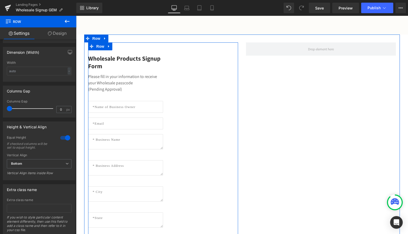
type input "1200"
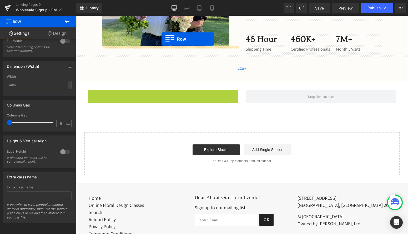
scroll to position [265, 0]
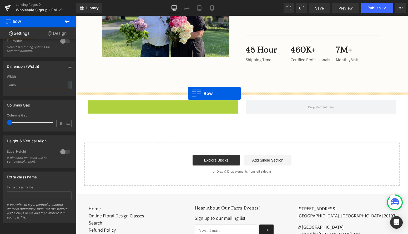
drag, startPoint x: 101, startPoint y: 46, endPoint x: 188, endPoint y: 93, distance: 99.4
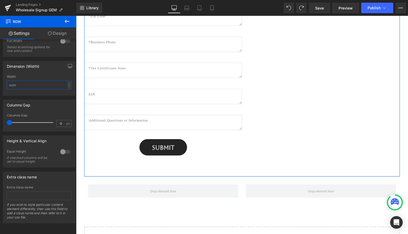
scroll to position [539, 0]
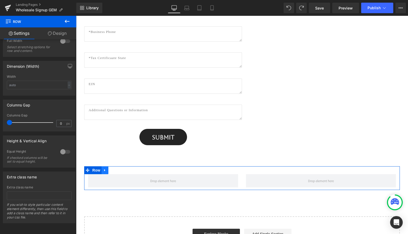
click at [104, 168] on icon at bounding box center [105, 170] width 4 height 4
click at [119, 170] on icon at bounding box center [119, 170] width 4 height 4
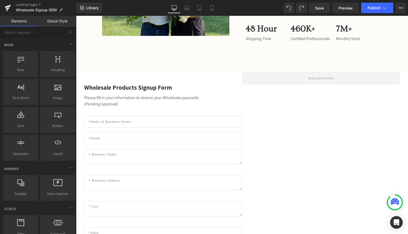
scroll to position [292, 0]
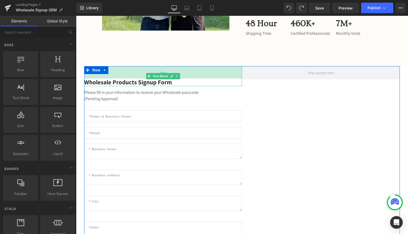
click at [93, 77] on div "47px" at bounding box center [163, 72] width 158 height 12
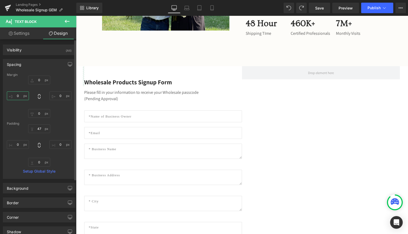
click at [16, 96] on input "0" at bounding box center [18, 95] width 22 height 9
type input "1"
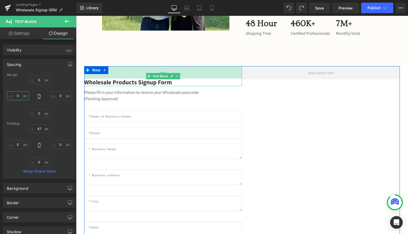
click at [89, 74] on div "47px" at bounding box center [163, 72] width 158 height 12
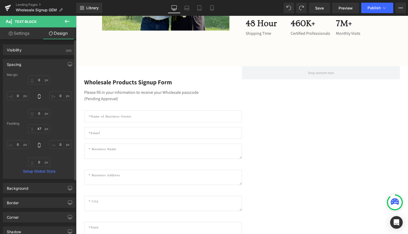
click at [68, 114] on div "0px 0 0px 0 0px 0" at bounding box center [39, 97] width 65 height 42
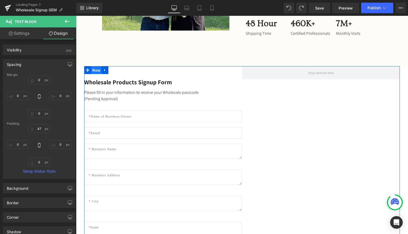
click at [98, 67] on ul "Row" at bounding box center [96, 70] width 24 height 8
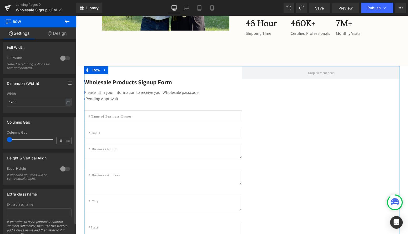
scroll to position [139, 0]
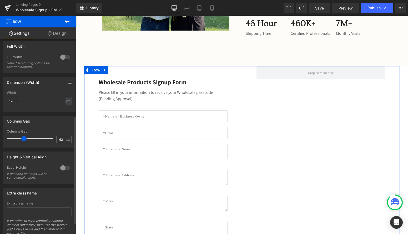
type input "64"
drag, startPoint x: 11, startPoint y: 140, endPoint x: 28, endPoint y: 144, distance: 18.1
click at [28, 144] on div at bounding box center [31, 138] width 44 height 11
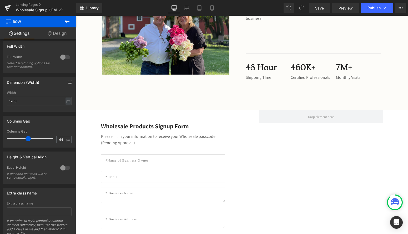
scroll to position [286, 0]
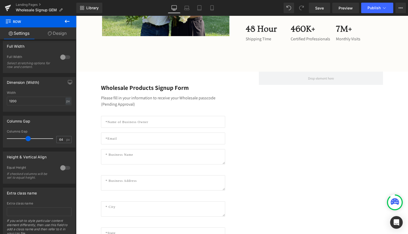
click at [66, 18] on button at bounding box center [67, 22] width 18 height 12
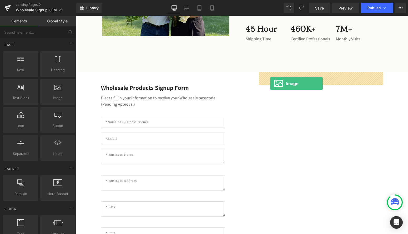
drag, startPoint x: 132, startPoint y: 102, endPoint x: 270, endPoint y: 83, distance: 139.1
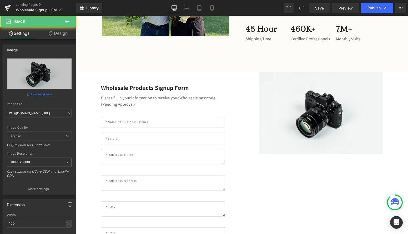
scroll to position [272, 0]
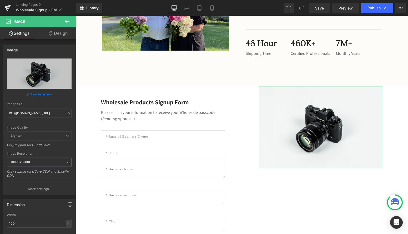
click at [52, 38] on link "Design" at bounding box center [58, 33] width 38 height 12
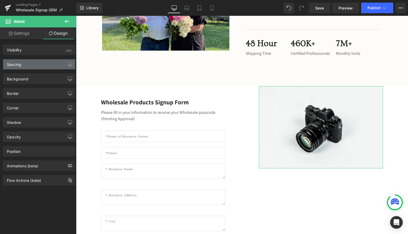
type input "0"
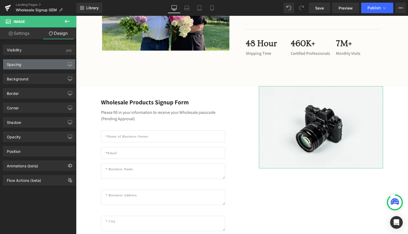
type input "0"
click at [38, 65] on div "Spacing" at bounding box center [39, 64] width 72 height 10
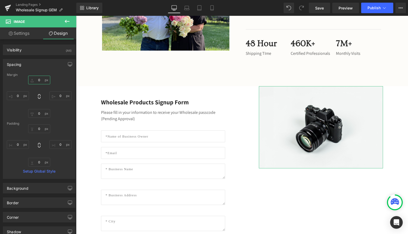
click at [38, 81] on input "0" at bounding box center [39, 80] width 22 height 9
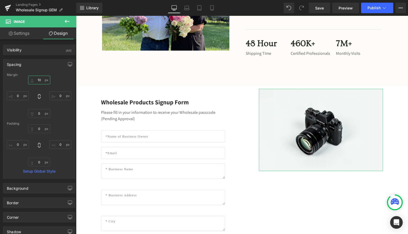
type input "100"
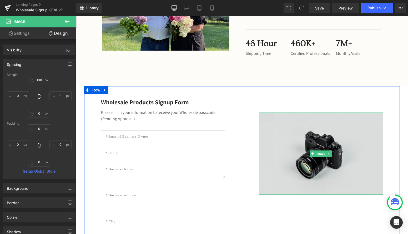
click at [270, 122] on img at bounding box center [321, 153] width 124 height 82
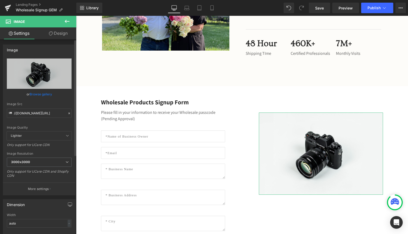
click at [36, 92] on link "Browse gallery" at bounding box center [41, 93] width 22 height 9
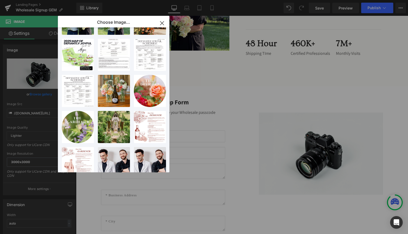
scroll to position [82, 0]
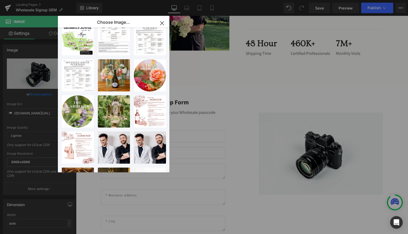
click at [161, 22] on icon "button" at bounding box center [162, 23] width 8 height 8
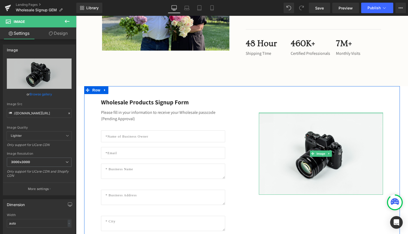
click at [290, 113] on div "Image" at bounding box center [321, 153] width 124 height 82
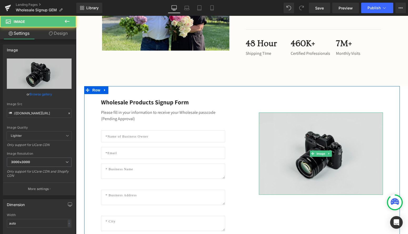
click at [297, 125] on img at bounding box center [321, 153] width 124 height 82
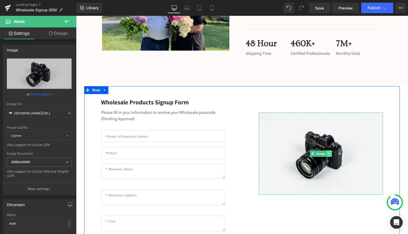
click at [328, 152] on link at bounding box center [330, 153] width 6 height 6
click at [332, 152] on icon at bounding box center [331, 153] width 3 height 3
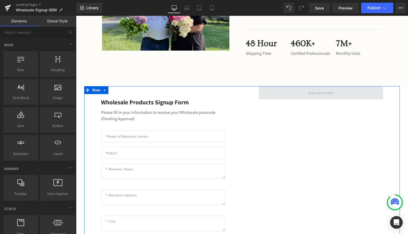
click at [334, 94] on span at bounding box center [320, 93] width 29 height 10
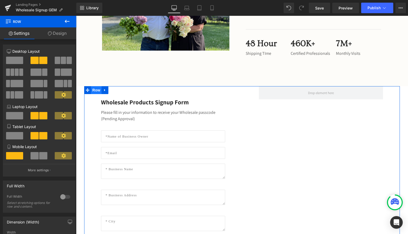
click at [96, 93] on span "Row" at bounding box center [96, 90] width 11 height 8
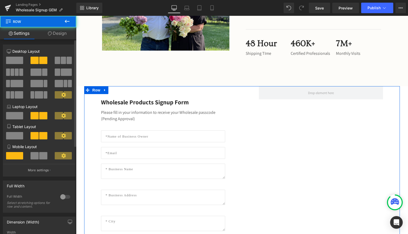
click at [15, 58] on span at bounding box center [14, 60] width 17 height 7
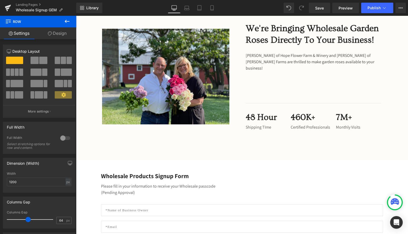
scroll to position [213, 0]
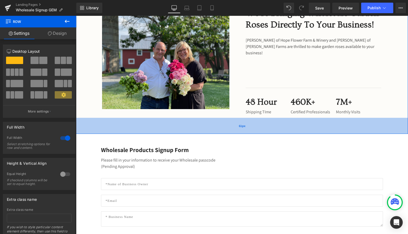
drag, startPoint x: 177, startPoint y: 138, endPoint x: 177, endPoint y: 127, distance: 10.8
click at [177, 127] on div "61px" at bounding box center [242, 126] width 332 height 16
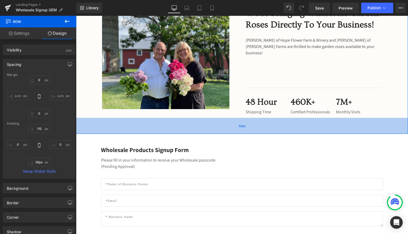
type input "55px"
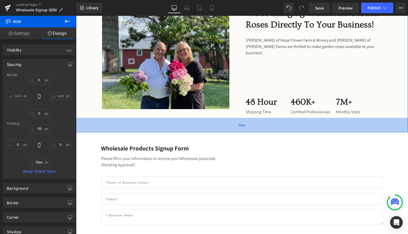
click at [214, 128] on div "55px" at bounding box center [242, 125] width 332 height 14
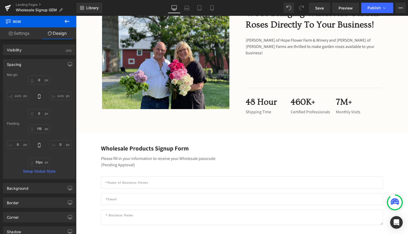
click at [82, 101] on div "Image We're Bringing Wholesale Garden Roses Directly To Your Business! Heading …" at bounding box center [242, 62] width 332 height 110
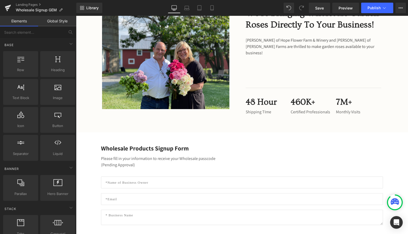
click at [82, 165] on div "Wholesale Garden Roses Signup Heading Row Hero Banner Image We're Bringing Whol…" at bounding box center [242, 206] width 332 height 685
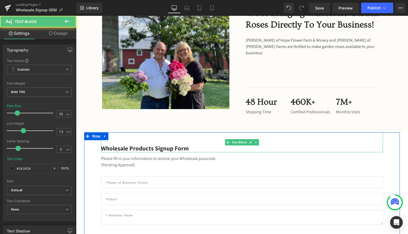
click at [180, 149] on p "Wholesale Products Signup Form" at bounding box center [242, 148] width 282 height 8
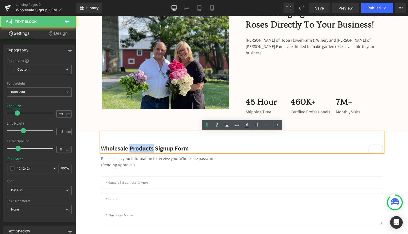
drag, startPoint x: 158, startPoint y: 149, endPoint x: 133, endPoint y: 150, distance: 25.0
click at [133, 150] on p "Wholesale Products Signup Form" at bounding box center [242, 148] width 282 height 8
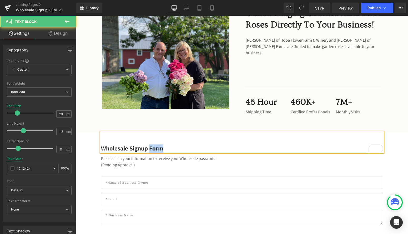
drag, startPoint x: 172, startPoint y: 148, endPoint x: 154, endPoint y: 149, distance: 17.4
click at [154, 149] on p "Wholesale Signup Form" at bounding box center [242, 148] width 282 height 8
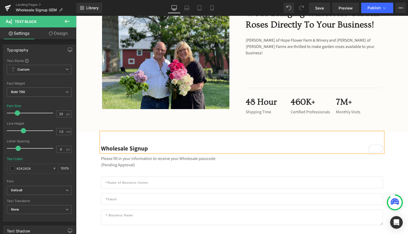
click at [200, 121] on div "Image We're Bringing Wholesale Garden Roses Directly To Your Business! Heading …" at bounding box center [242, 54] width 332 height 155
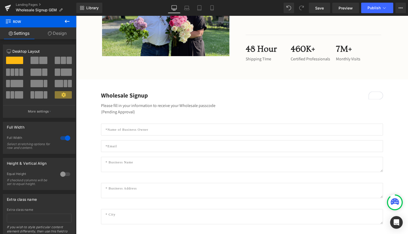
scroll to position [294, 0]
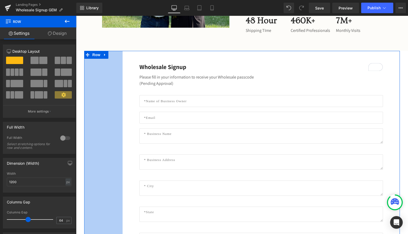
drag, startPoint x: 98, startPoint y: 130, endPoint x: 188, endPoint y: 123, distance: 90.5
click at [122, 129] on div "Wholesale Signup Text Block 47px Please fill in your information to receive you…" at bounding box center [242, 225] width 316 height 348
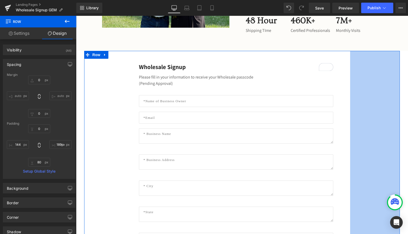
drag, startPoint x: 399, startPoint y: 95, endPoint x: 349, endPoint y: 102, distance: 50.3
click at [349, 102] on div "Wholesale Signup Text Block 47px Please fill in your information to receive you…" at bounding box center [242, 225] width 316 height 348
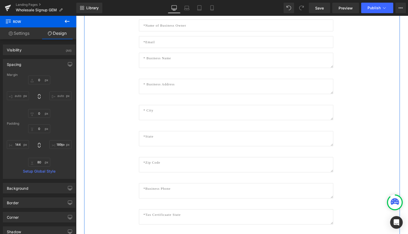
scroll to position [373, 0]
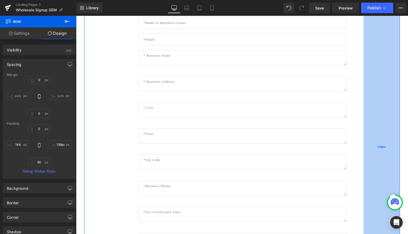
type input "140px"
drag, startPoint x: 357, startPoint y: 128, endPoint x: 370, endPoint y: 128, distance: 12.9
click at [370, 128] on div "140px" at bounding box center [381, 147] width 37 height 348
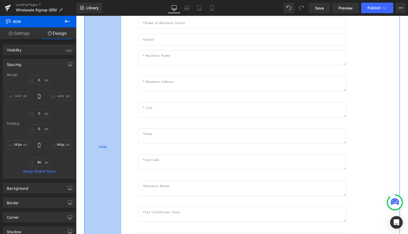
type input "140px"
click at [119, 152] on div "140px" at bounding box center [102, 147] width 37 height 348
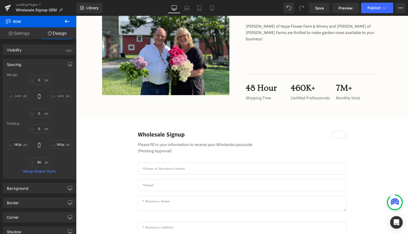
scroll to position [230, 0]
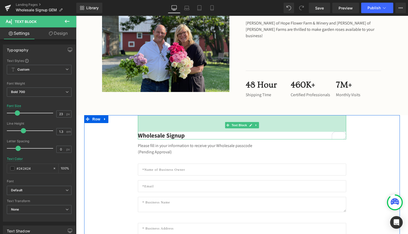
click at [160, 120] on div "63px" at bounding box center [242, 123] width 208 height 17
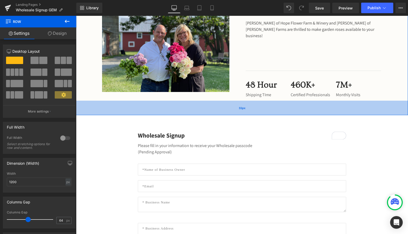
click at [80, 106] on div "55px" at bounding box center [242, 108] width 332 height 14
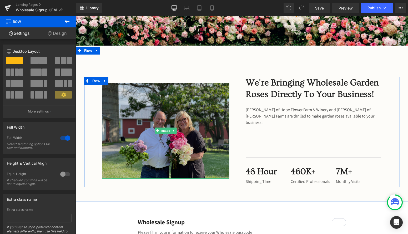
scroll to position [146, 0]
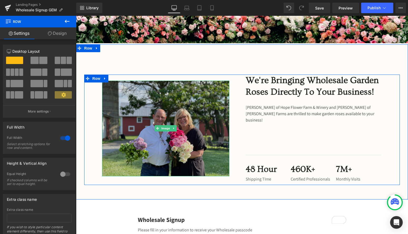
click at [203, 82] on div "Image" at bounding box center [165, 129] width 127 height 96
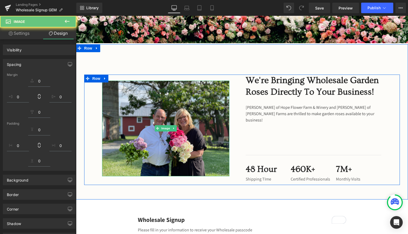
click at [171, 187] on div "55px" at bounding box center [242, 192] width 332 height 14
click at [153, 114] on img at bounding box center [165, 129] width 127 height 96
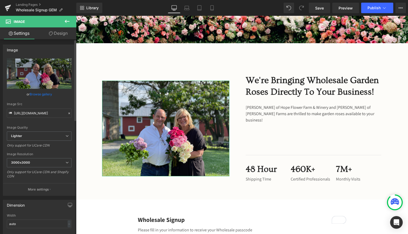
click at [36, 95] on link "Browse gallery" at bounding box center [41, 93] width 22 height 9
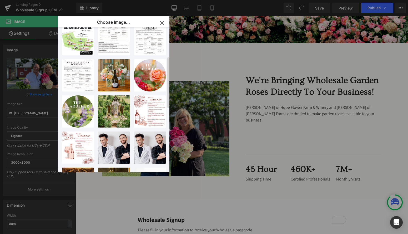
scroll to position [0, 0]
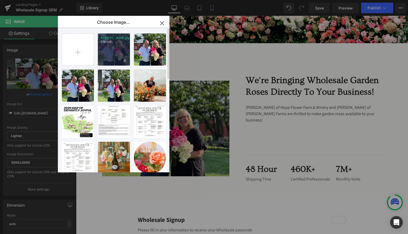
drag, startPoint x: 118, startPoint y: 57, endPoint x: 41, endPoint y: 41, distance: 78.2
click at [118, 57] on div "IMG_820...8204.jpg 1.76 MB" at bounding box center [114, 49] width 32 height 32
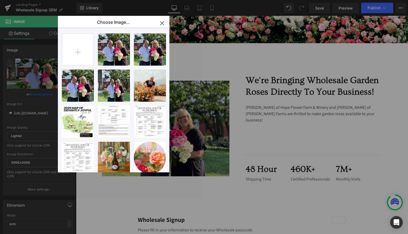
type input "https://ucarecdn.com/abb7b25d-e892-49eb-9edc-900f85d045ff/-/format/auto/-/previ…"
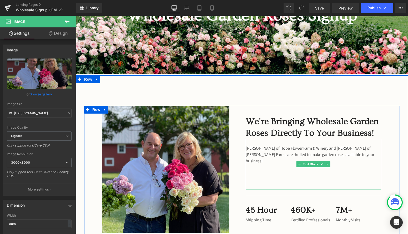
scroll to position [116, 0]
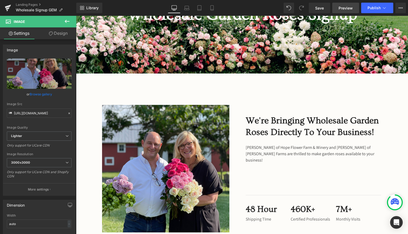
click at [347, 9] on span "Preview" at bounding box center [346, 8] width 14 height 6
click at [320, 12] on link "Save" at bounding box center [319, 8] width 21 height 11
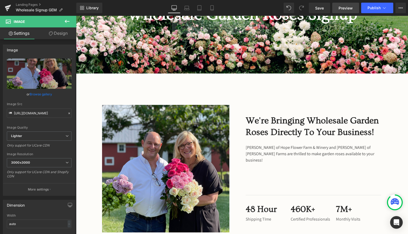
click at [343, 7] on span "Preview" at bounding box center [346, 8] width 14 height 6
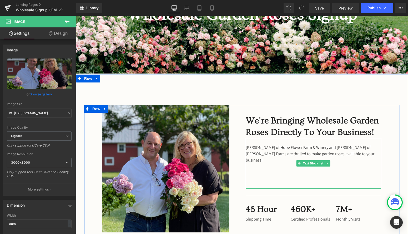
click at [302, 150] on p "[PERSON_NAME] of Hope Flower Farm & Winery and [PERSON_NAME] of [PERSON_NAME] F…" at bounding box center [314, 153] width 136 height 19
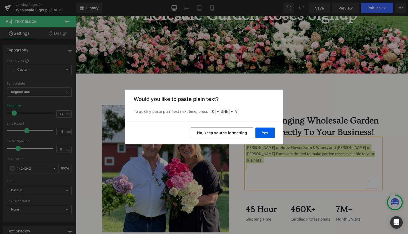
click at [238, 134] on button "No, keep source formatting" at bounding box center [222, 132] width 63 height 11
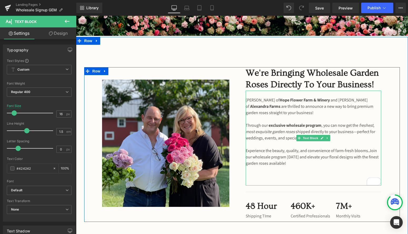
scroll to position [154, 0]
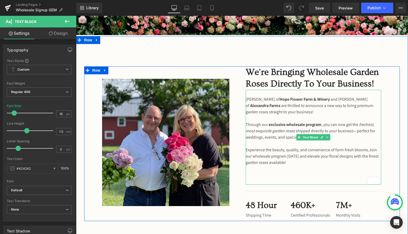
click at [276, 177] on p "To enrich screen reader interactions, please activate Accessibility in Grammarl…" at bounding box center [314, 175] width 136 height 6
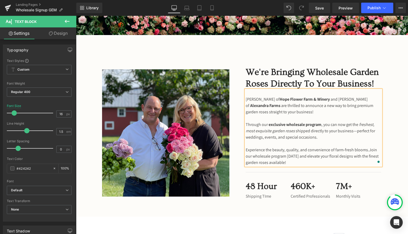
click at [287, 84] on h2 "We're Bringing Wholesale Garden Roses Directly To Your Business!" at bounding box center [314, 77] width 136 height 23
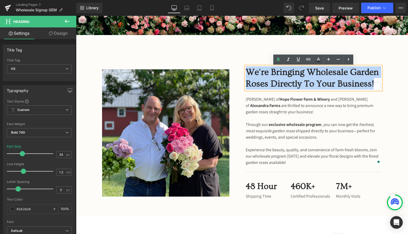
paste div "To enrich screen reader interactions, please activate Accessibility in Grammarl…"
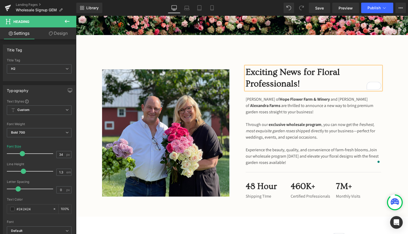
click at [246, 84] on div "Exciting News for Floral Professionals!" at bounding box center [314, 77] width 136 height 23
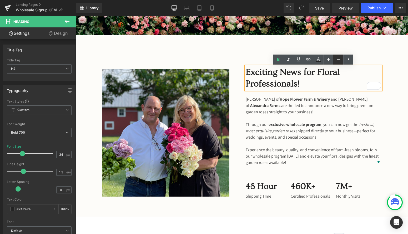
click at [338, 58] on icon at bounding box center [338, 59] width 6 height 6
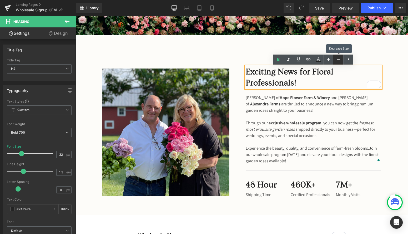
click at [338, 58] on icon at bounding box center [338, 59] width 6 height 6
type input "30"
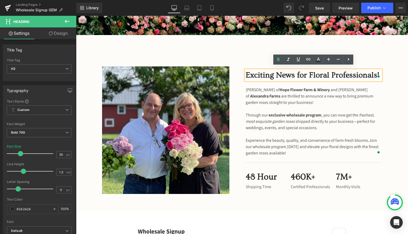
click at [392, 107] on div "Image Exciting News for Floral Professionals! Heading Holly Chapple of Hope Flo…" at bounding box center [242, 131] width 316 height 130
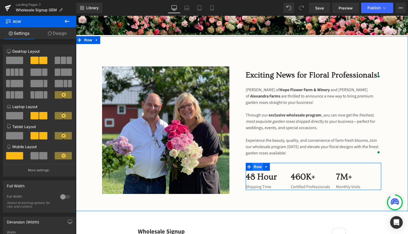
click at [258, 165] on span "Row" at bounding box center [258, 167] width 11 height 8
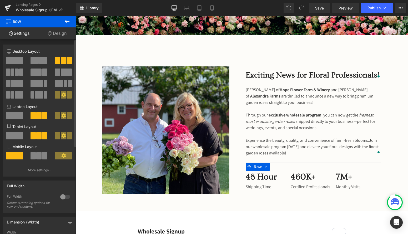
click at [36, 60] on span at bounding box center [35, 60] width 8 height 7
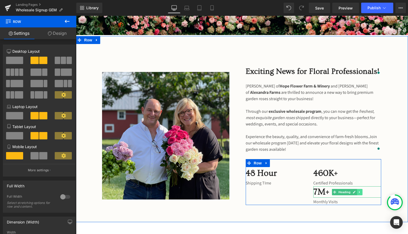
click at [360, 191] on icon at bounding box center [359, 191] width 3 height 3
click at [361, 192] on icon at bounding box center [362, 191] width 3 height 3
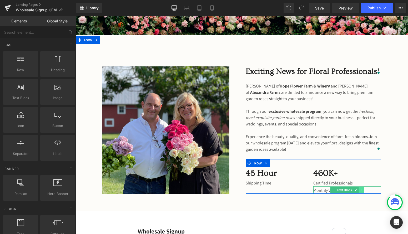
click at [362, 189] on icon at bounding box center [361, 189] width 3 height 3
click at [363, 190] on icon at bounding box center [364, 189] width 3 height 3
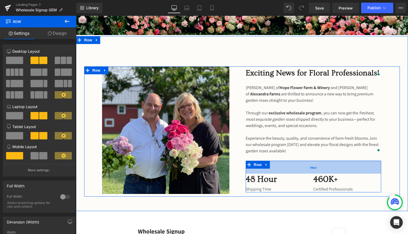
drag, startPoint x: 287, startPoint y: 168, endPoint x: 286, endPoint y: 173, distance: 4.7
click at [286, 173] on div "49px" at bounding box center [314, 166] width 136 height 13
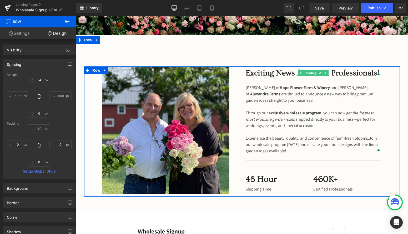
click at [280, 76] on h2 "Exciting News for Floral Professionals!" at bounding box center [314, 73] width 136 height 10
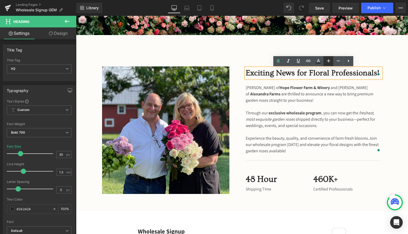
click at [332, 59] on icon at bounding box center [328, 61] width 6 height 6
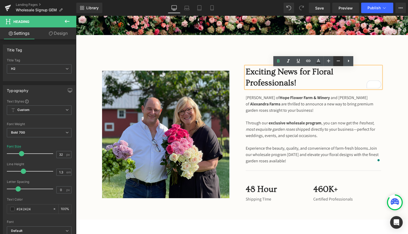
click at [334, 62] on link at bounding box center [338, 61] width 10 height 10
type input "30"
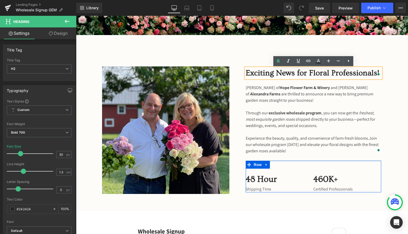
click at [320, 177] on h3 "460K+" at bounding box center [347, 178] width 68 height 11
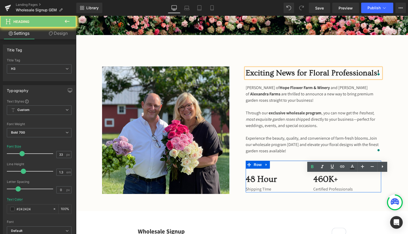
click at [320, 177] on h3 "460K+" at bounding box center [347, 178] width 68 height 11
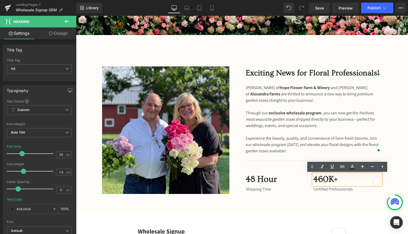
click at [322, 178] on h3 "460K+" at bounding box center [347, 178] width 68 height 11
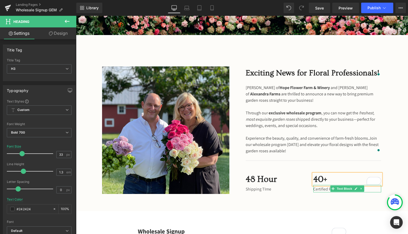
click at [319, 189] on p "Certified Professionals" at bounding box center [347, 189] width 68 height 6
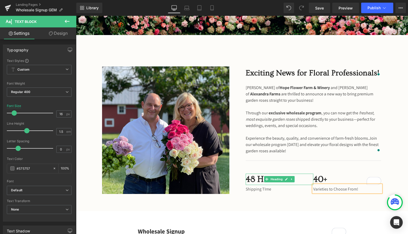
click at [252, 180] on h3 "48 Hour" at bounding box center [280, 178] width 68 height 11
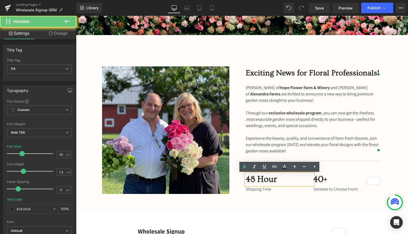
click at [254, 180] on h3 "48 Hour" at bounding box center [280, 178] width 68 height 11
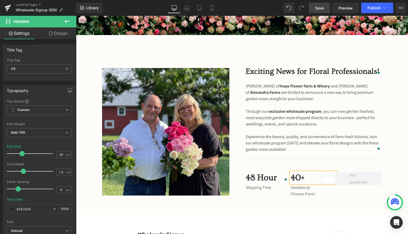
click at [321, 8] on span "Save" at bounding box center [319, 8] width 9 height 6
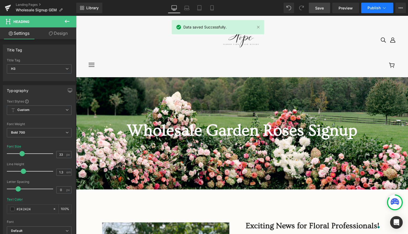
click at [368, 6] on span "Publish" at bounding box center [374, 8] width 13 height 4
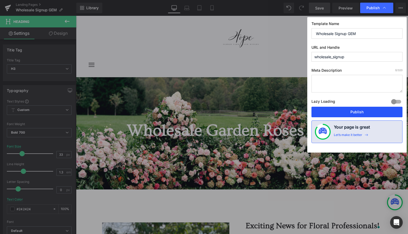
click at [326, 108] on button "Publish" at bounding box center [357, 112] width 91 height 11
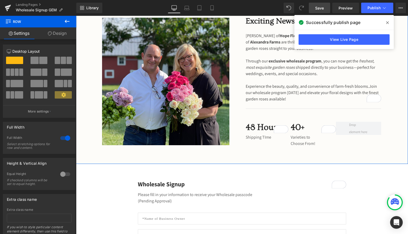
scroll to position [205, 0]
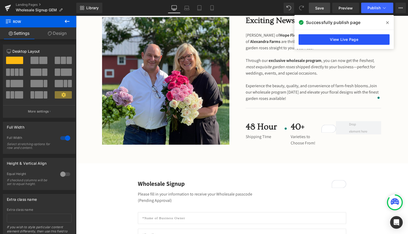
click at [339, 37] on link "View Live Page" at bounding box center [344, 39] width 91 height 11
